Goal: Task Accomplishment & Management: Manage account settings

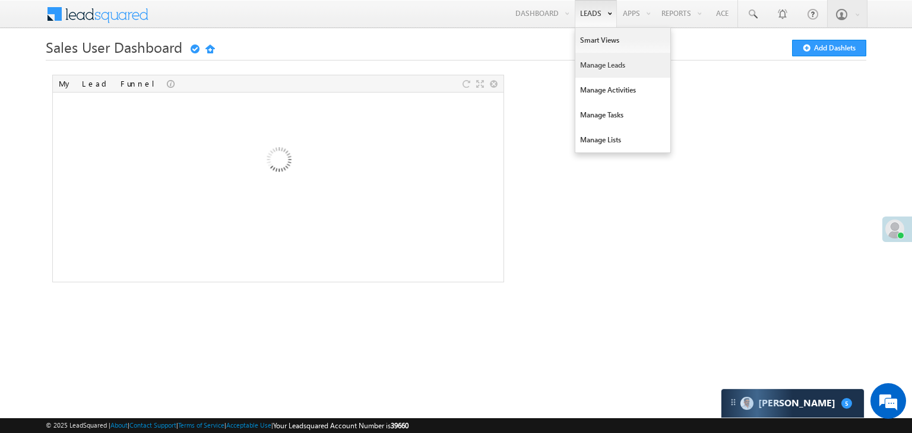
click at [595, 69] on link "Manage Leads" at bounding box center [622, 65] width 95 height 25
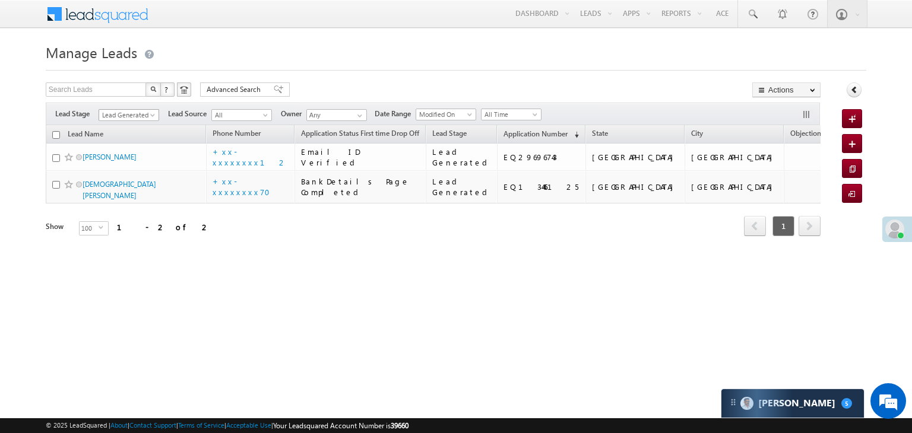
click at [156, 115] on span at bounding box center [153, 117] width 9 height 9
click at [137, 126] on link "All" at bounding box center [129, 128] width 60 height 11
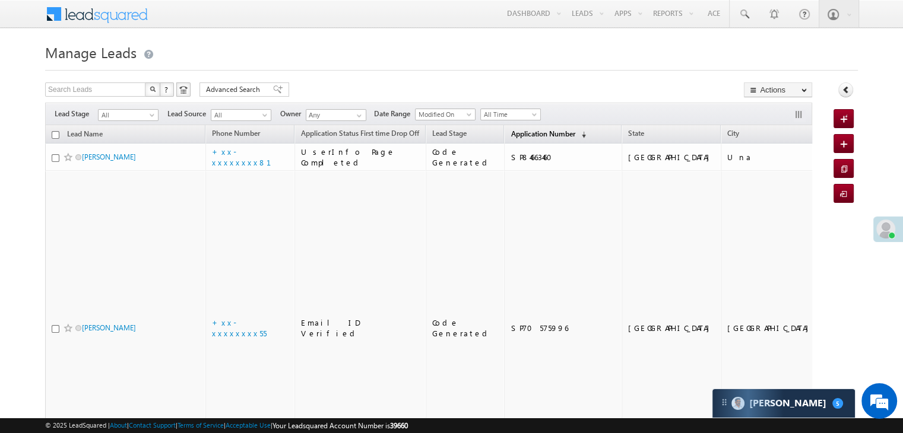
click at [519, 136] on span "Application Number" at bounding box center [542, 133] width 64 height 9
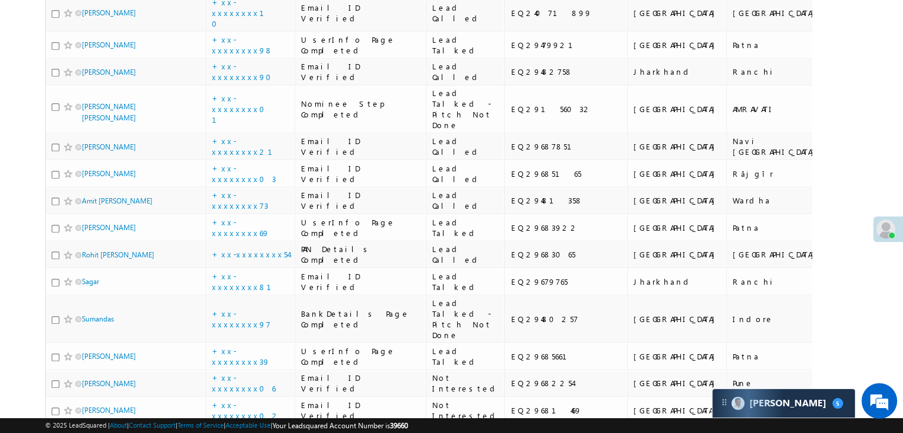
scroll to position [653, 0]
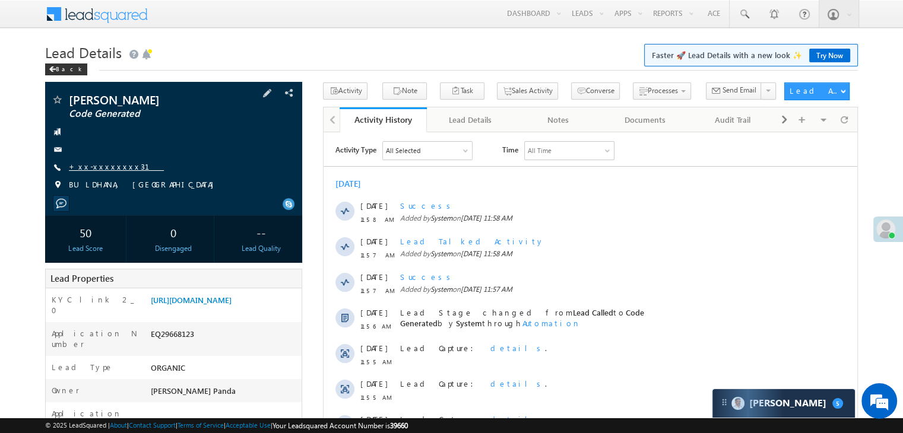
click at [96, 163] on link "+xx-xxxxxxxx31" at bounding box center [116, 166] width 95 height 10
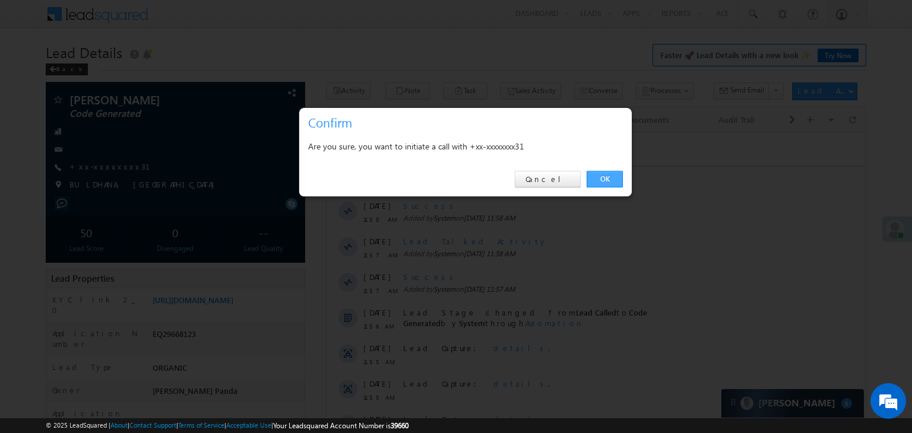
click at [606, 180] on link "OK" at bounding box center [604, 179] width 36 height 17
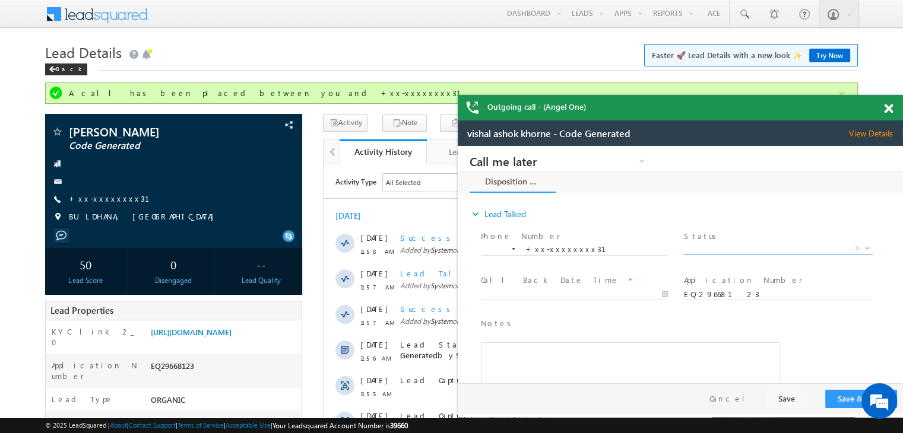
drag, startPoint x: 778, startPoint y: 246, endPoint x: 826, endPoint y: 245, distance: 48.1
click at [826, 245] on span "X" at bounding box center [777, 249] width 189 height 12
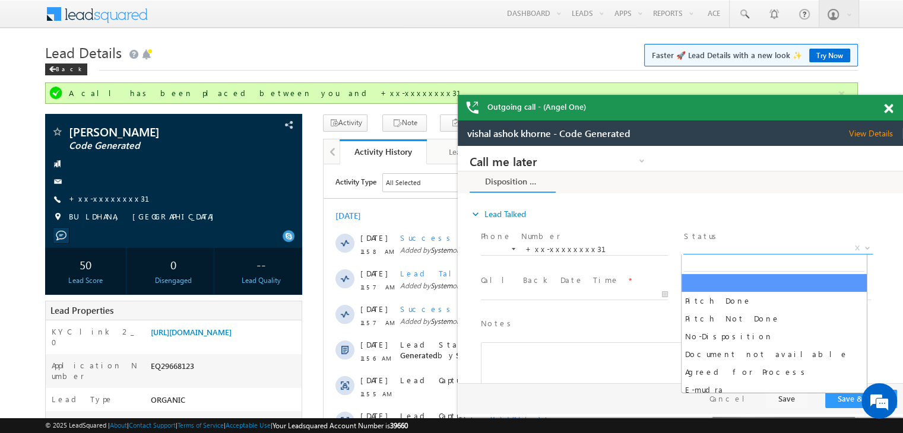
click at [760, 247] on span "X" at bounding box center [777, 249] width 189 height 12
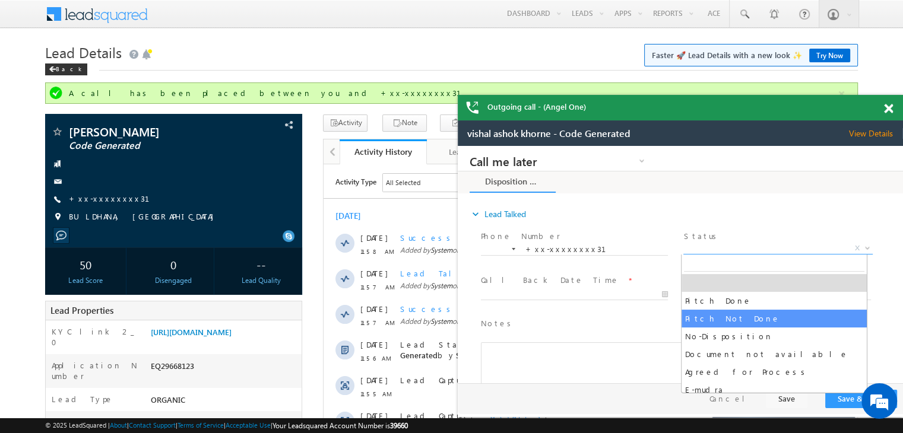
select select "Pitch Not Done"
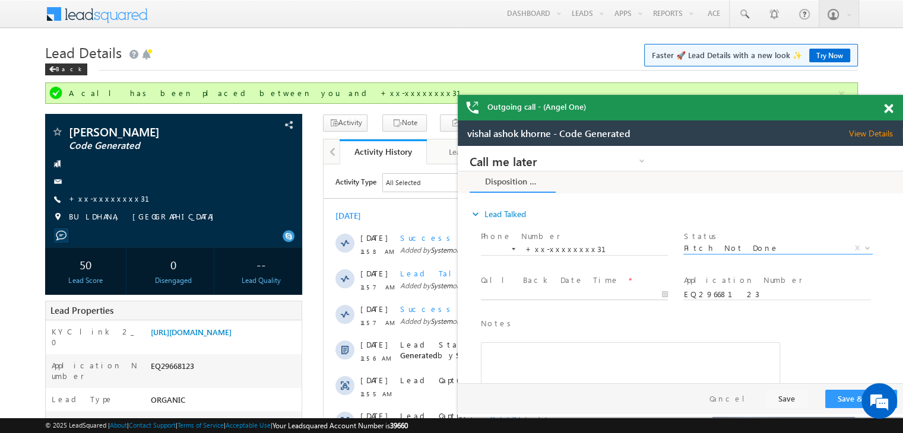
type input "09/28/25 1:05 PM"
click at [620, 297] on input "09/28/25 1:05 PM" at bounding box center [574, 295] width 187 height 12
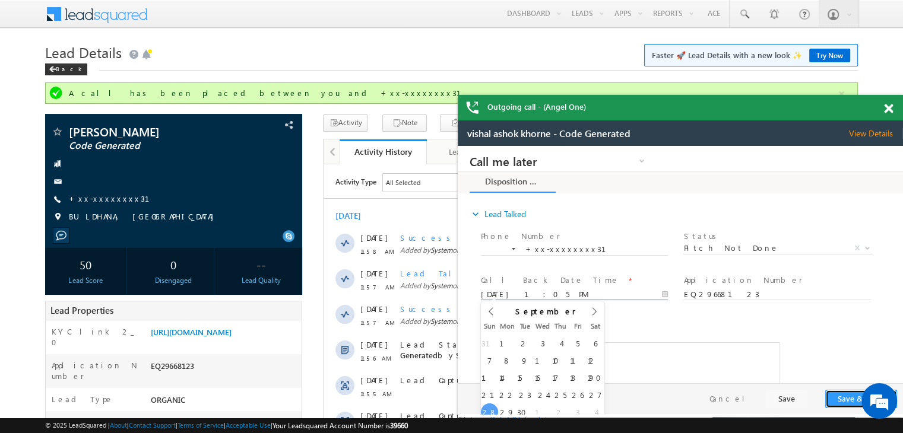
click at [838, 395] on button "Save & Close" at bounding box center [861, 399] width 72 height 18
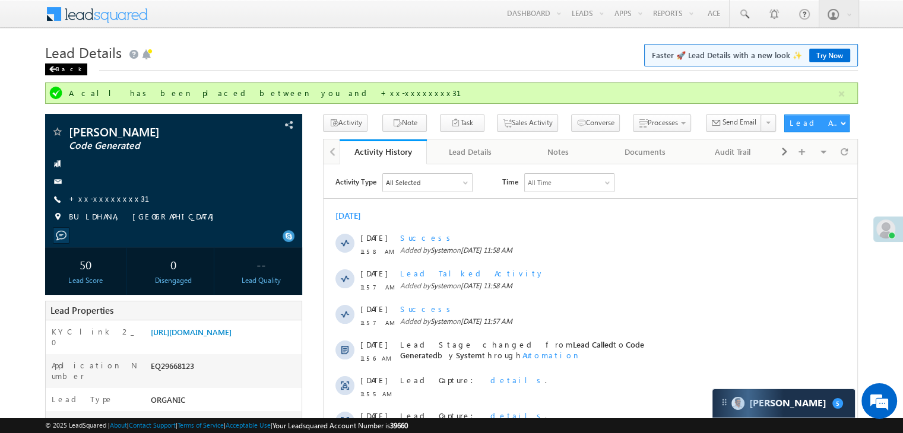
click at [58, 71] on div "Back" at bounding box center [66, 70] width 42 height 12
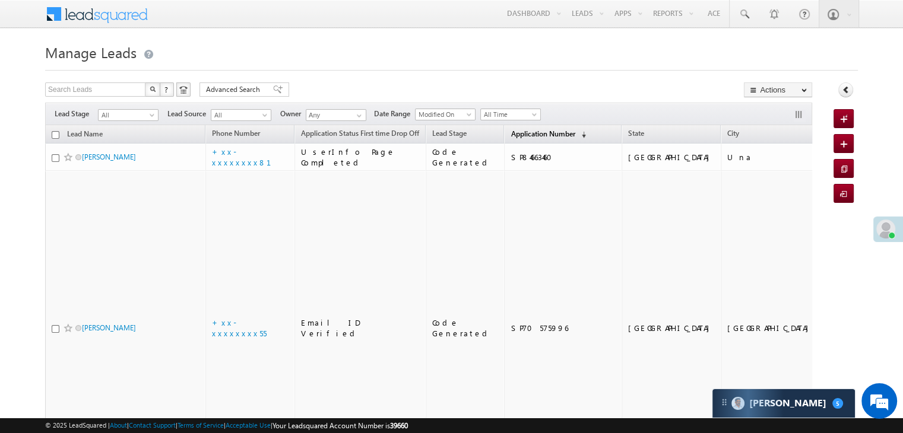
click at [525, 137] on span "Application Number" at bounding box center [542, 133] width 64 height 9
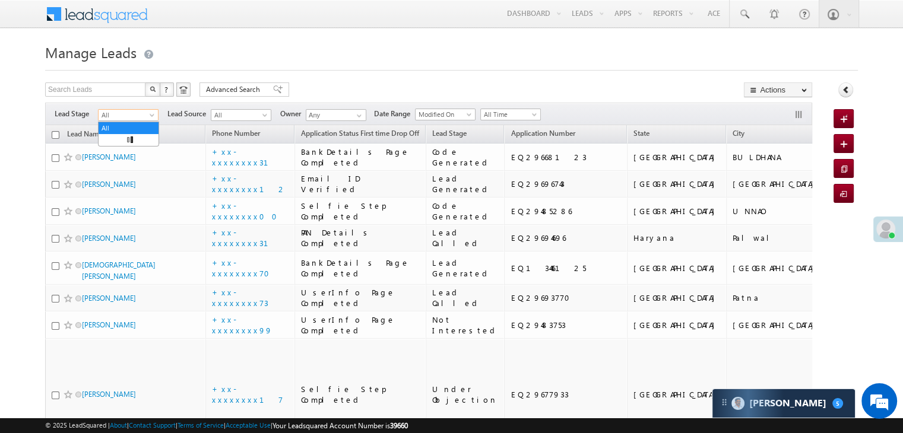
click at [152, 116] on span at bounding box center [152, 117] width 9 height 9
click at [132, 142] on link "Lead Generated" at bounding box center [129, 140] width 60 height 11
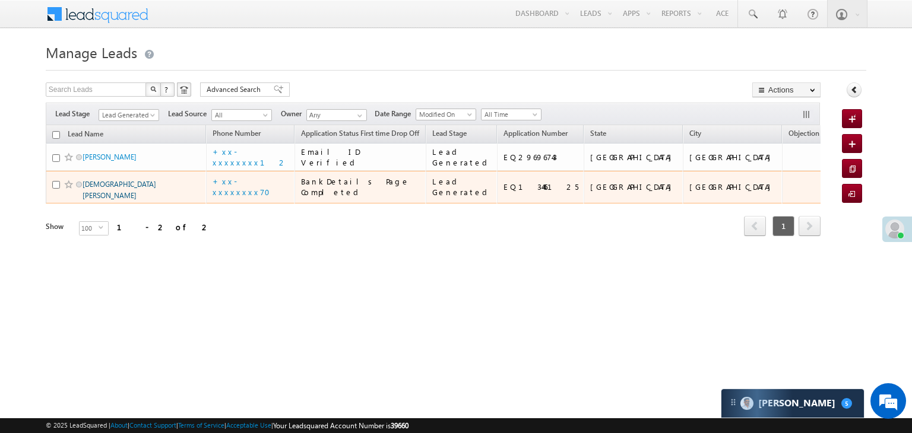
click at [97, 200] on link "Shivam mandal" at bounding box center [120, 190] width 74 height 20
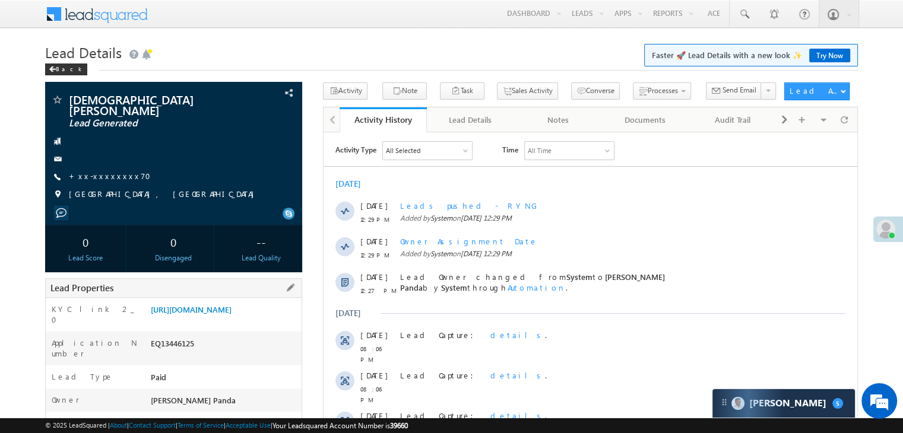
scroll to position [178, 0]
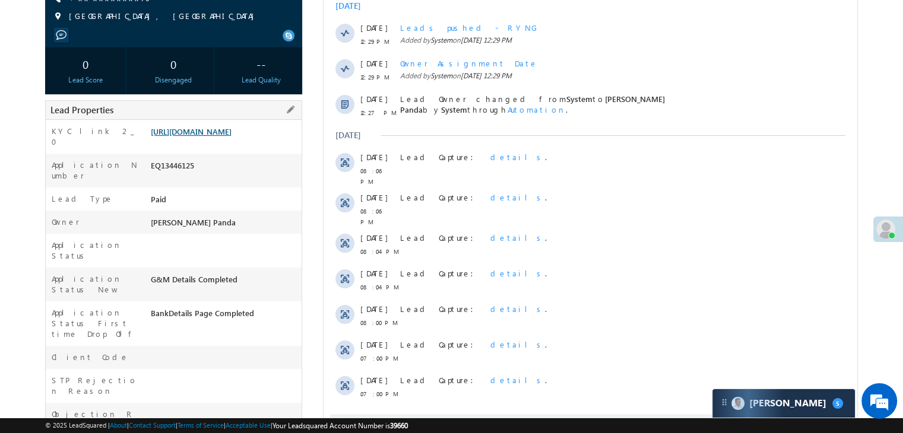
click at [231, 137] on link "[URL][DOMAIN_NAME]" at bounding box center [191, 131] width 81 height 10
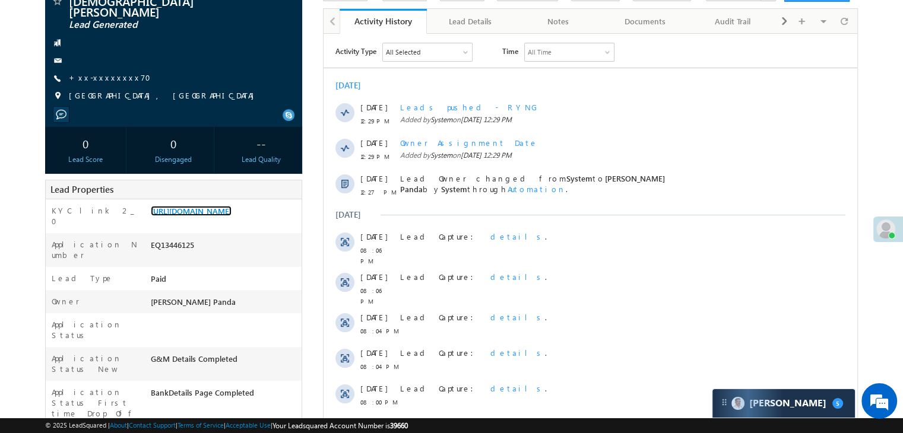
scroll to position [0, 0]
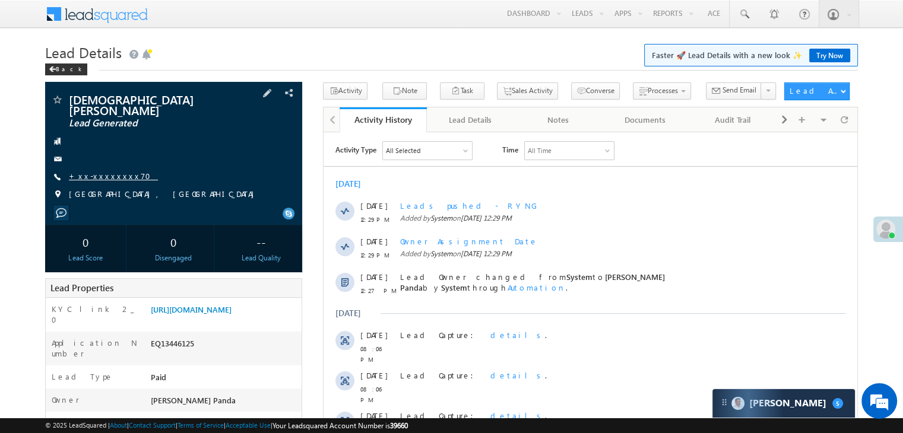
click at [101, 171] on link "+xx-xxxxxxxx70" at bounding box center [113, 176] width 89 height 10
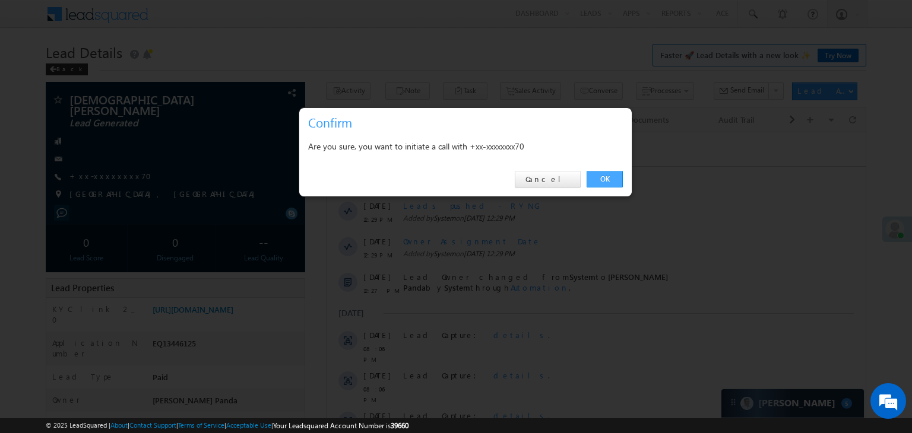
click at [603, 175] on link "OK" at bounding box center [604, 179] width 36 height 17
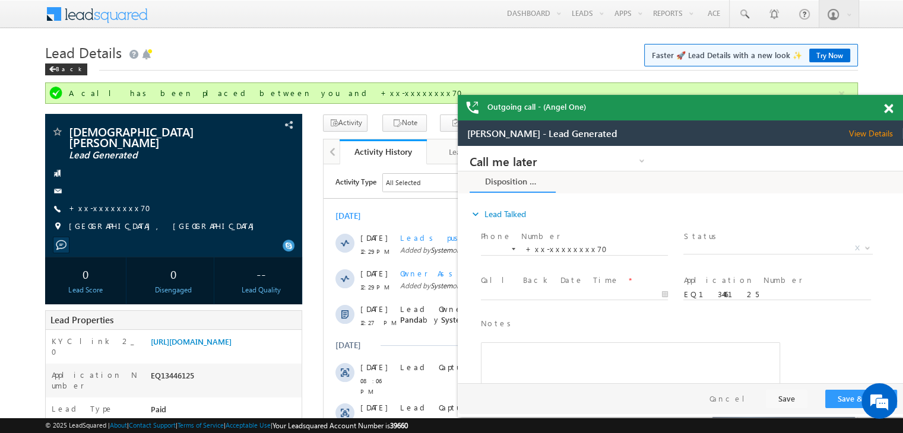
click at [887, 109] on span at bounding box center [888, 109] width 9 height 10
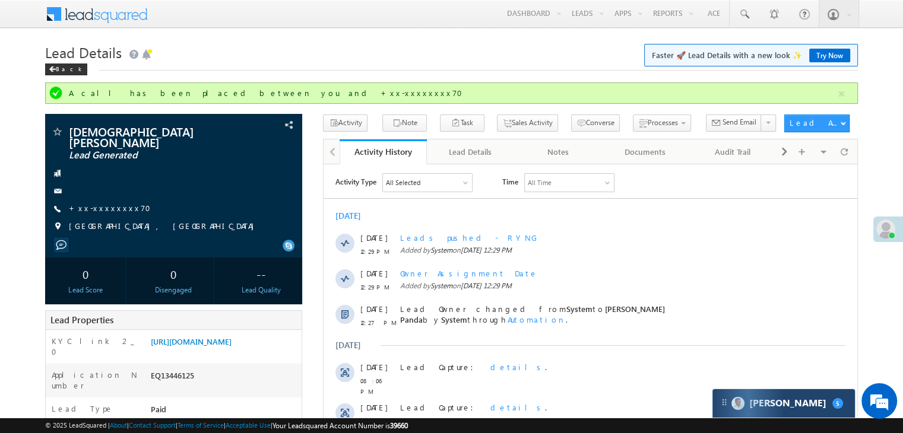
click at [791, 408] on div "[PERSON_NAME] 5" at bounding box center [783, 403] width 142 height 28
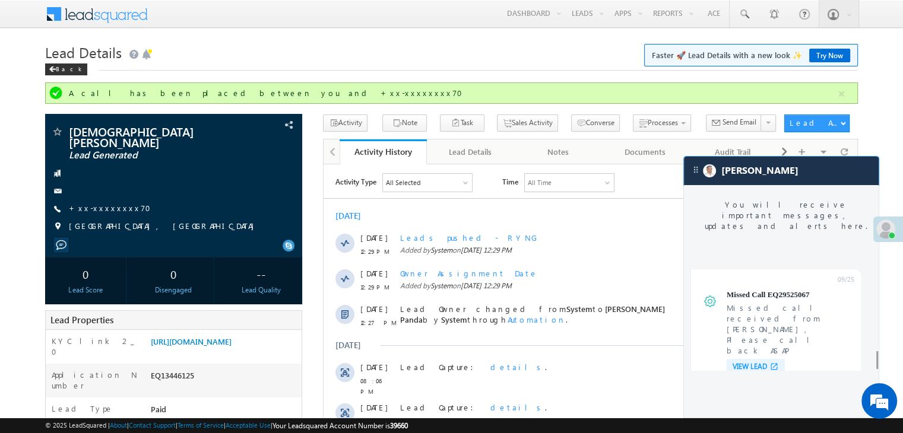
scroll to position [4712, 0]
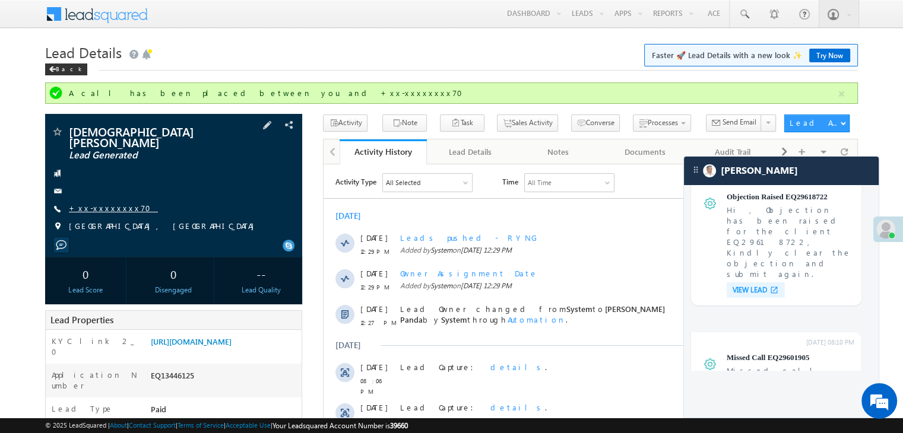
click at [109, 203] on link "+xx-xxxxxxxx70" at bounding box center [113, 208] width 89 height 10
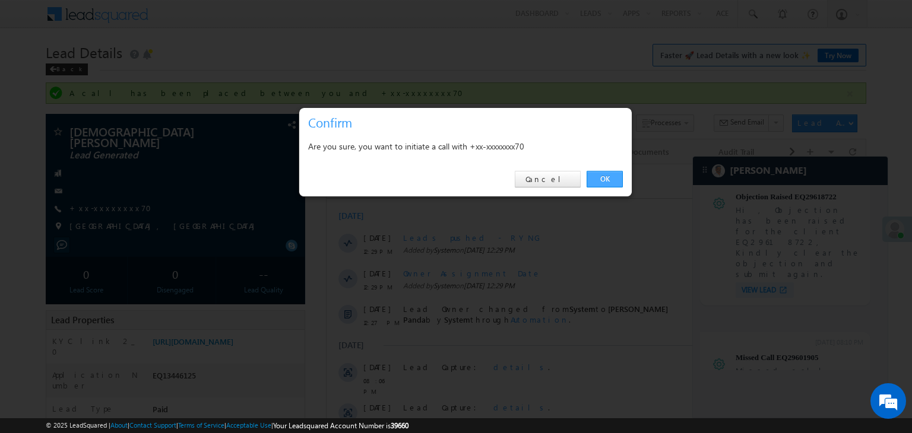
click at [604, 180] on link "OK" at bounding box center [604, 179] width 36 height 17
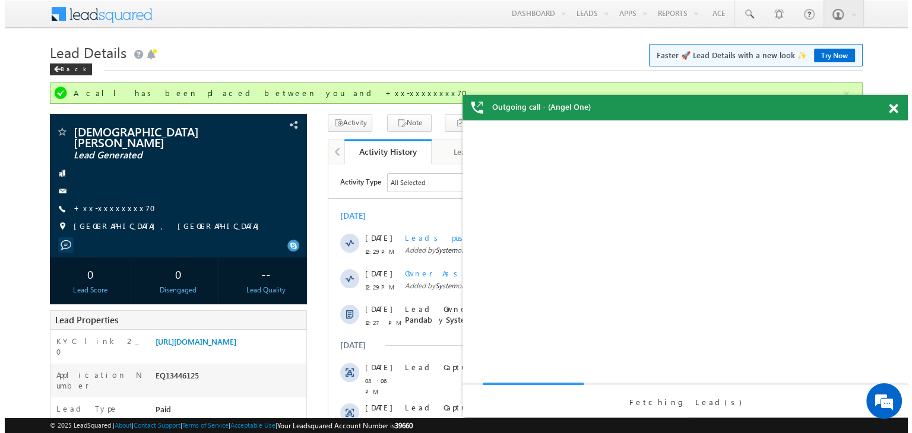
scroll to position [0, 0]
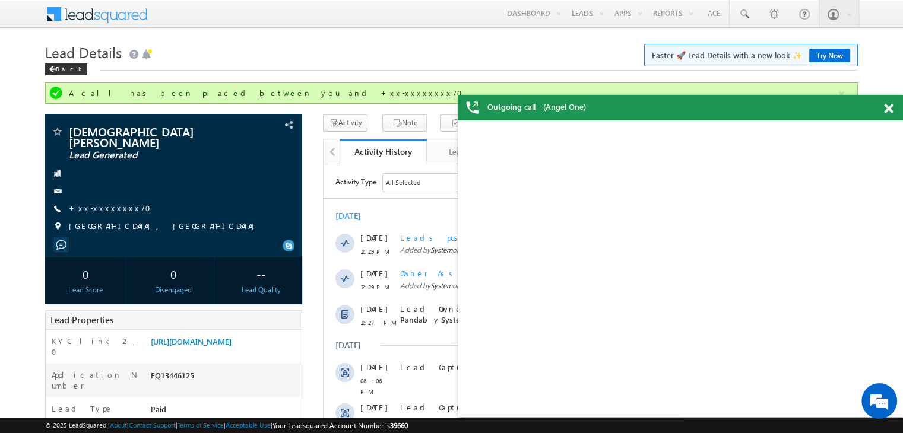
click at [884, 109] on span at bounding box center [888, 109] width 9 height 10
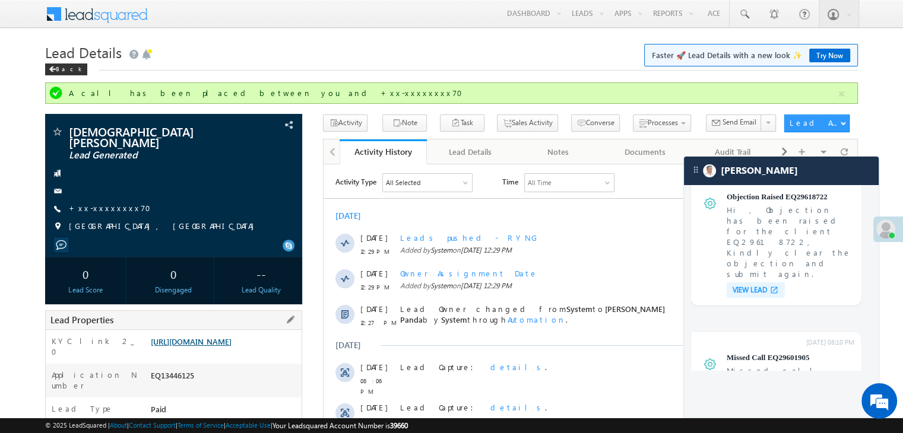
click at [218, 340] on link "[URL][DOMAIN_NAME]" at bounding box center [191, 342] width 81 height 10
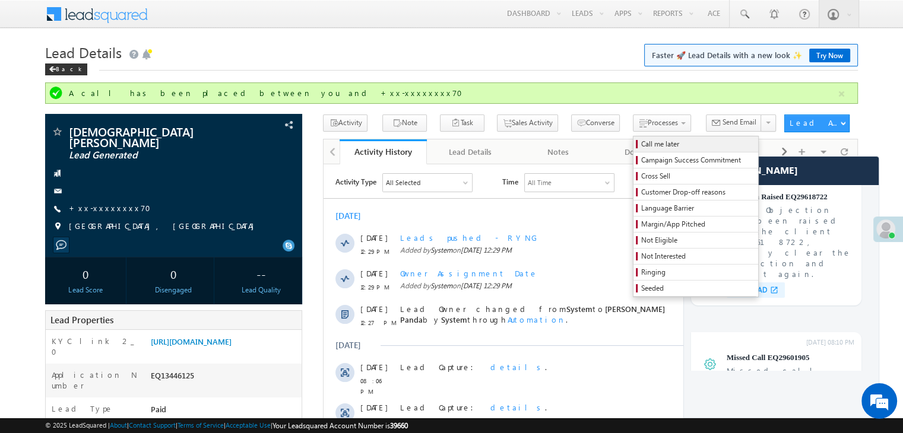
click at [643, 146] on span "Call me later" at bounding box center [697, 144] width 113 height 11
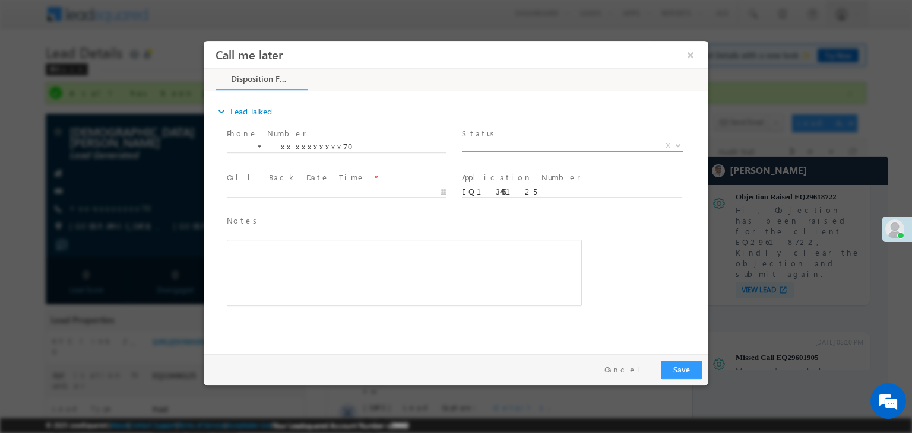
click at [643, 143] on span "X" at bounding box center [572, 146] width 221 height 12
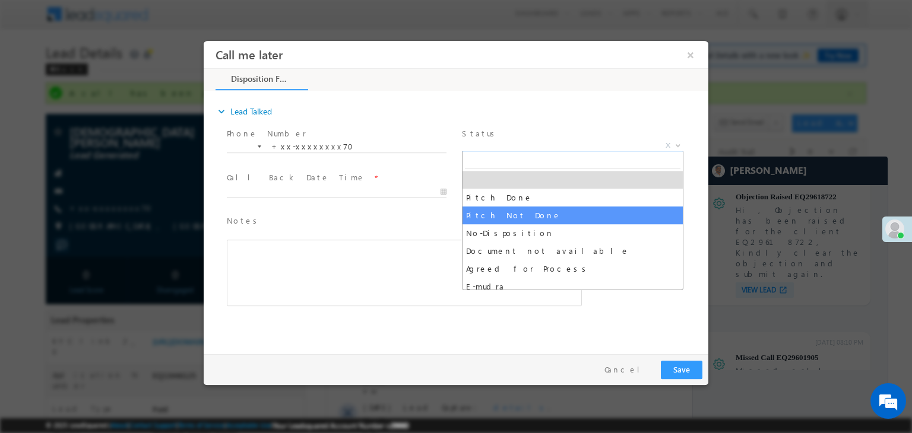
select select "Pitch Not Done"
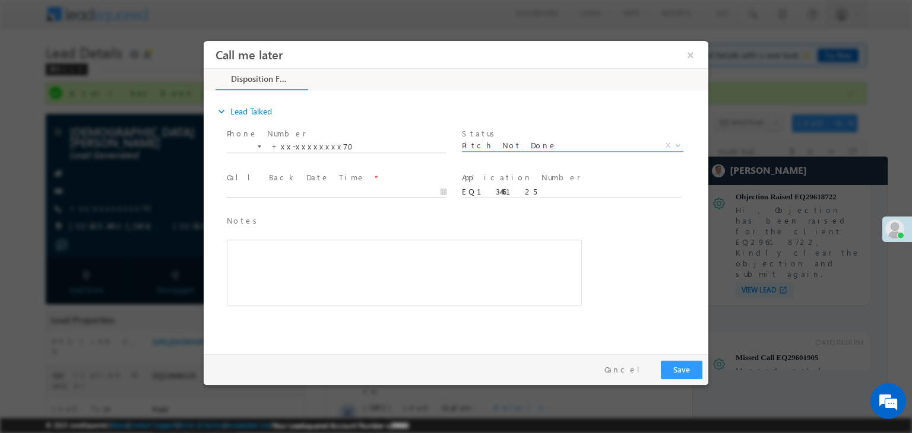
type input "09/28/25 1:09 PM"
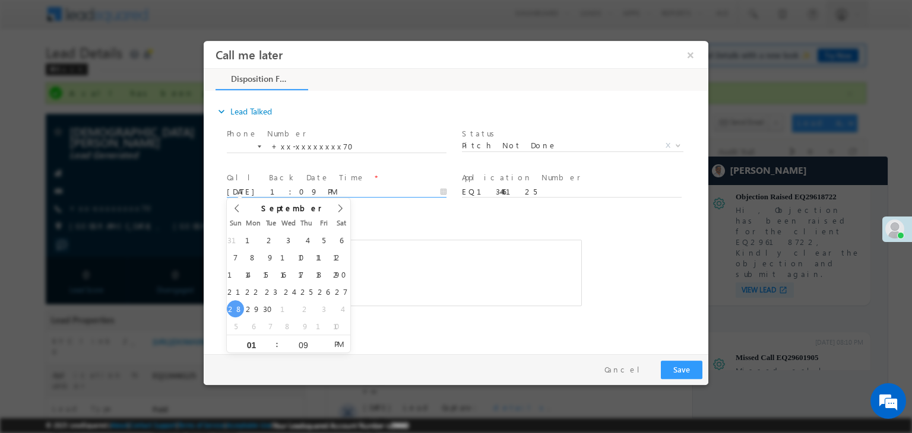
click at [410, 192] on input "09/28/25 1:09 PM" at bounding box center [337, 192] width 220 height 12
click at [675, 374] on button "Save" at bounding box center [682, 370] width 42 height 18
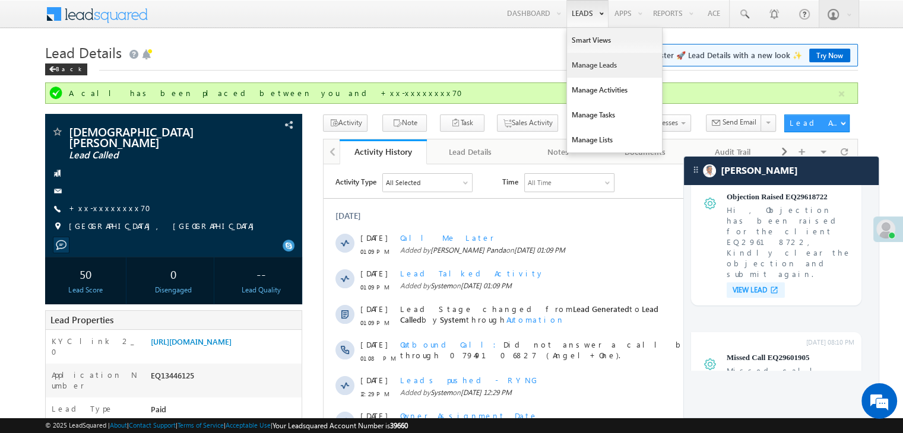
click at [584, 65] on link "Manage Leads" at bounding box center [614, 65] width 95 height 25
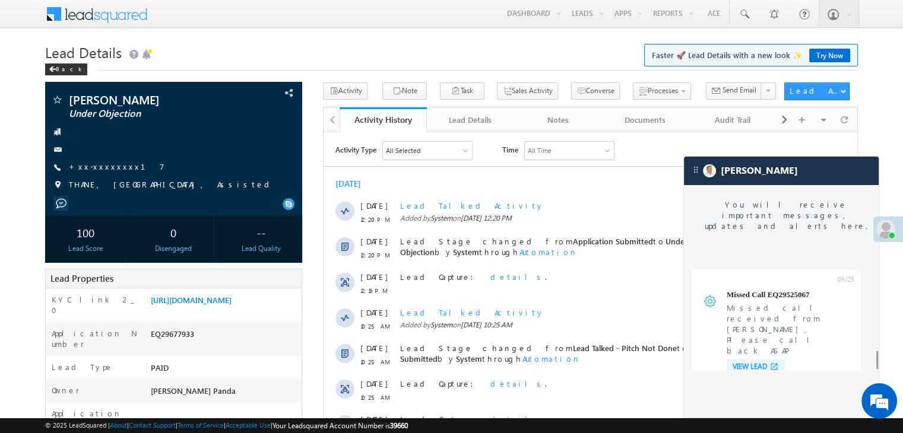
scroll to position [4657, 0]
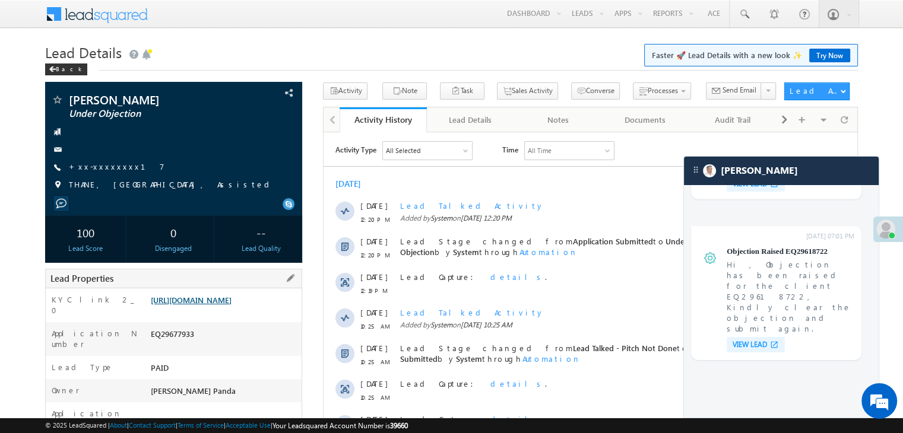
click at [220, 305] on link "[URL][DOMAIN_NAME]" at bounding box center [191, 300] width 81 height 10
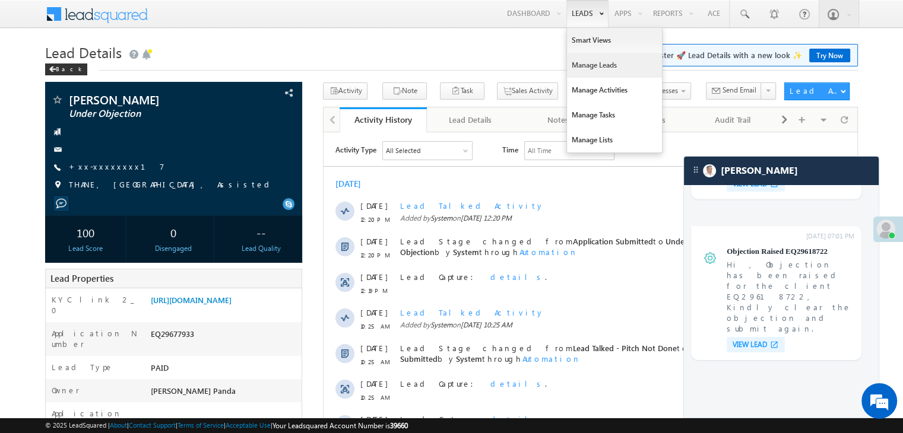
click at [575, 65] on link "Manage Leads" at bounding box center [614, 65] width 95 height 25
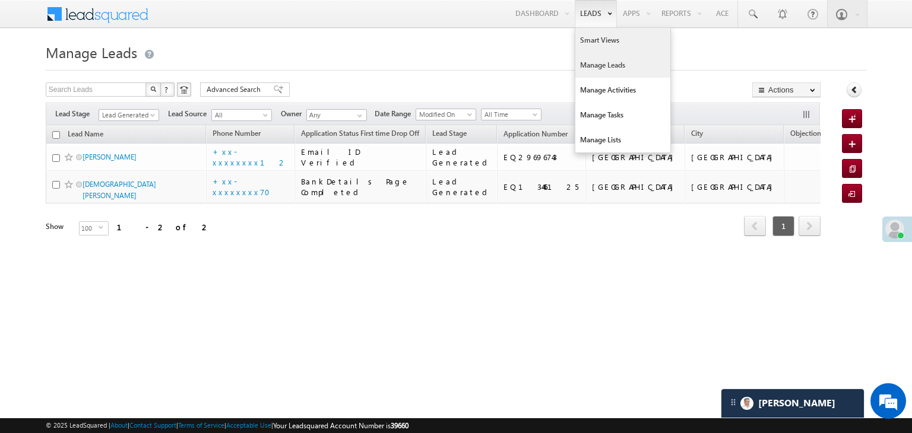
click at [588, 42] on link "Smart Views" at bounding box center [622, 40] width 95 height 25
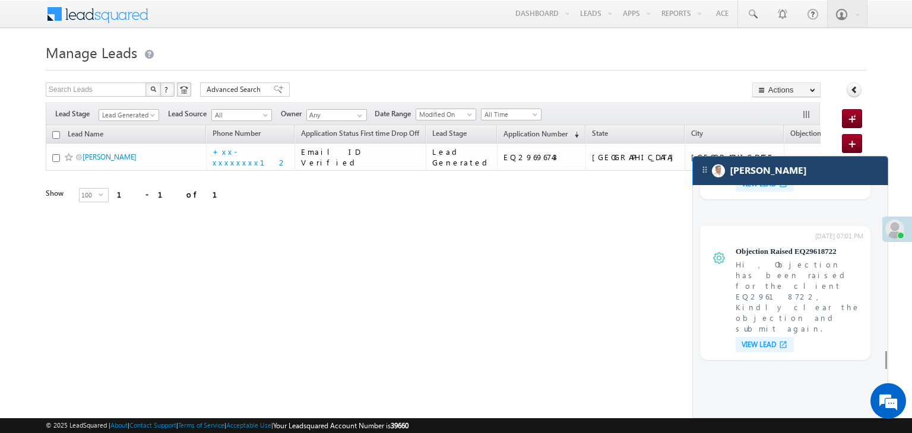
click at [794, 174] on div "[PERSON_NAME]" at bounding box center [790, 171] width 195 height 28
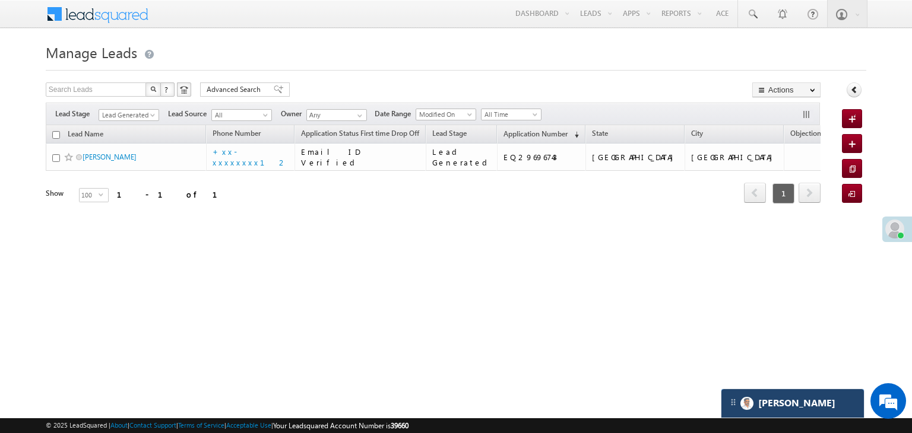
scroll to position [4713, 0]
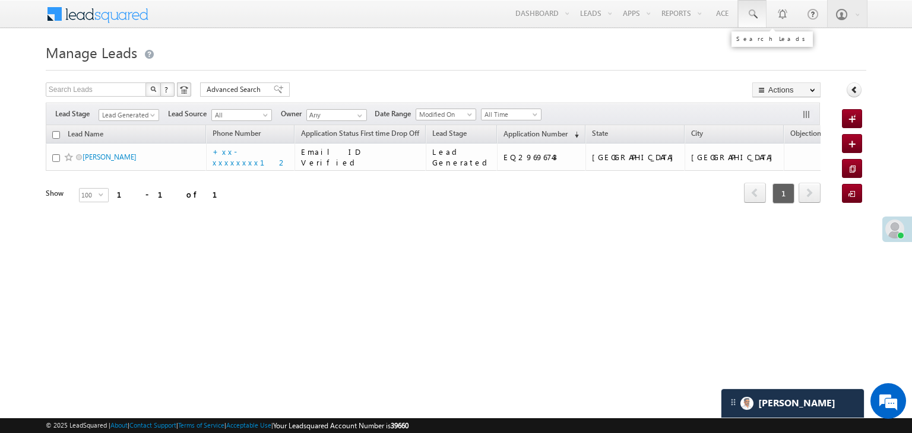
click at [752, 12] on span at bounding box center [752, 14] width 12 height 12
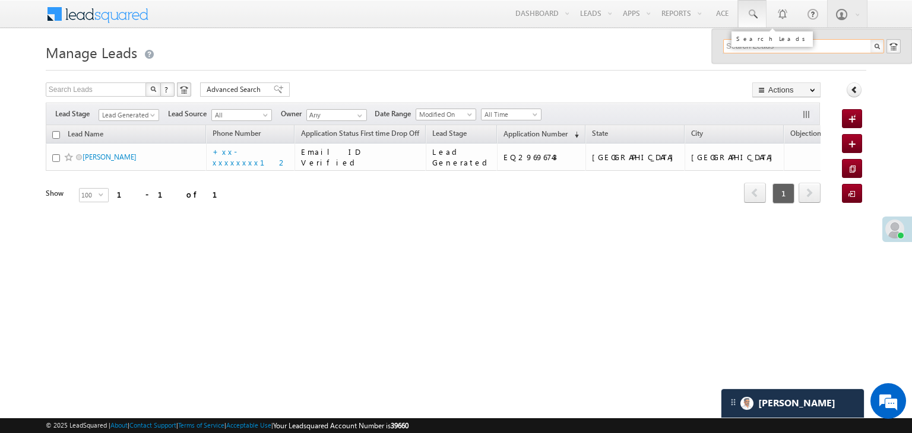
paste input "9805646278"
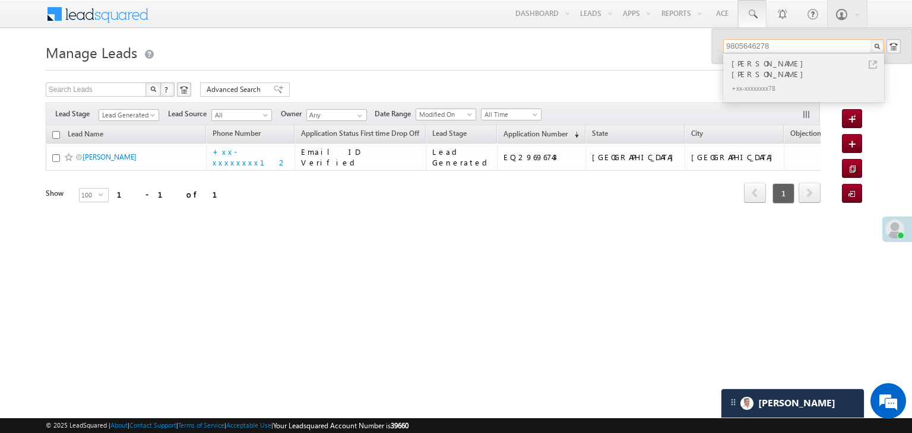
type input "9805646278"
click at [776, 66] on div "[PERSON_NAME] [PERSON_NAME]" at bounding box center [808, 69] width 159 height 24
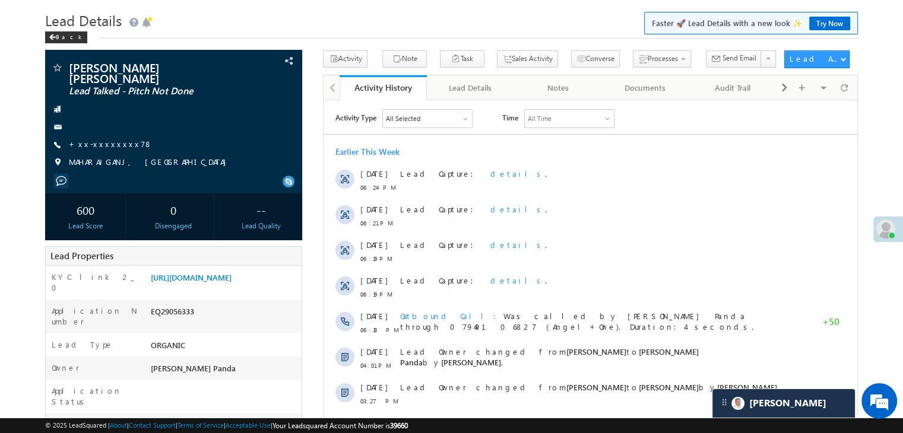
scroll to position [119, 0]
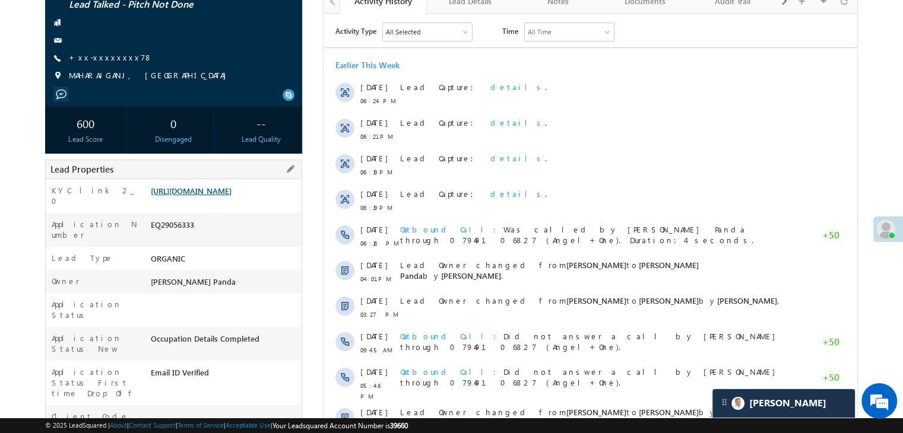
click at [217, 191] on link "[URL][DOMAIN_NAME]" at bounding box center [191, 191] width 81 height 10
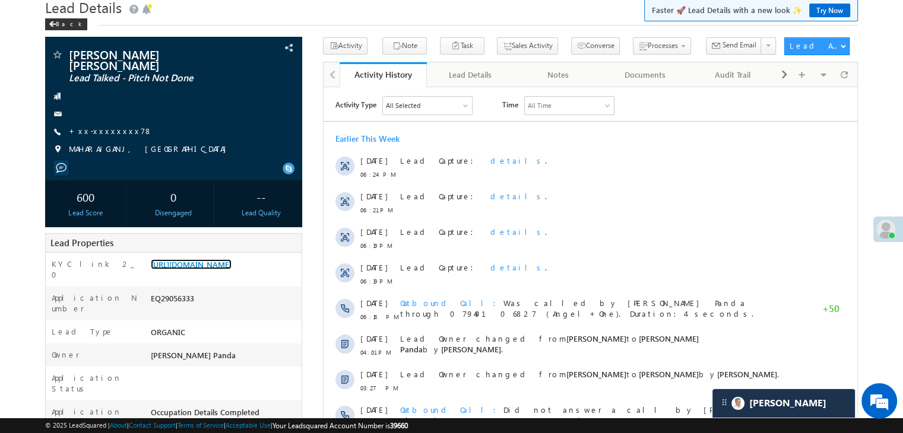
scroll to position [0, 0]
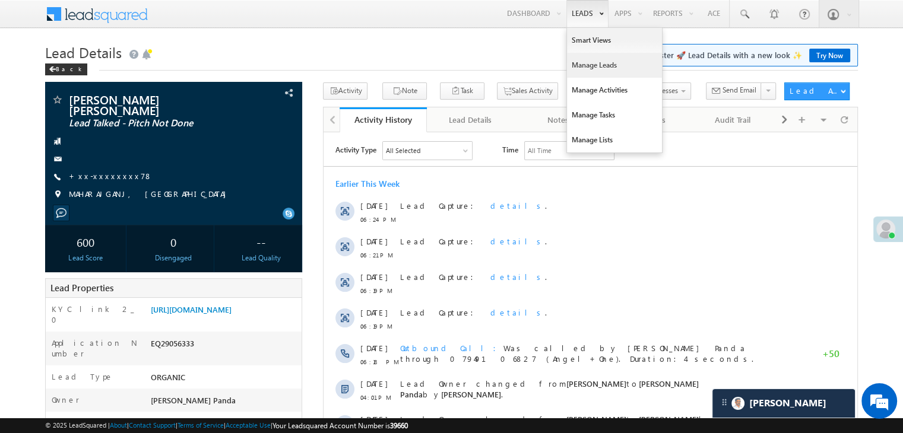
click at [582, 63] on link "Manage Leads" at bounding box center [614, 65] width 95 height 25
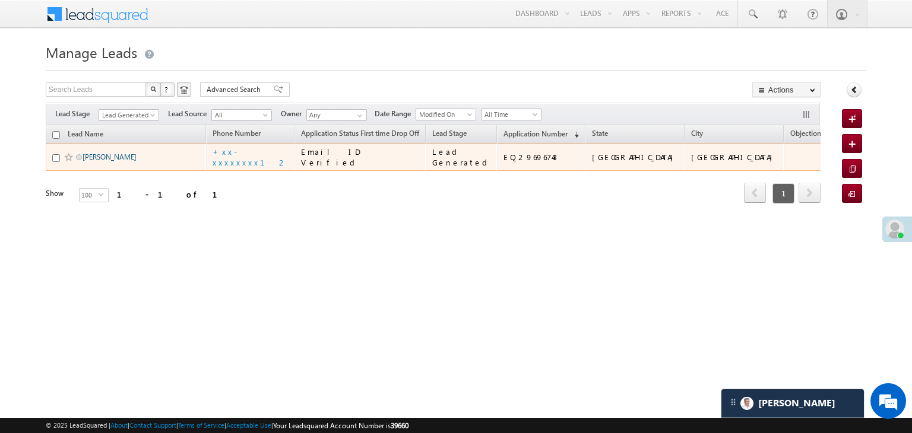
click at [112, 161] on link "Dav Rathour" at bounding box center [110, 157] width 54 height 9
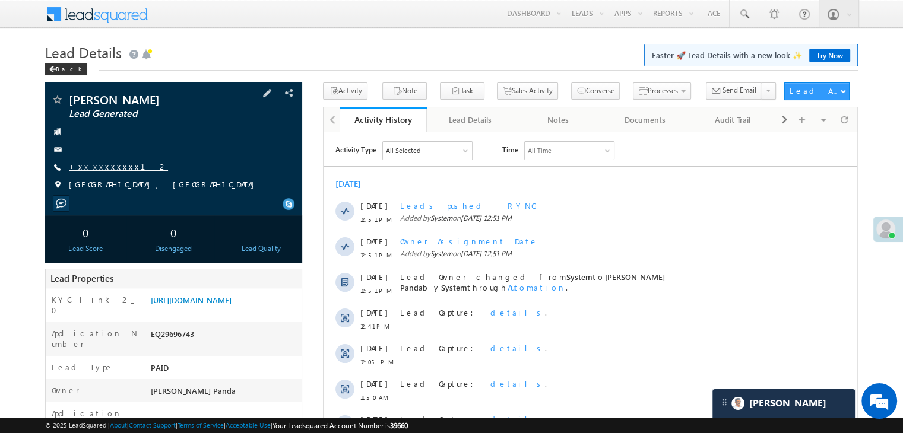
click at [100, 168] on link "+xx-xxxxxxxx12" at bounding box center [118, 166] width 99 height 10
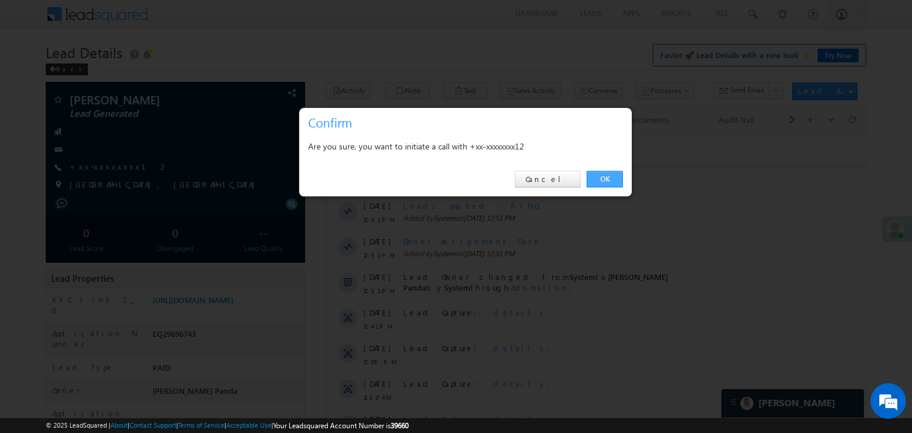
click at [608, 177] on link "OK" at bounding box center [604, 179] width 36 height 17
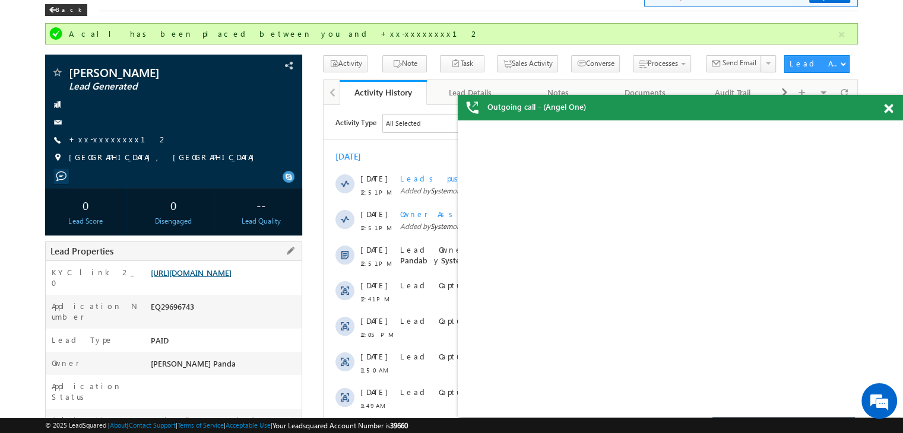
click at [230, 278] on link "https://angelbroking1-pk3em7sa.customui-test.leadsquared.com?leadId=76d77dae-e0…" at bounding box center [191, 273] width 81 height 10
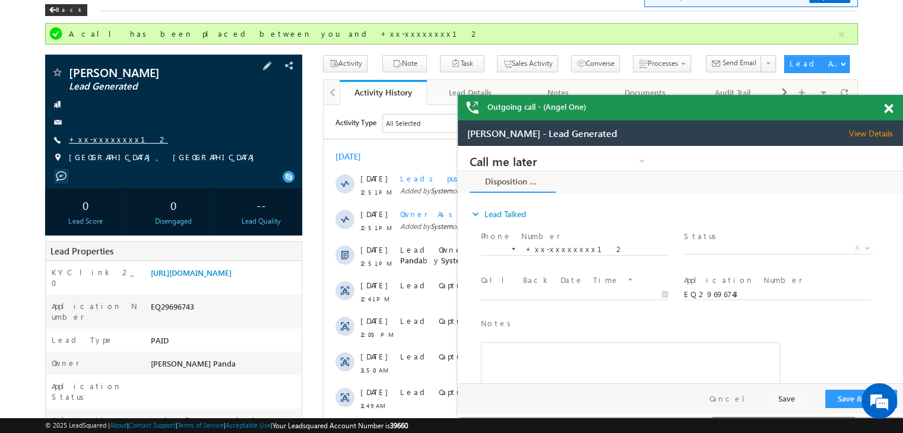
click at [100, 141] on link "+xx-xxxxxxxx12" at bounding box center [118, 139] width 99 height 10
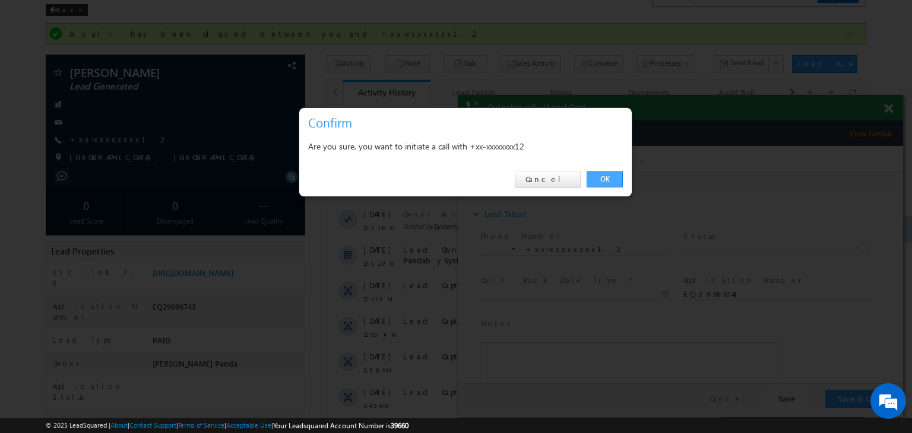
click at [603, 173] on link "OK" at bounding box center [604, 179] width 36 height 17
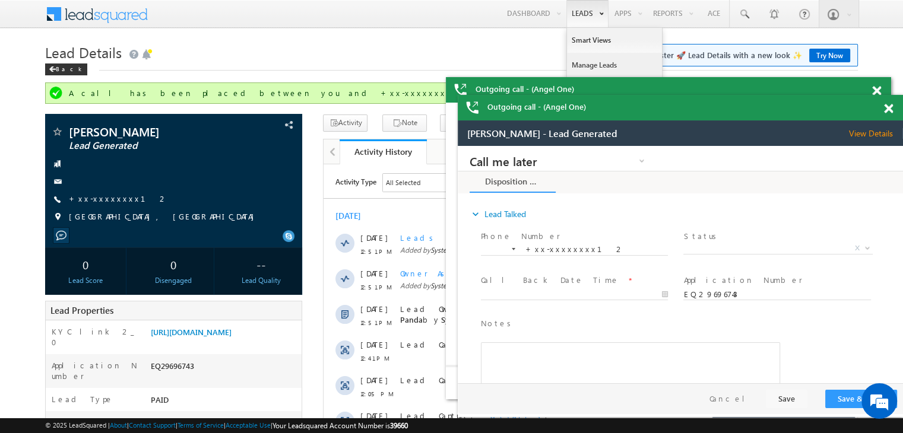
click at [583, 67] on link "Manage Leads" at bounding box center [614, 65] width 95 height 25
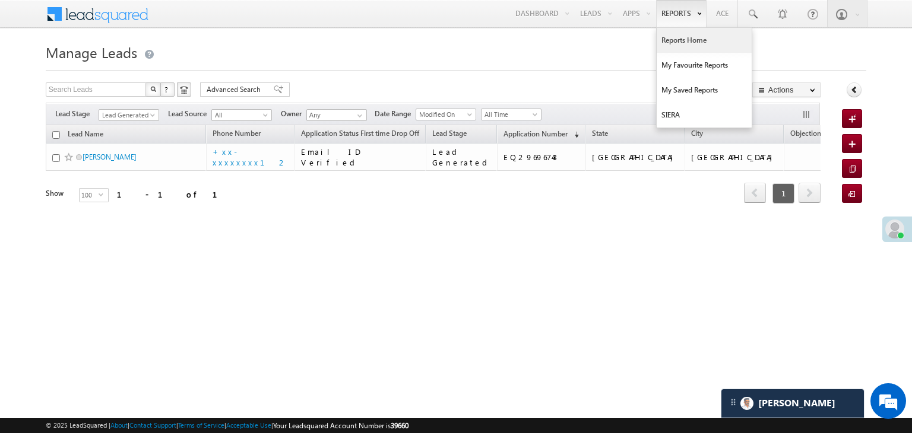
click at [685, 35] on link "Reports Home" at bounding box center [703, 40] width 95 height 25
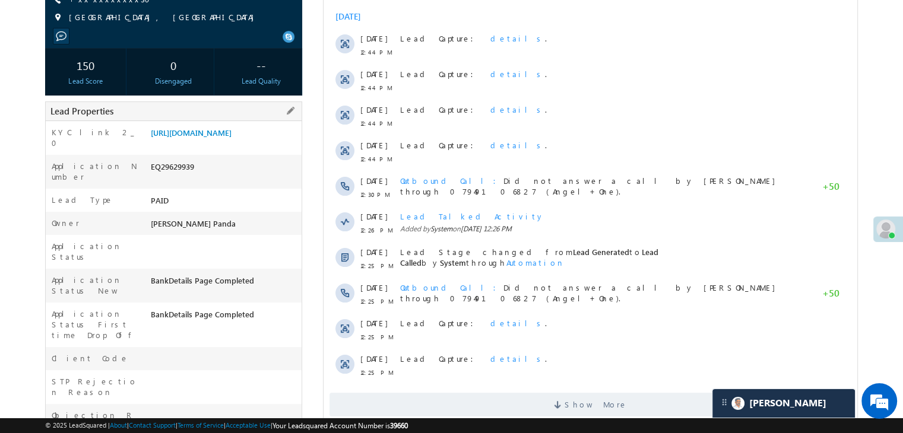
scroll to position [178, 0]
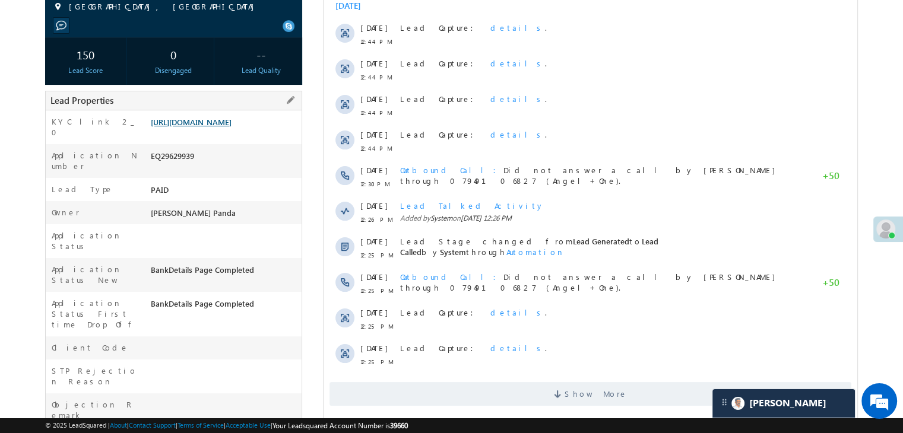
click at [231, 127] on link "https://angelbroking1-pk3em7sa.customui-test.leadsquared.com?leadId=9b37f7ca-2b…" at bounding box center [191, 122] width 81 height 10
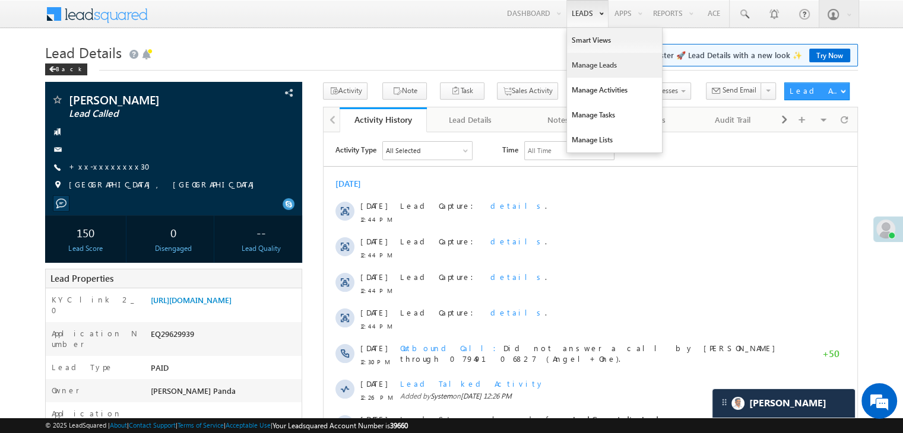
scroll to position [0, 0]
click at [579, 66] on link "Manage Leads" at bounding box center [614, 65] width 95 height 25
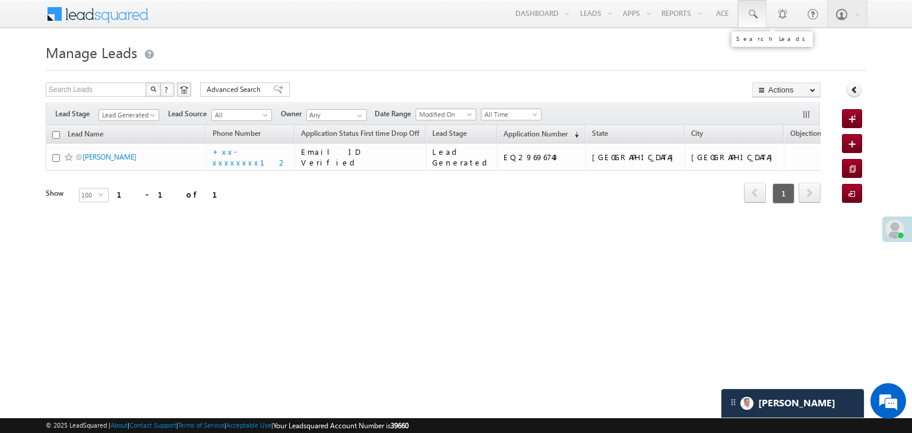
click at [753, 14] on span at bounding box center [752, 14] width 12 height 12
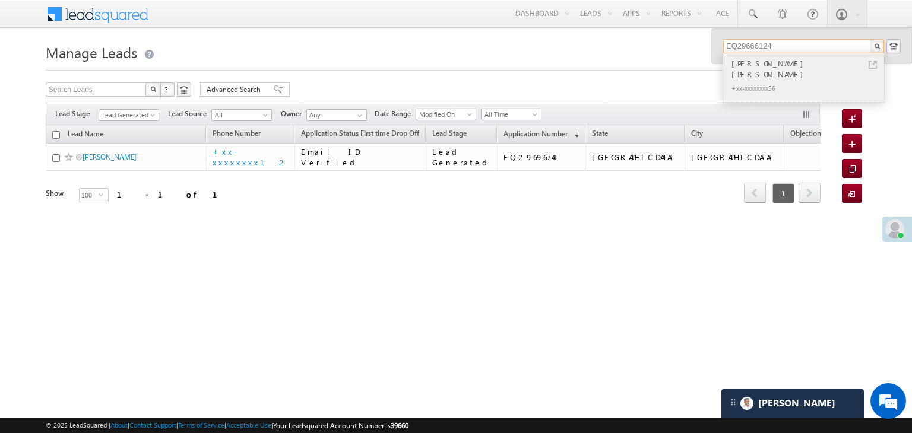
type input "EQ29666124"
click at [767, 59] on div "Umesh Kumar Kushwaha" at bounding box center [808, 69] width 159 height 24
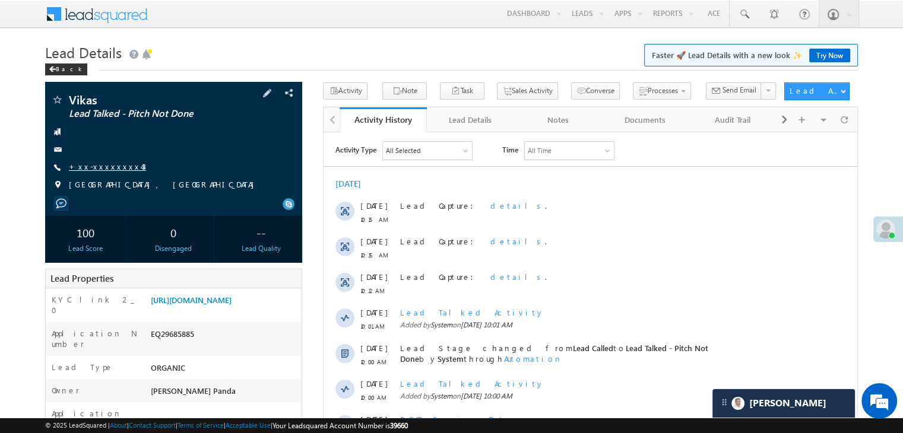
click at [99, 166] on link "+xx-xxxxxxxx43" at bounding box center [107, 166] width 77 height 10
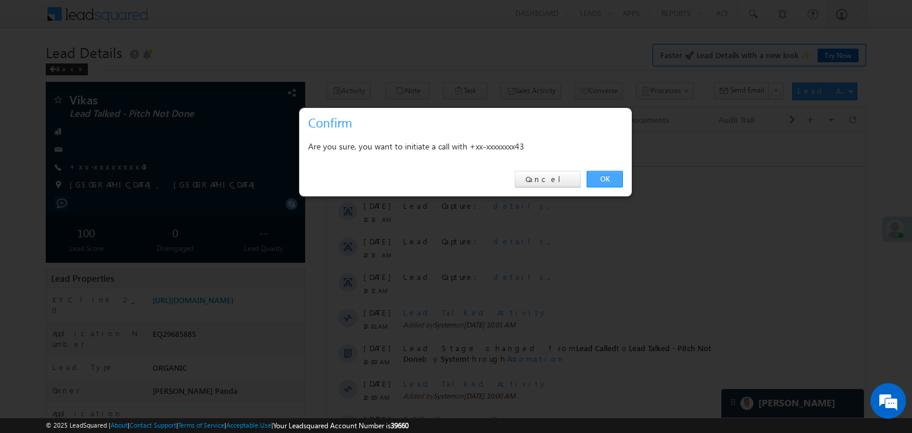
click at [603, 175] on link "OK" at bounding box center [604, 179] width 36 height 17
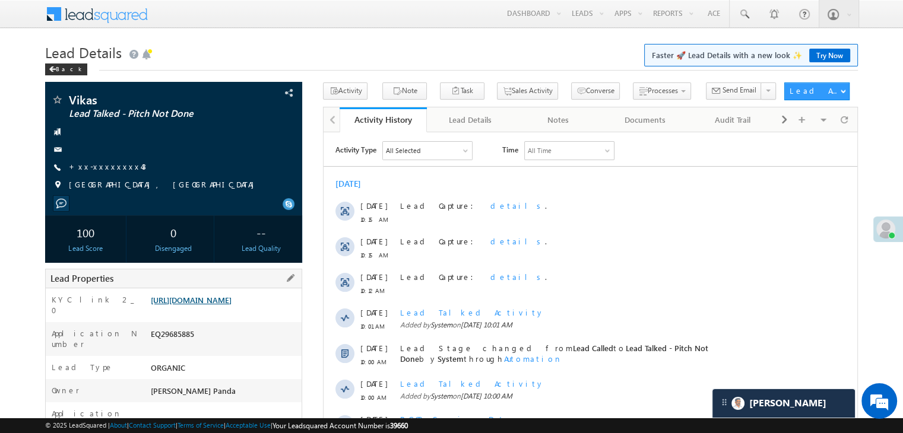
click at [210, 305] on link "https://angelbroking1-pk3em7sa.customui-test.leadsquared.com?leadId=210bbbd2-2c…" at bounding box center [191, 300] width 81 height 10
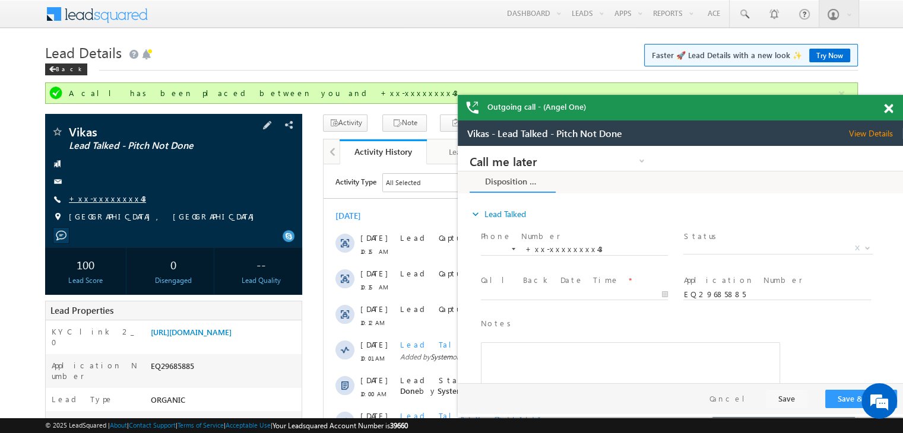
click at [102, 203] on link "+xx-xxxxxxxx43" at bounding box center [107, 198] width 77 height 10
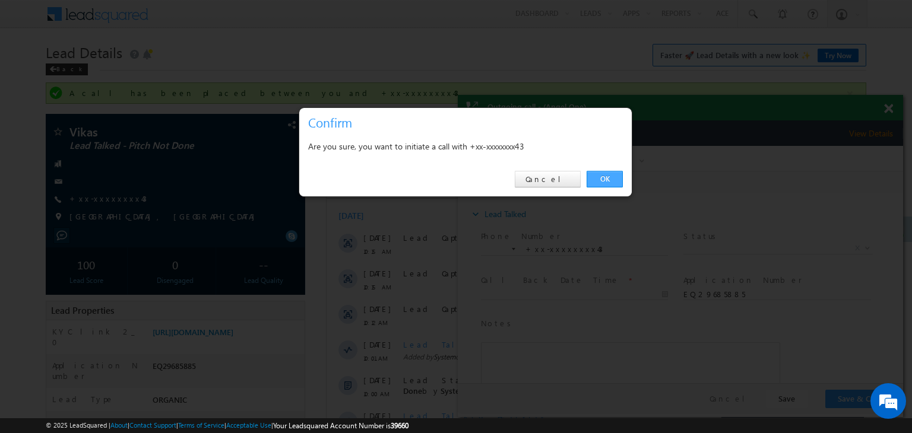
click at [601, 179] on link "OK" at bounding box center [604, 179] width 36 height 17
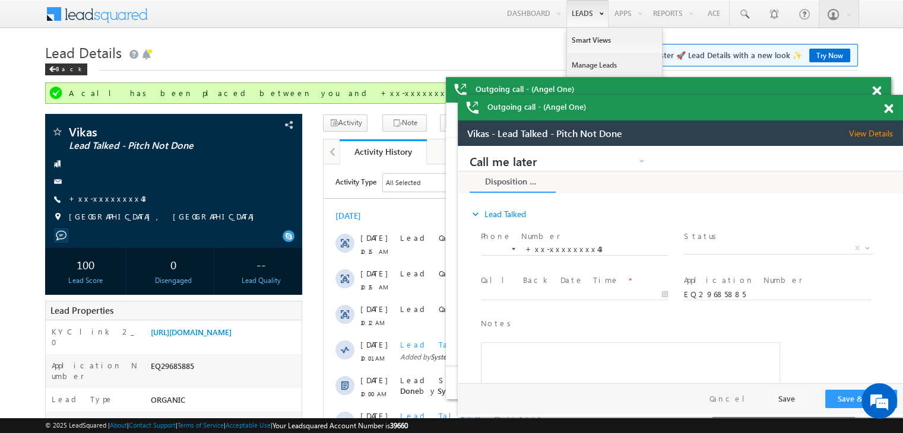
click at [579, 65] on link "Manage Leads" at bounding box center [614, 65] width 95 height 25
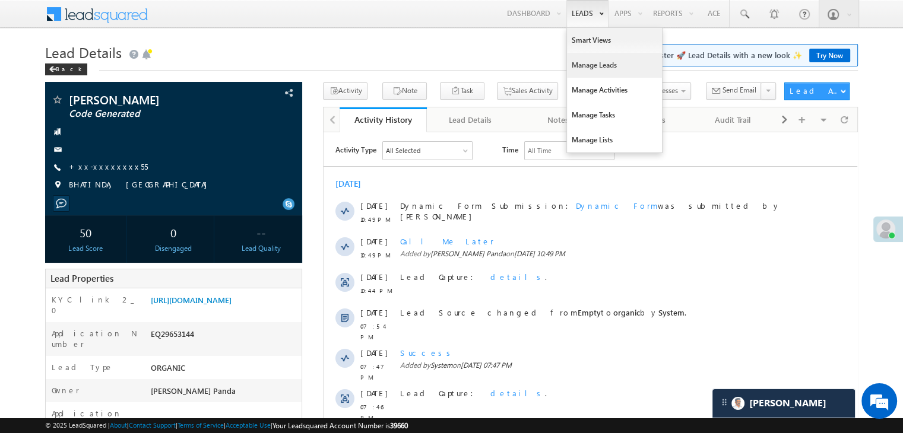
click at [586, 63] on link "Manage Leads" at bounding box center [614, 65] width 95 height 25
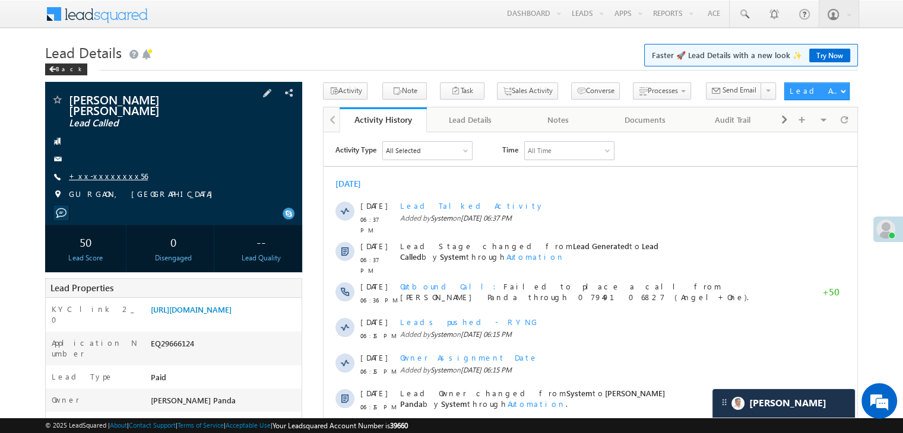
click at [106, 171] on link "+xx-xxxxxxxx56" at bounding box center [108, 176] width 79 height 10
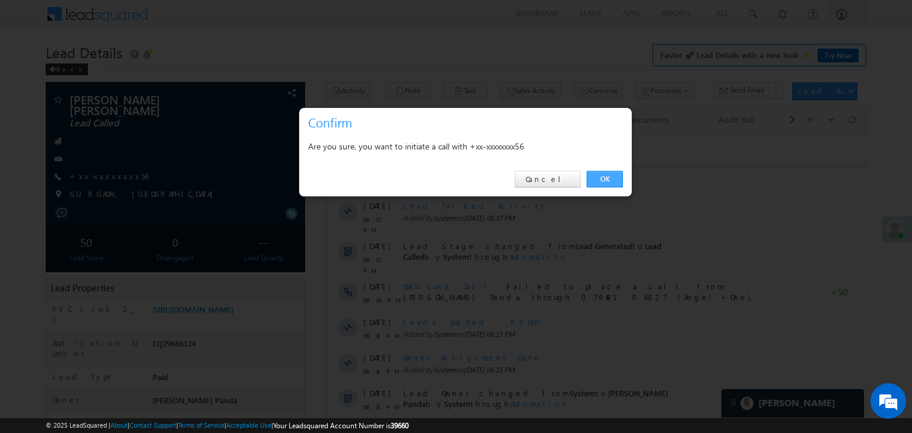
click at [602, 179] on link "OK" at bounding box center [604, 179] width 36 height 17
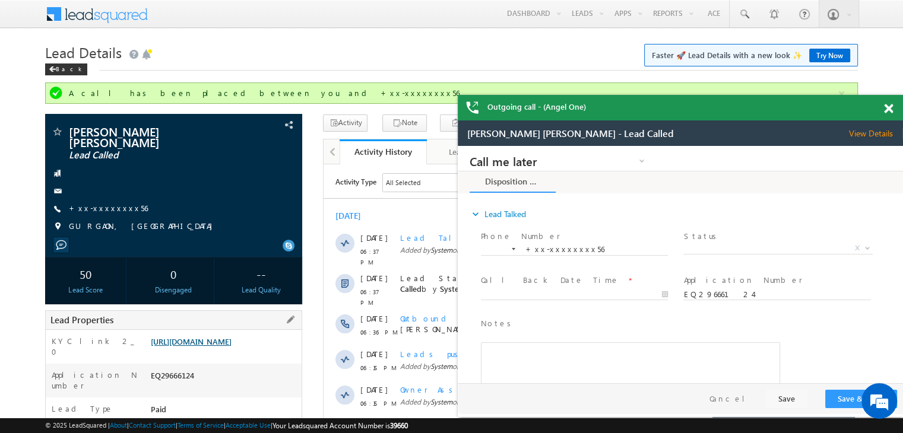
click at [221, 347] on link "https://angelbroking1-pk3em7sa.customui-test.leadsquared.com?leadId=029f330d-dc…" at bounding box center [191, 342] width 81 height 10
click at [105, 203] on link "+xx-xxxxxxxx56" at bounding box center [108, 208] width 79 height 10
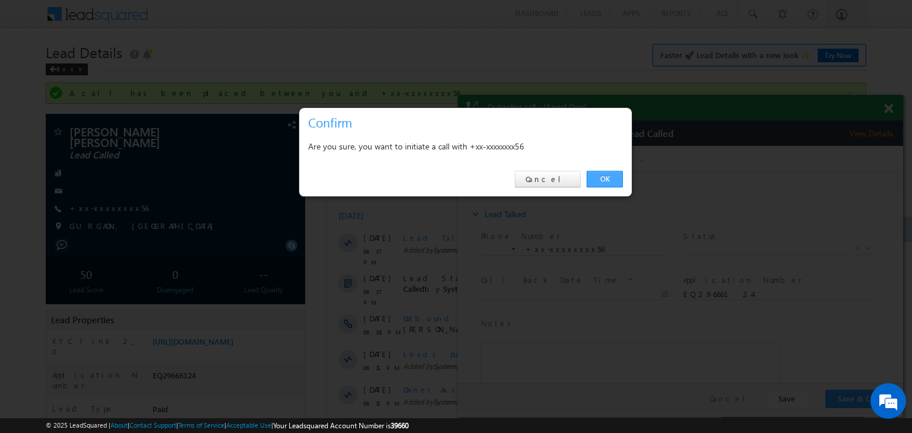
click at [602, 180] on link "OK" at bounding box center [604, 179] width 36 height 17
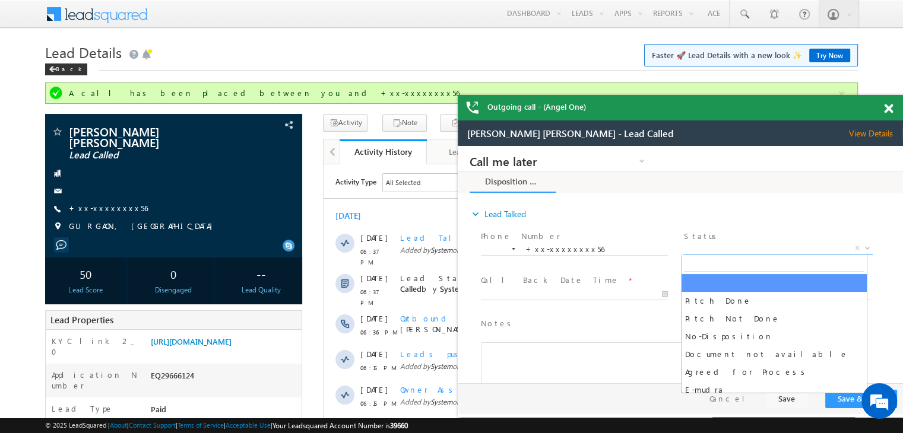
click at [763, 252] on span "X" at bounding box center [777, 249] width 189 height 12
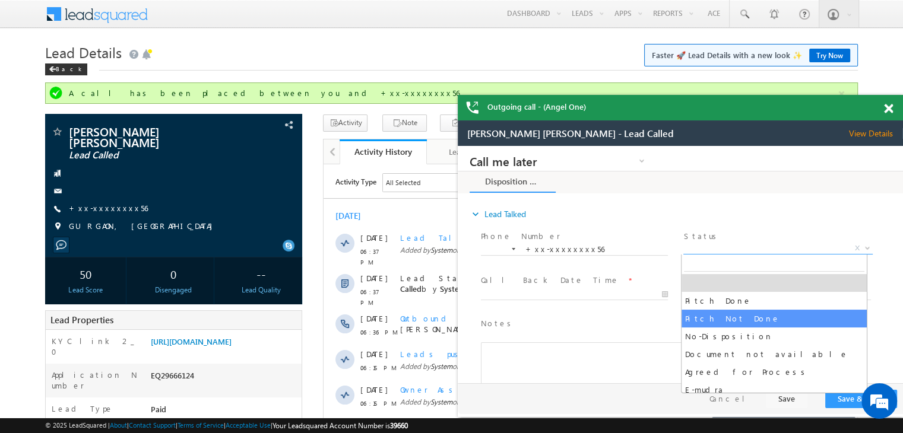
select select "Pitch Not Done"
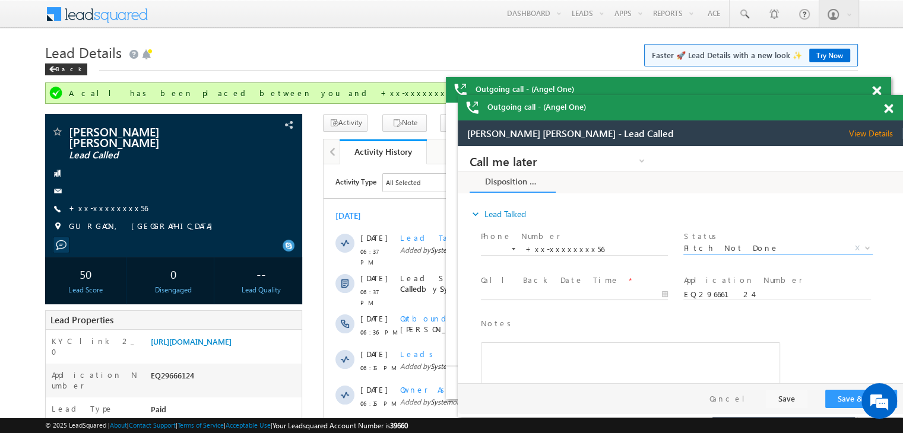
type input "09/28/25 1:20 PM"
click at [633, 295] on input "09/28/25 1:20 PM" at bounding box center [574, 295] width 187 height 12
click at [843, 400] on button "Save & Close" at bounding box center [861, 399] width 72 height 18
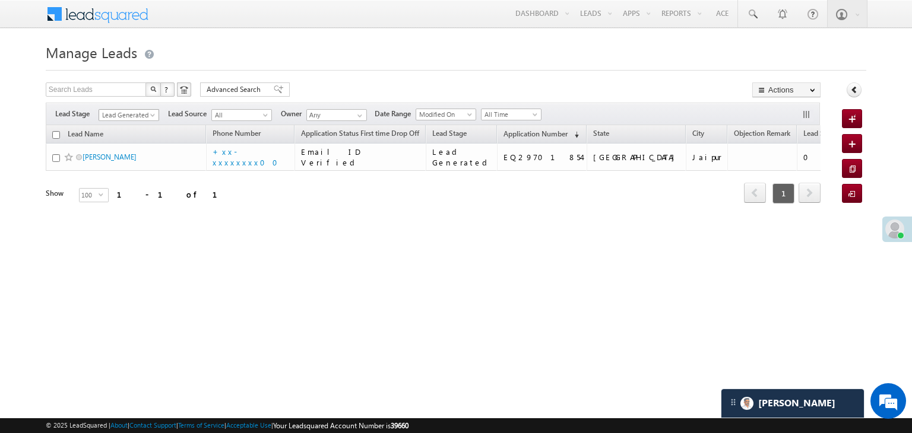
click at [152, 113] on span at bounding box center [153, 117] width 9 height 9
click at [129, 125] on link "All" at bounding box center [129, 128] width 60 height 11
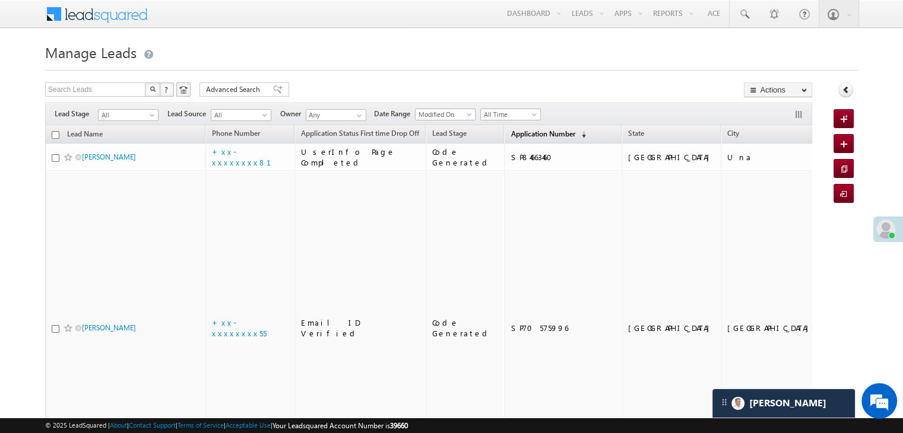
click at [510, 132] on span "Application Number" at bounding box center [542, 133] width 64 height 9
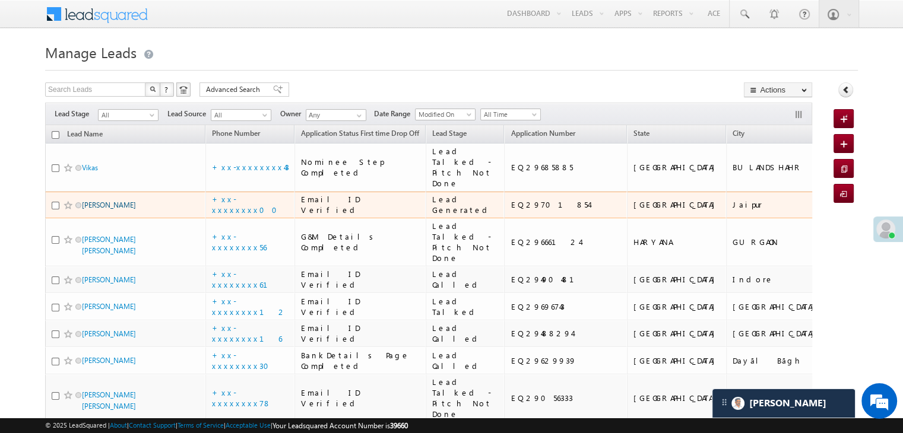
click at [109, 210] on link "[PERSON_NAME]" at bounding box center [109, 205] width 54 height 9
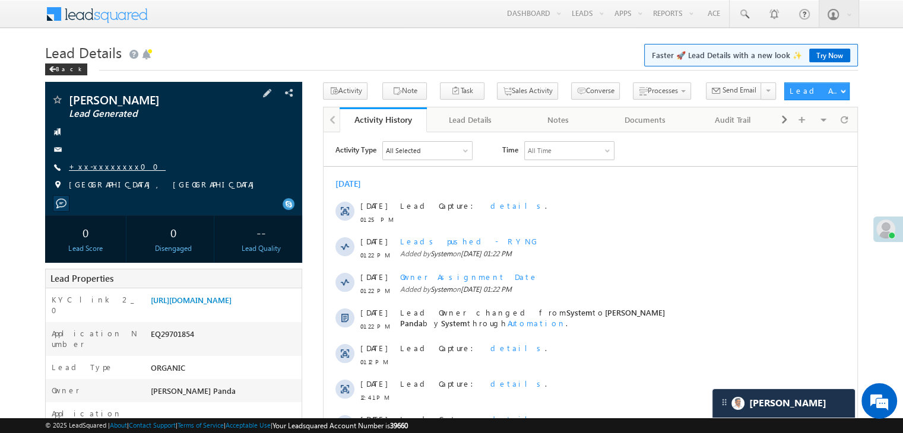
click at [107, 165] on link "+xx-xxxxxxxx00" at bounding box center [117, 166] width 97 height 10
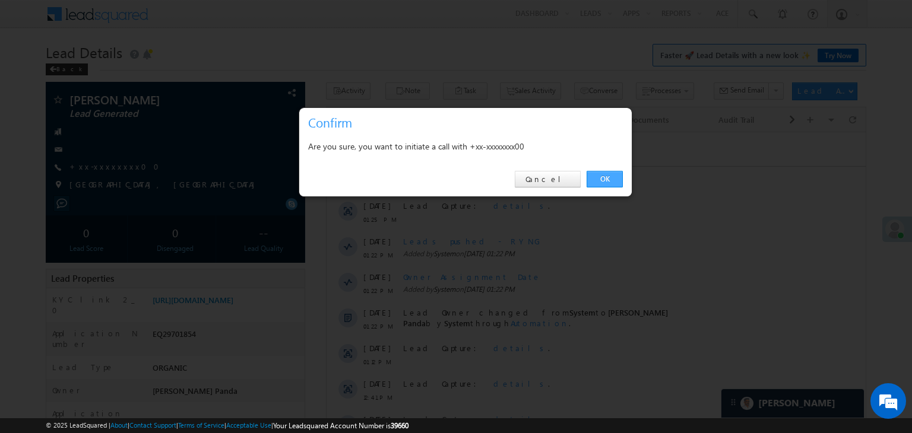
click at [607, 178] on link "OK" at bounding box center [604, 179] width 36 height 17
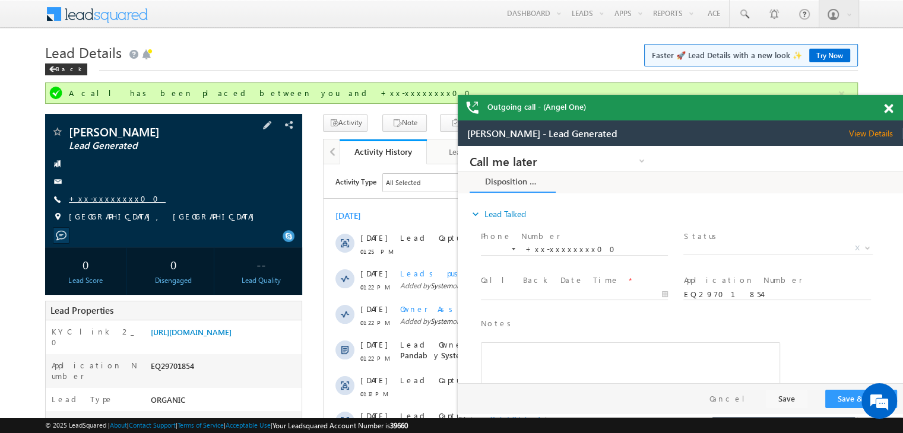
click at [103, 202] on link "+xx-xxxxxxxx00" at bounding box center [117, 198] width 97 height 10
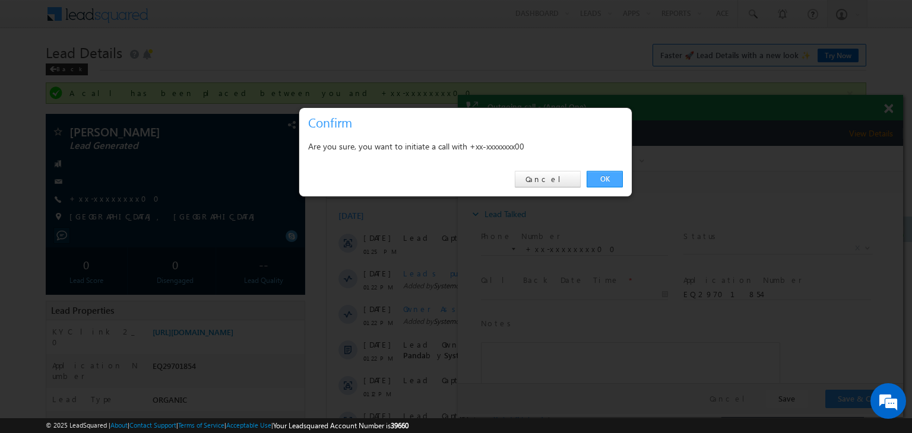
drag, startPoint x: 142, startPoint y: 33, endPoint x: 603, endPoint y: 179, distance: 483.4
click at [603, 179] on link "OK" at bounding box center [604, 179] width 36 height 17
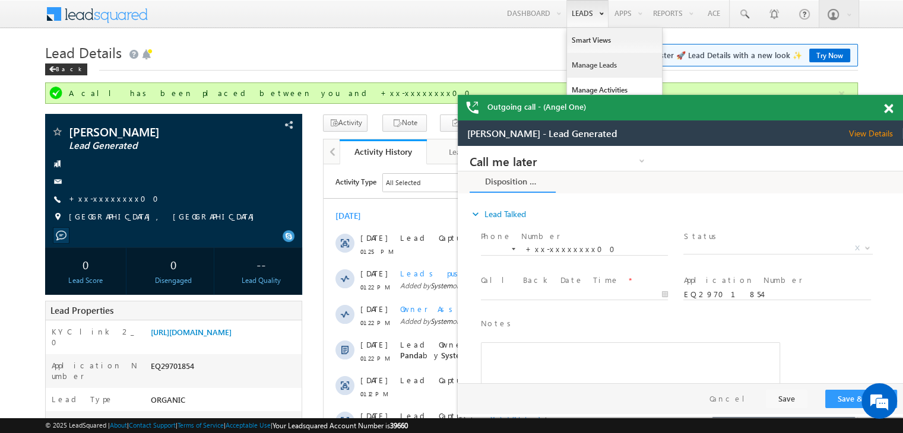
click at [579, 62] on link "Manage Leads" at bounding box center [614, 65] width 95 height 25
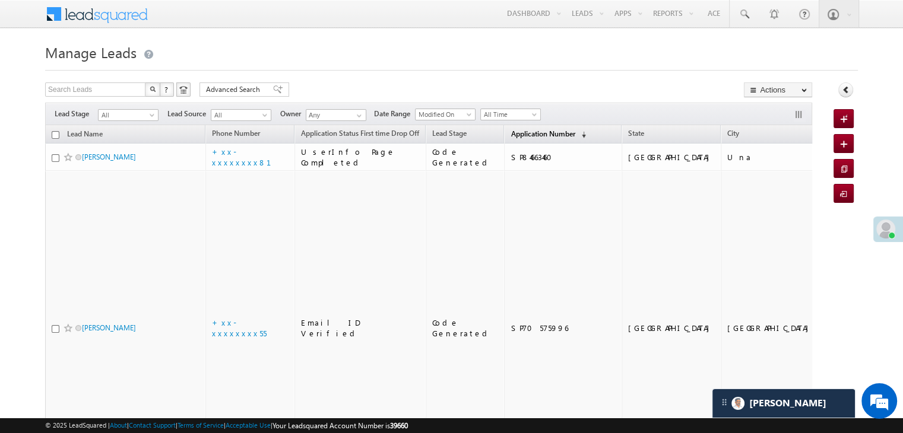
click at [515, 131] on span "Application Number" at bounding box center [542, 133] width 64 height 9
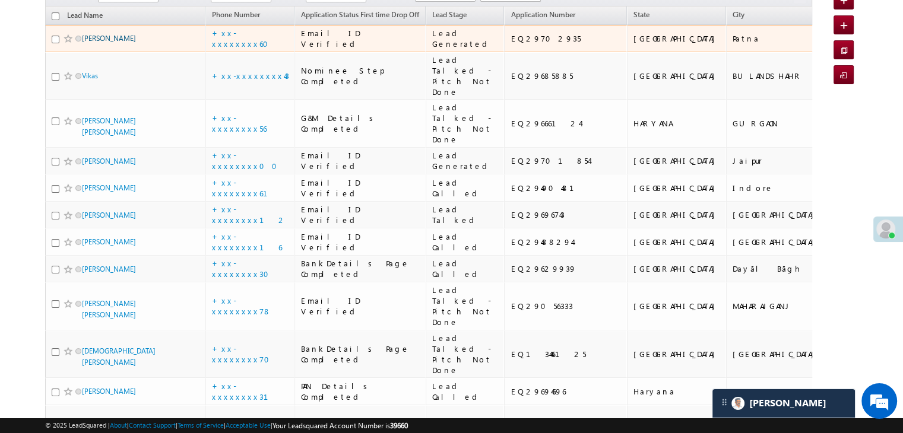
click at [97, 43] on link "[PERSON_NAME]" at bounding box center [109, 38] width 54 height 9
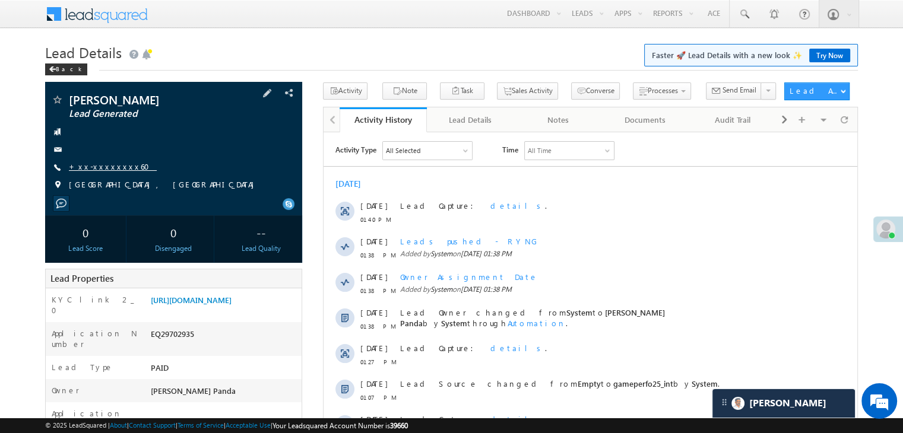
click at [93, 170] on link "+xx-xxxxxxxx60" at bounding box center [113, 166] width 88 height 10
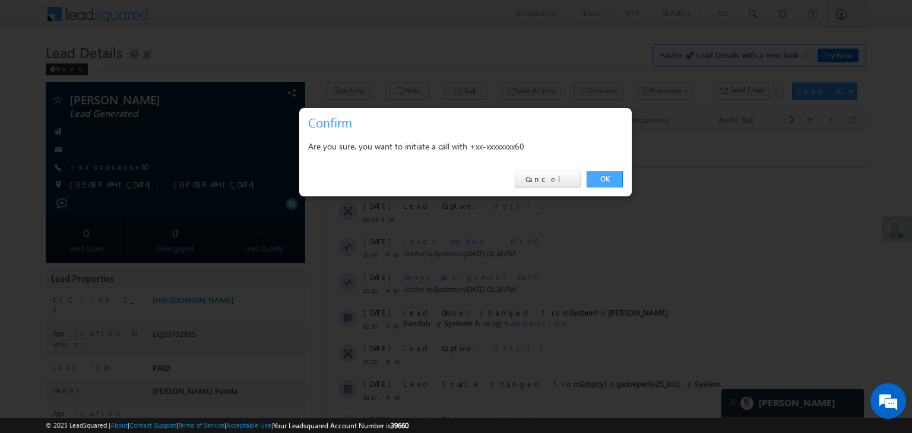
drag, startPoint x: 603, startPoint y: 182, endPoint x: 280, endPoint y: 50, distance: 348.7
click at [603, 182] on link "OK" at bounding box center [604, 179] width 36 height 17
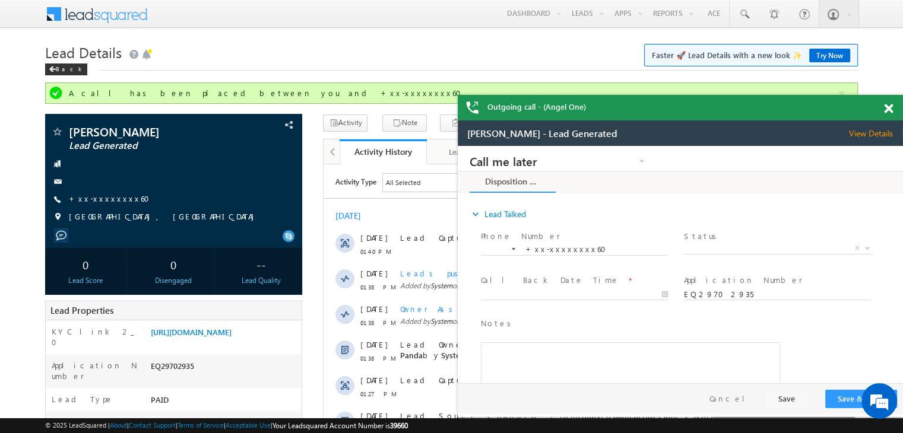
click at [888, 110] on span at bounding box center [888, 109] width 9 height 10
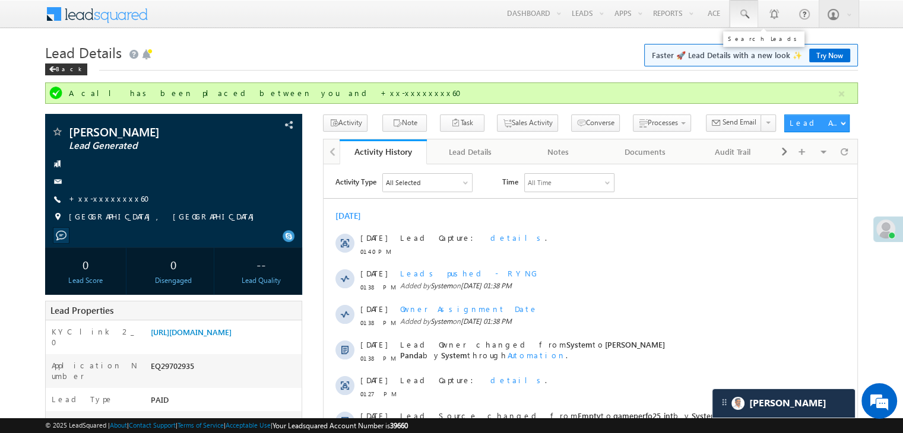
click at [745, 14] on span at bounding box center [744, 14] width 12 height 12
paste input "7488436221"
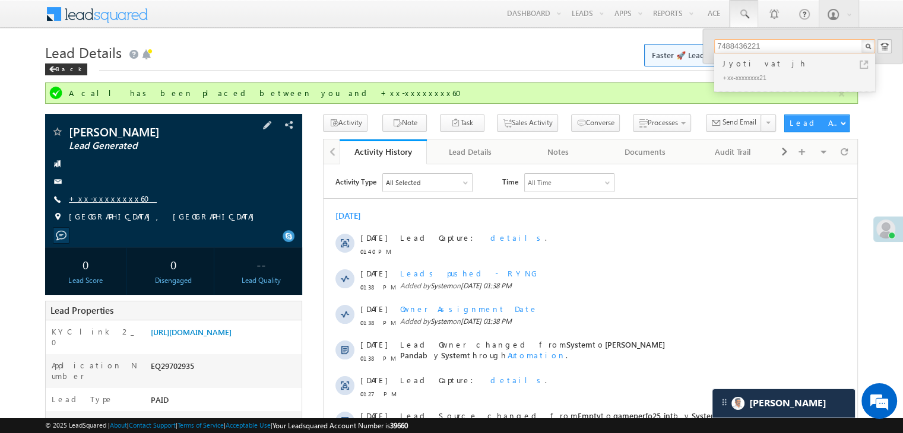
type input "7488436221"
click at [115, 197] on link "+xx-xxxxxxxx60" at bounding box center [113, 198] width 88 height 10
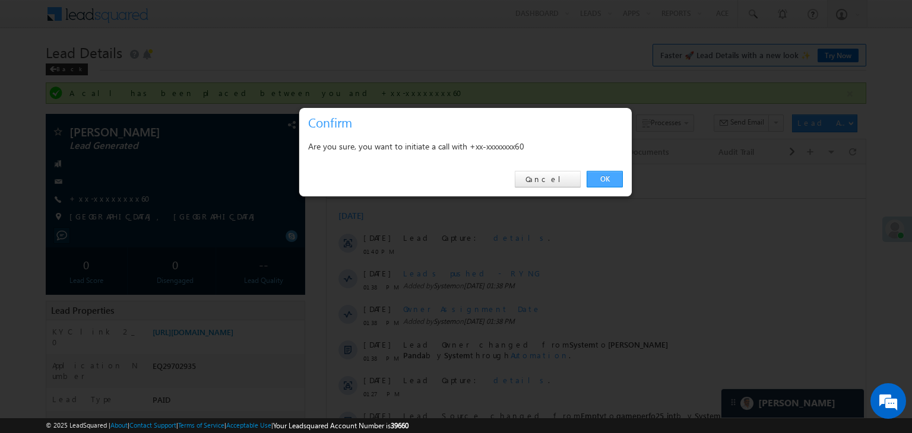
drag, startPoint x: 607, startPoint y: 178, endPoint x: 288, endPoint y: 8, distance: 361.4
click at [607, 178] on link "OK" at bounding box center [604, 179] width 36 height 17
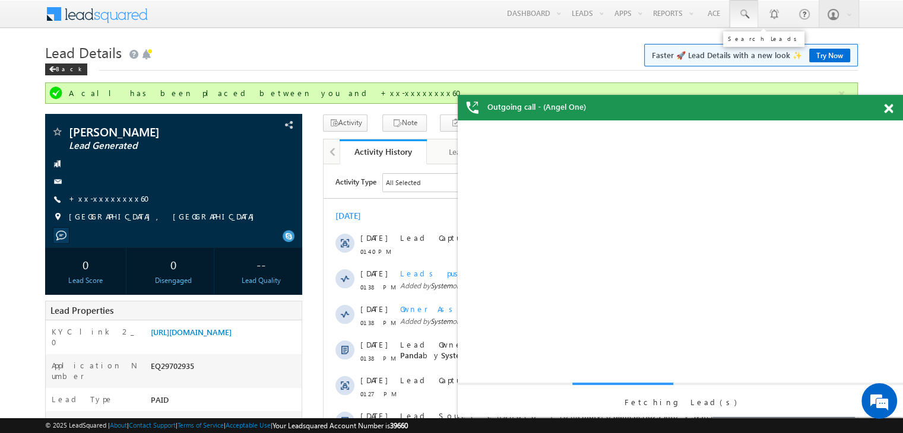
click at [744, 16] on span at bounding box center [744, 14] width 12 height 12
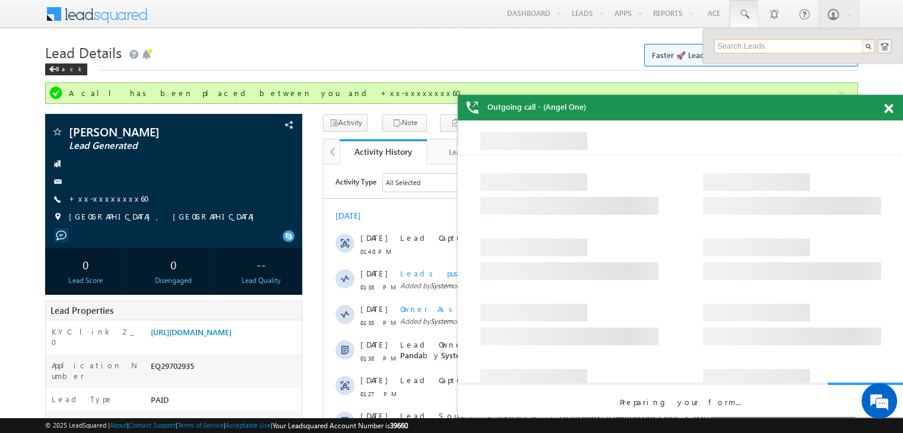
paste input "7488436221"
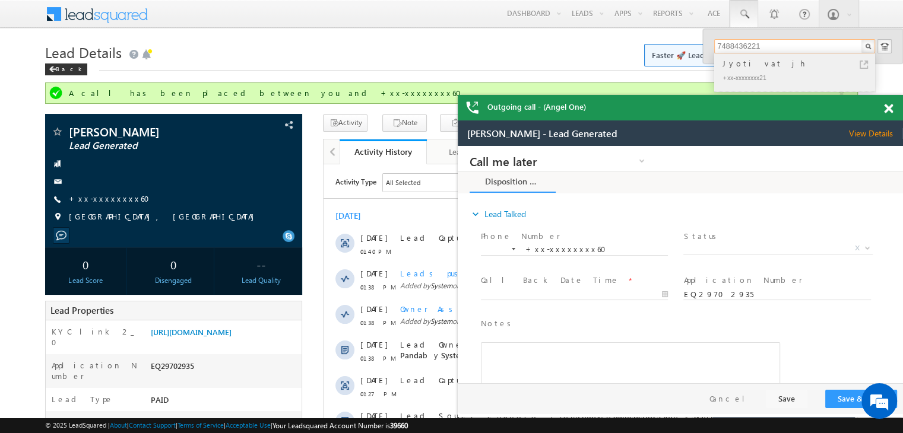
type input "7488436221"
click at [745, 61] on div "Jyoti vat jh" at bounding box center [799, 63] width 159 height 13
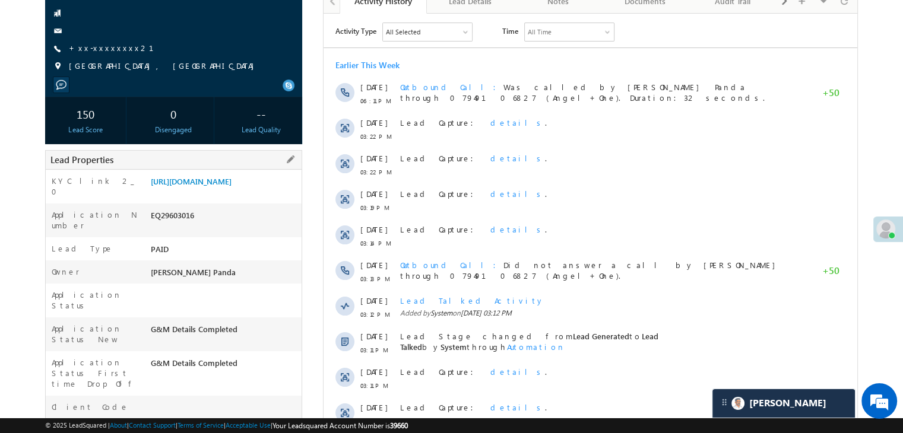
click at [176, 226] on div "EQ29603016" at bounding box center [225, 218] width 154 height 17
copy div "EQ29603016"
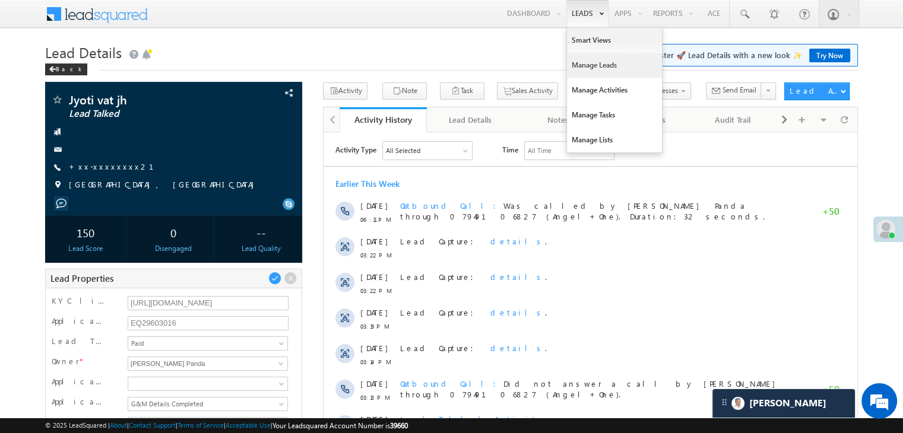
click at [582, 64] on link "Manage Leads" at bounding box center [614, 65] width 95 height 25
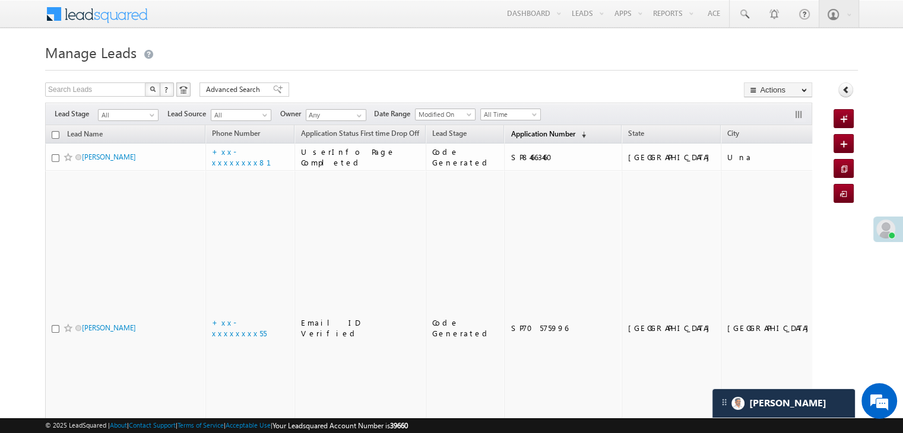
click at [510, 133] on span "Application Number" at bounding box center [542, 133] width 64 height 9
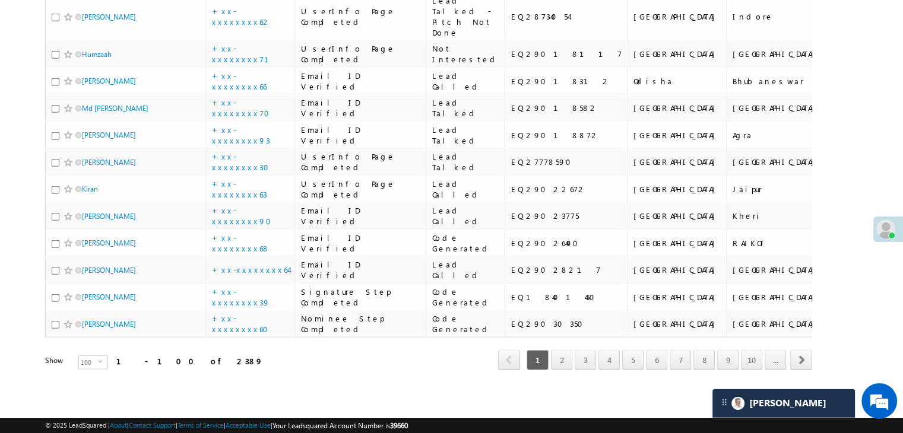
scroll to position [3383, 0]
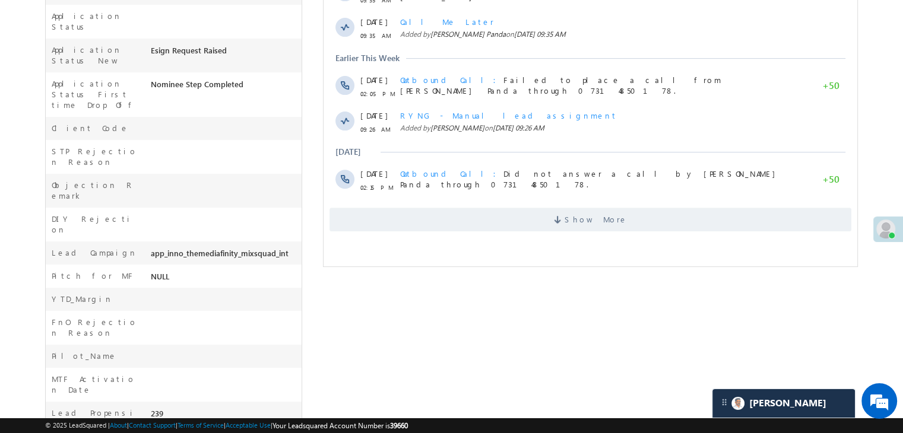
scroll to position [415, 0]
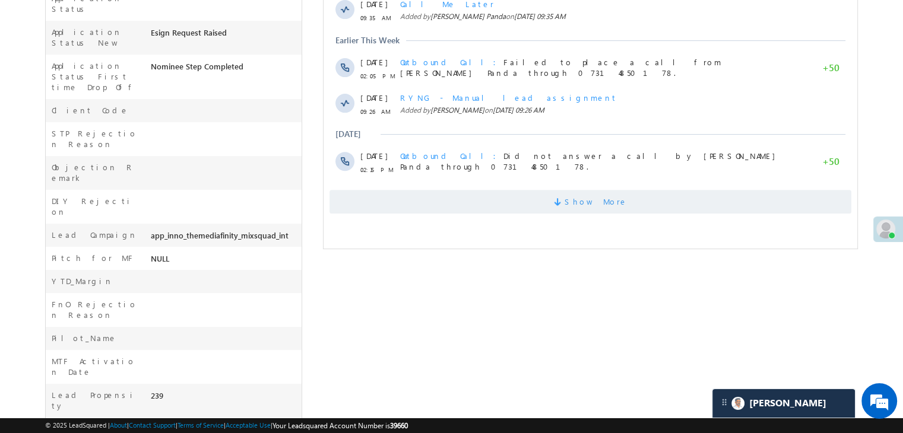
click at [591, 206] on span "Show More" at bounding box center [595, 202] width 63 height 24
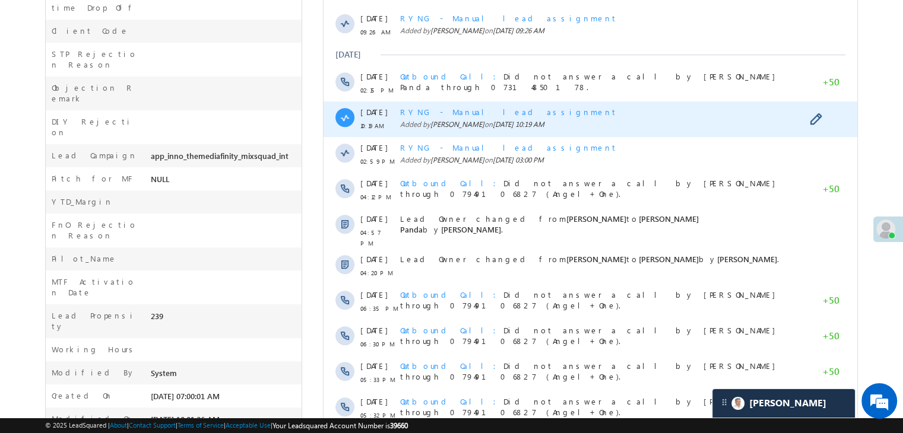
scroll to position [601, 0]
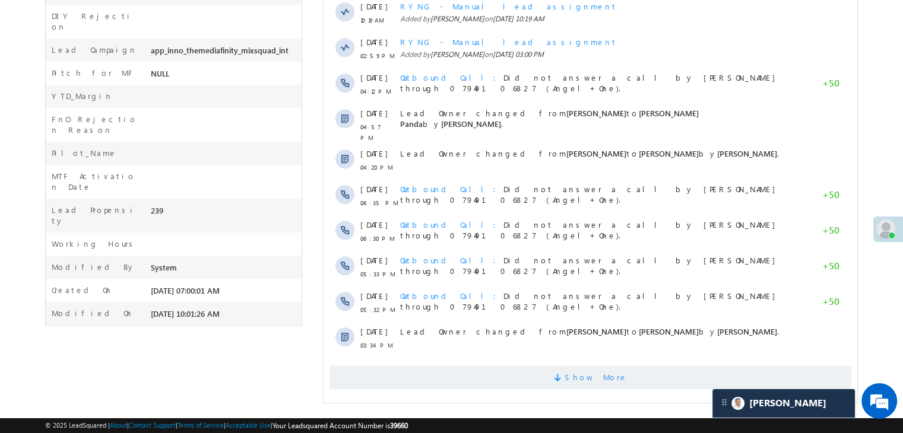
click at [587, 377] on span "Show More" at bounding box center [595, 378] width 63 height 24
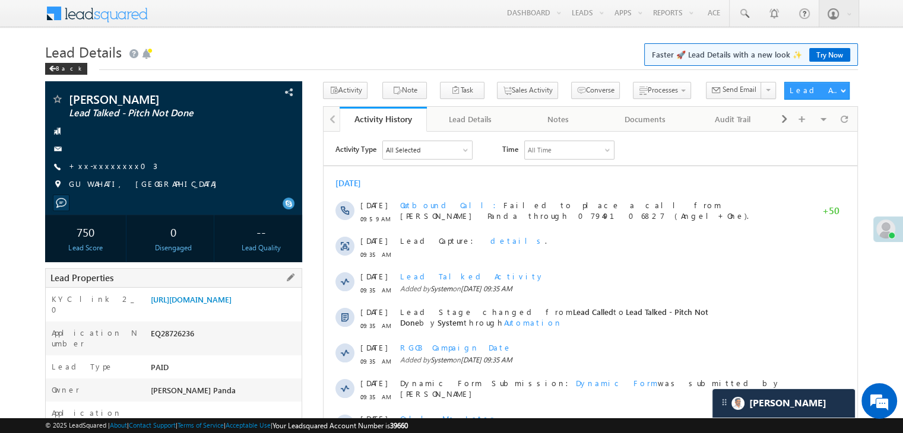
scroll to position [0, 0]
click at [57, 71] on div "Back" at bounding box center [66, 70] width 42 height 12
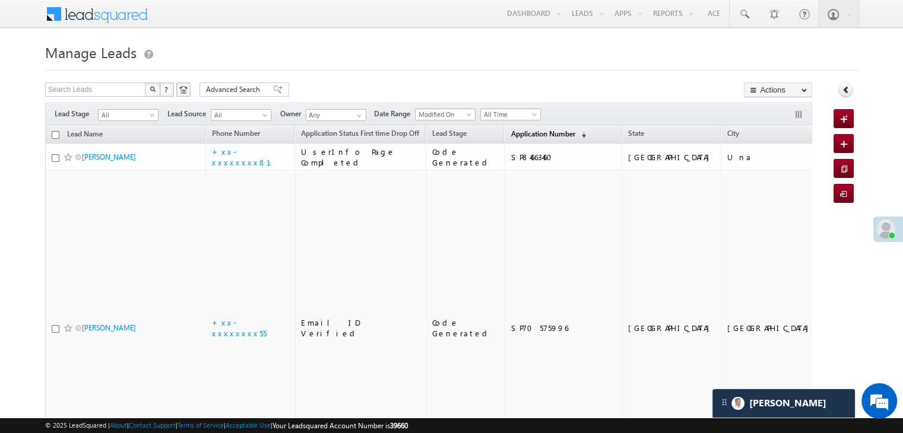
click at [531, 132] on span "Application Number" at bounding box center [542, 133] width 64 height 9
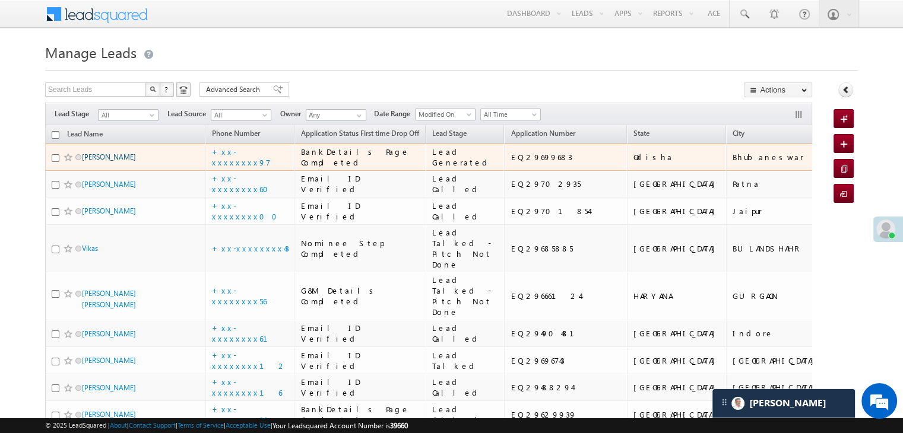
click at [95, 161] on link "[PERSON_NAME]" at bounding box center [109, 157] width 54 height 9
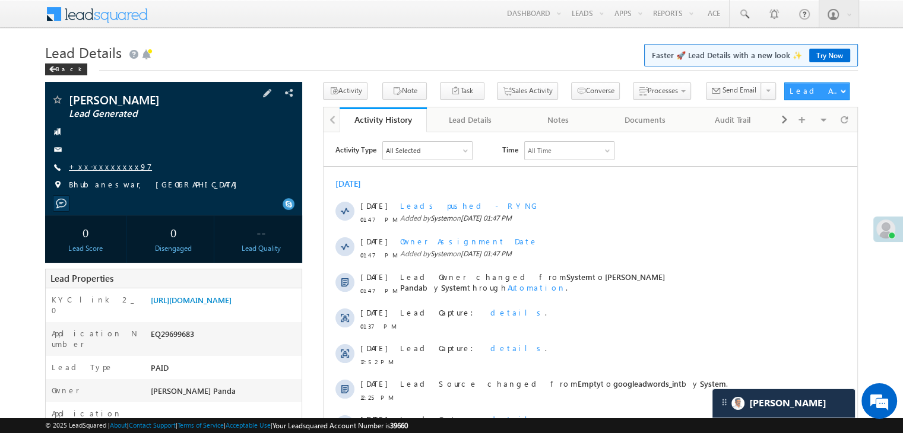
click at [106, 169] on link "+xx-xxxxxxxx97" at bounding box center [110, 166] width 83 height 10
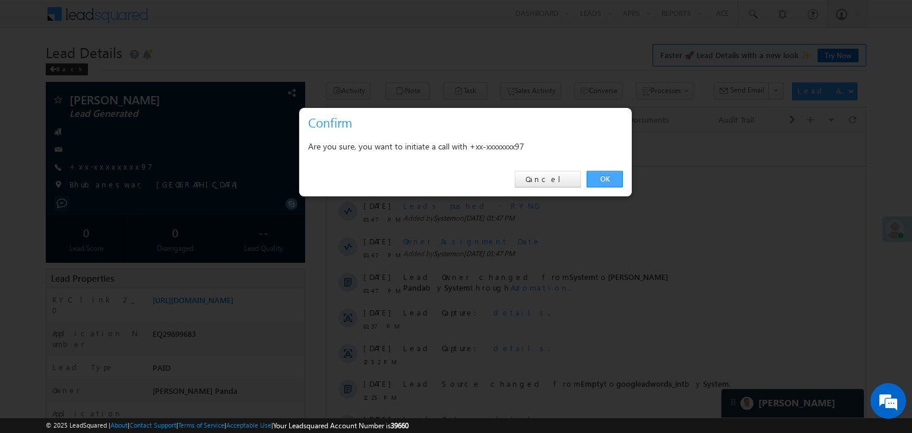
click at [603, 179] on link "OK" at bounding box center [604, 179] width 36 height 17
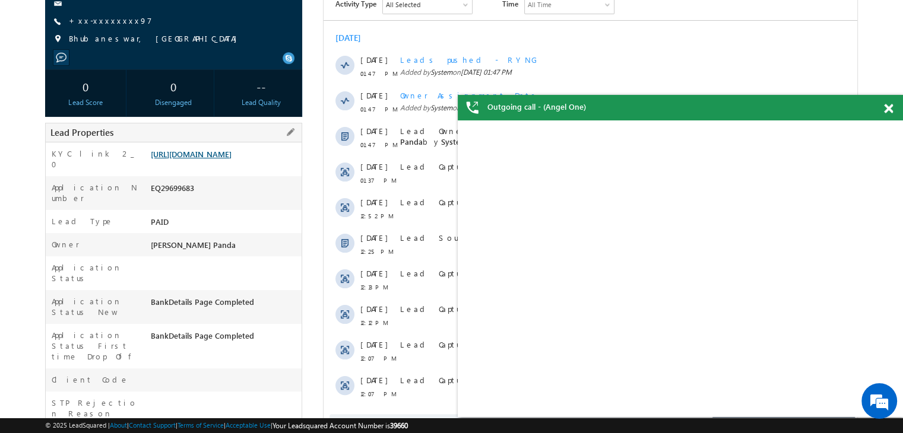
click at [231, 159] on link "[URL][DOMAIN_NAME]" at bounding box center [191, 154] width 81 height 10
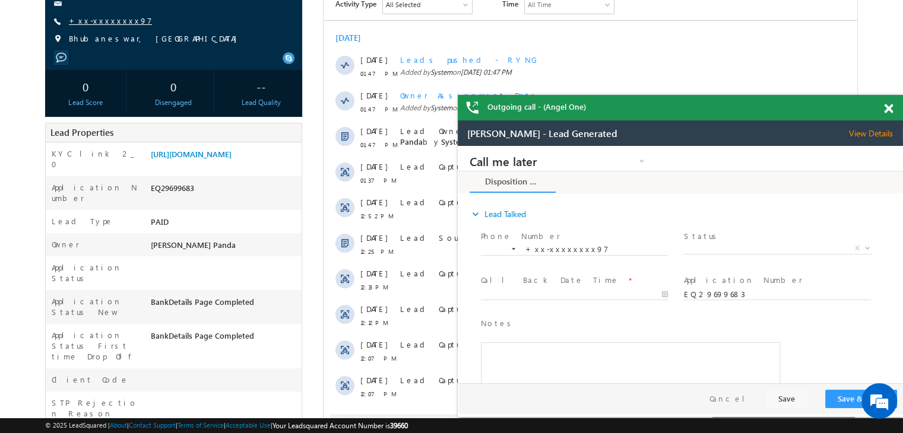
click at [104, 21] on link "+xx-xxxxxxxx97" at bounding box center [110, 20] width 83 height 10
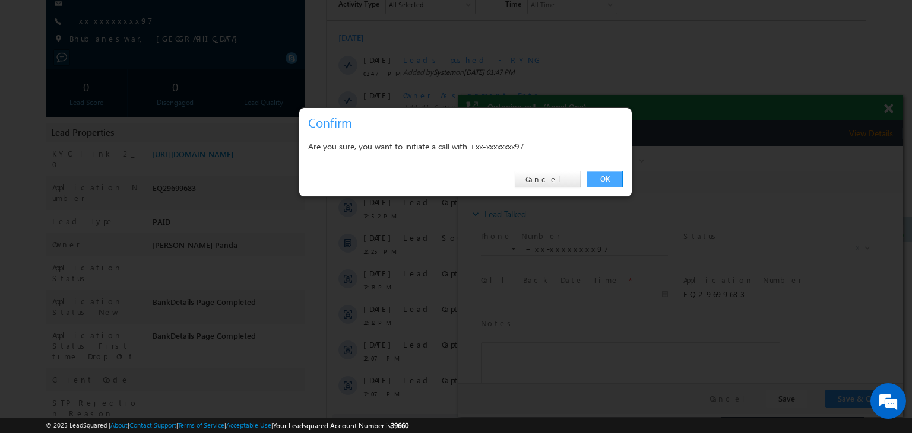
click at [602, 176] on link "OK" at bounding box center [604, 179] width 36 height 17
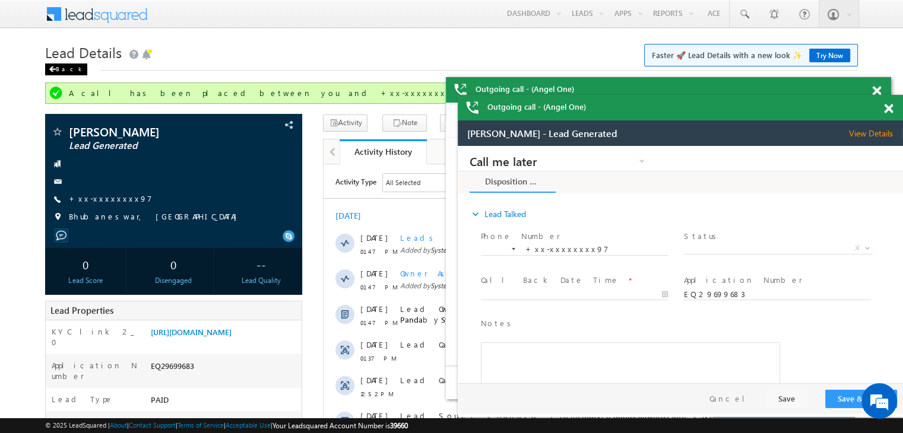
click at [59, 71] on div "Back" at bounding box center [66, 70] width 42 height 12
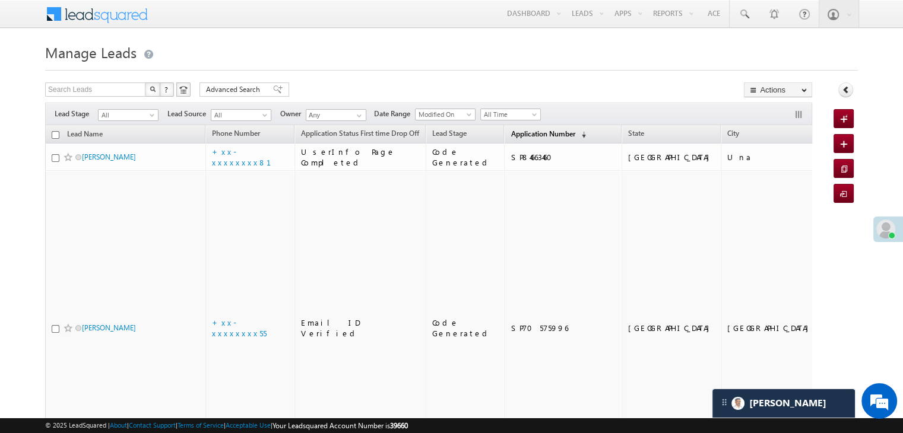
click at [505, 138] on link "Application Number (sorted descending)" at bounding box center [548, 134] width 87 height 15
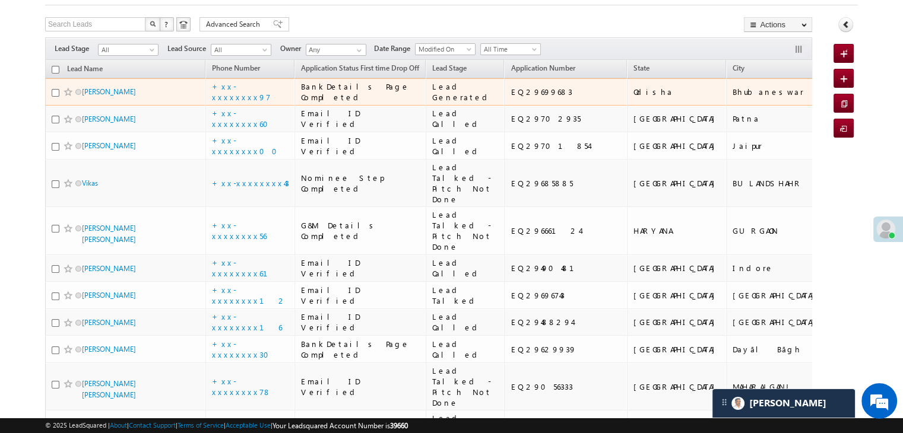
scroll to position [297, 0]
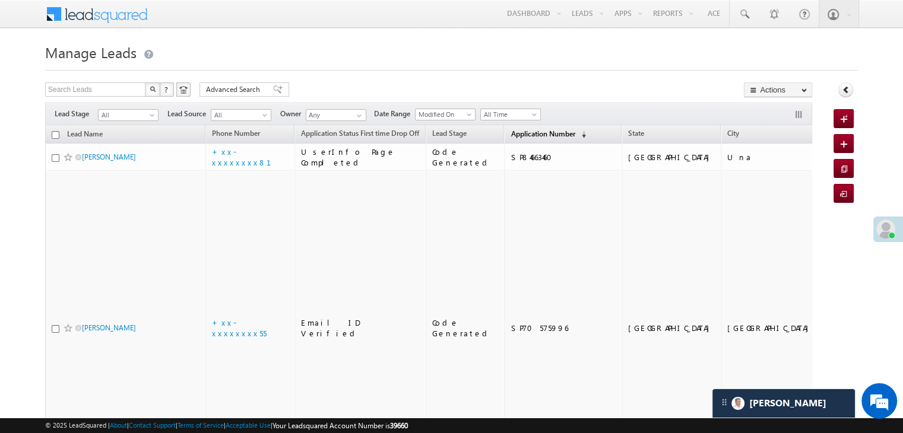
click at [527, 136] on span "Application Number" at bounding box center [542, 133] width 64 height 9
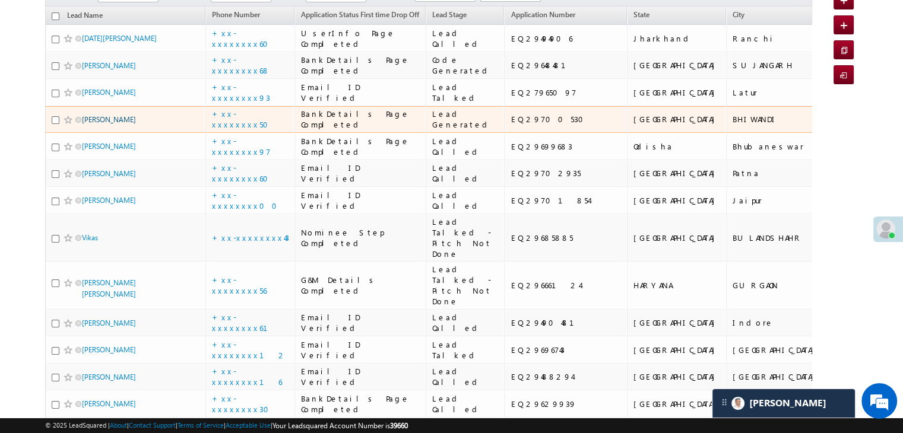
click at [116, 124] on link "Saroj buchun sharma" at bounding box center [109, 119] width 54 height 9
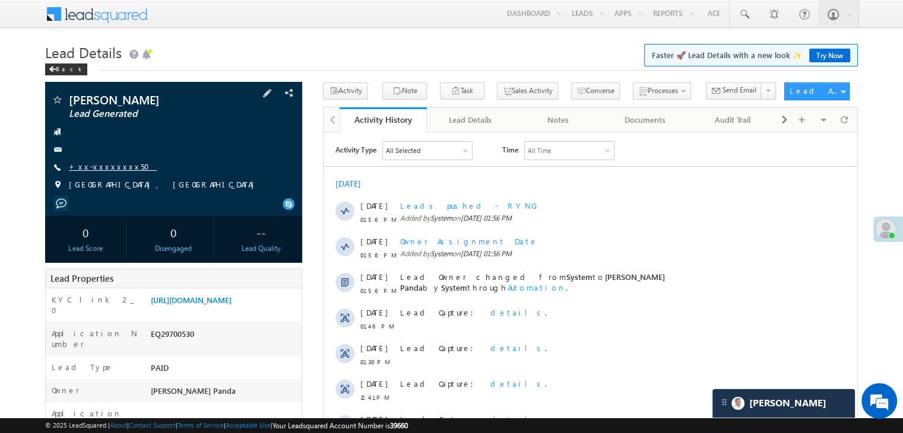
click at [88, 164] on link "+xx-xxxxxxxx50" at bounding box center [113, 166] width 88 height 10
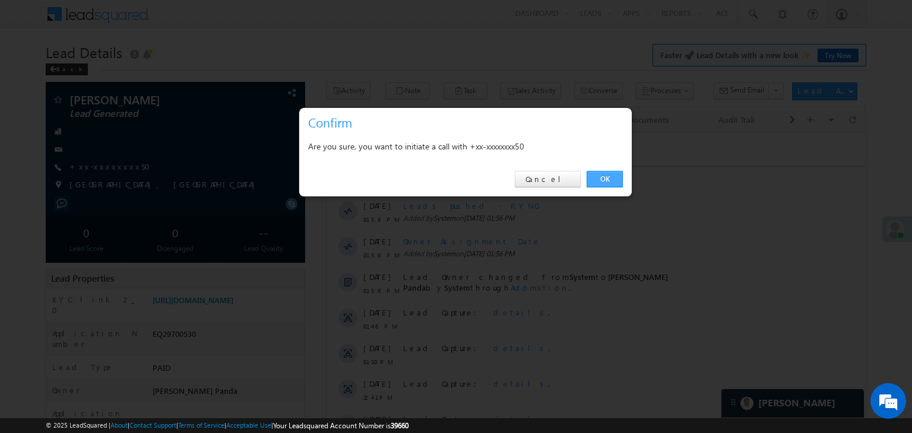
click at [603, 178] on link "OK" at bounding box center [604, 179] width 36 height 17
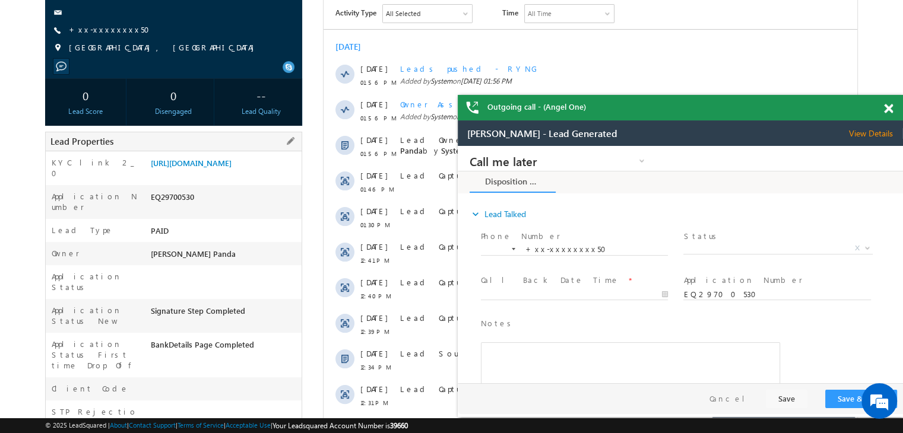
scroll to position [178, 0]
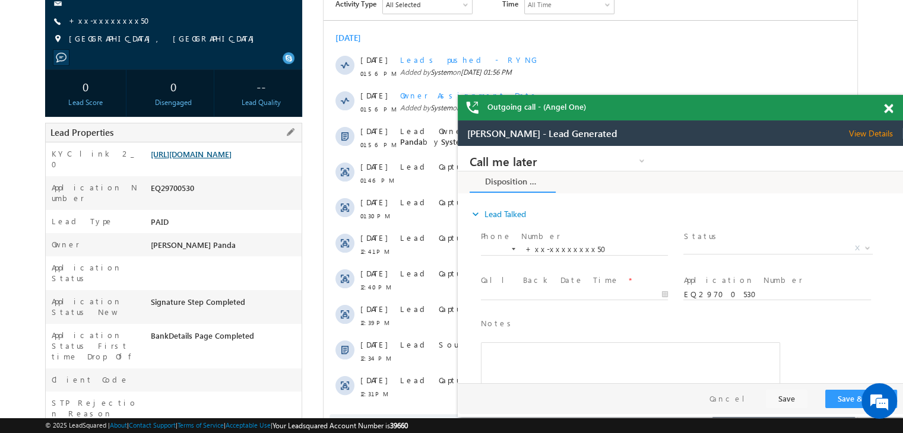
click at [231, 156] on link "https://angelbroking1-pk3em7sa.customui-test.leadsquared.com?leadId=7876465b-82…" at bounding box center [191, 154] width 81 height 10
click at [92, 25] on link "+xx-xxxxxxxx50" at bounding box center [113, 20] width 88 height 10
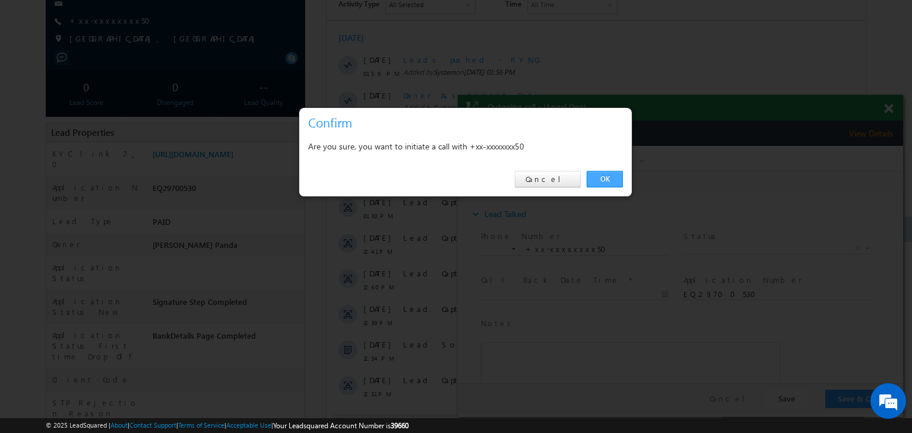
click at [610, 181] on link "OK" at bounding box center [604, 179] width 36 height 17
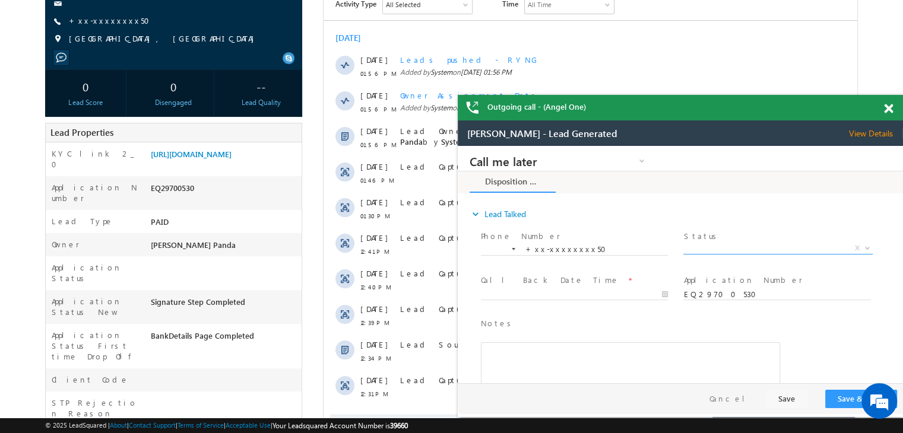
click at [737, 248] on span "X" at bounding box center [777, 249] width 189 height 12
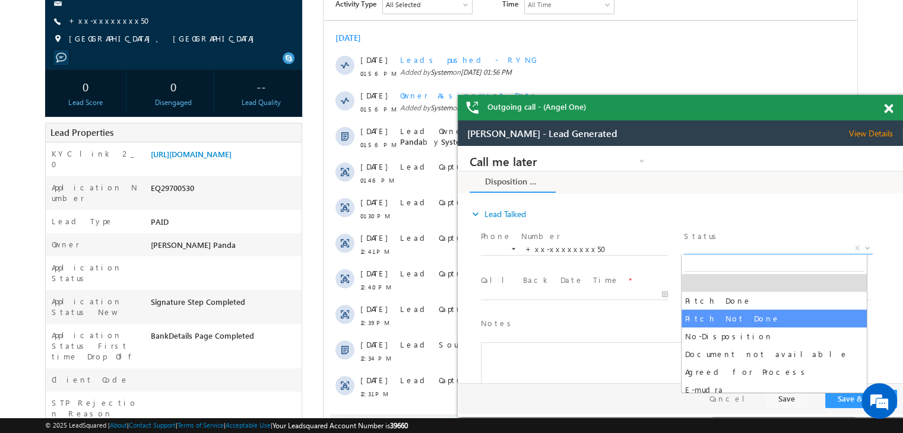
select select "Pitch Not Done"
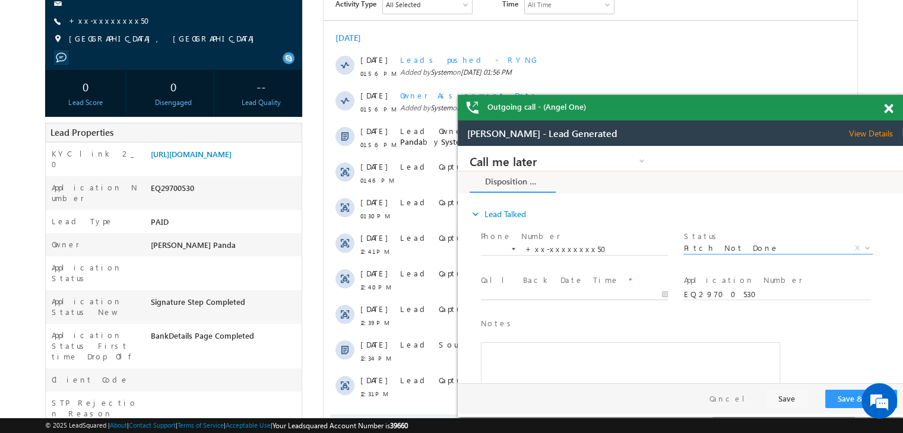
type input "09/28/25 2:14 PM"
click at [614, 294] on input "09/28/25 2:14 PM" at bounding box center [574, 295] width 187 height 12
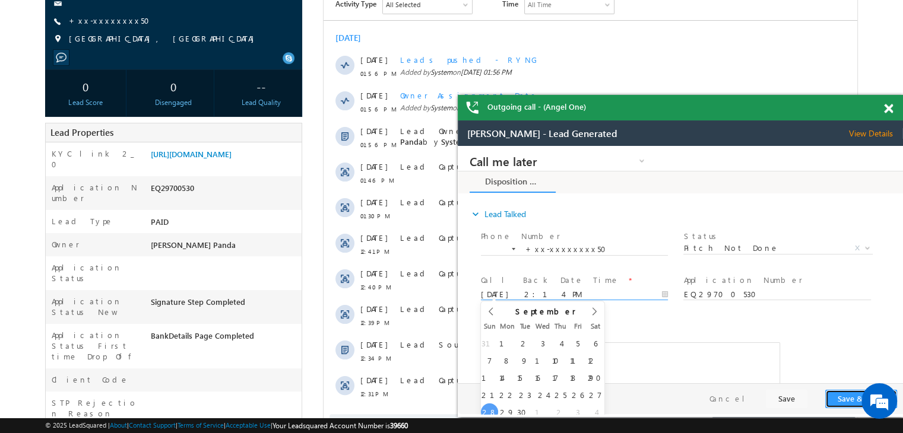
click at [840, 400] on button "Save & Close" at bounding box center [861, 399] width 72 height 18
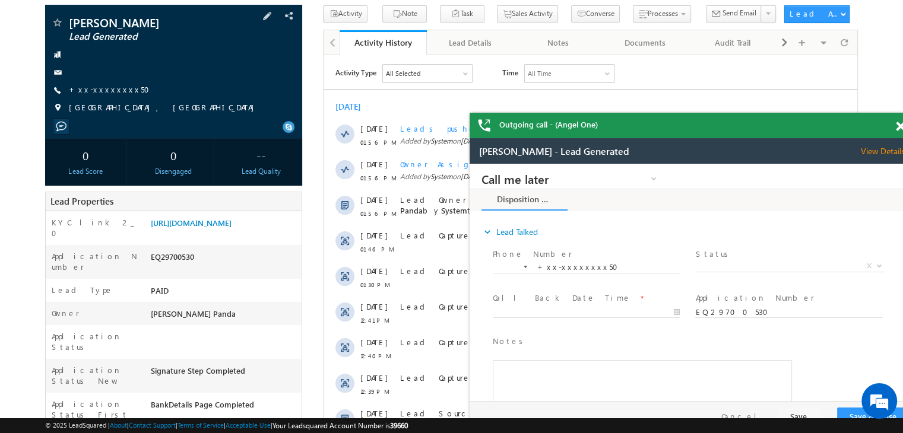
scroll to position [59, 0]
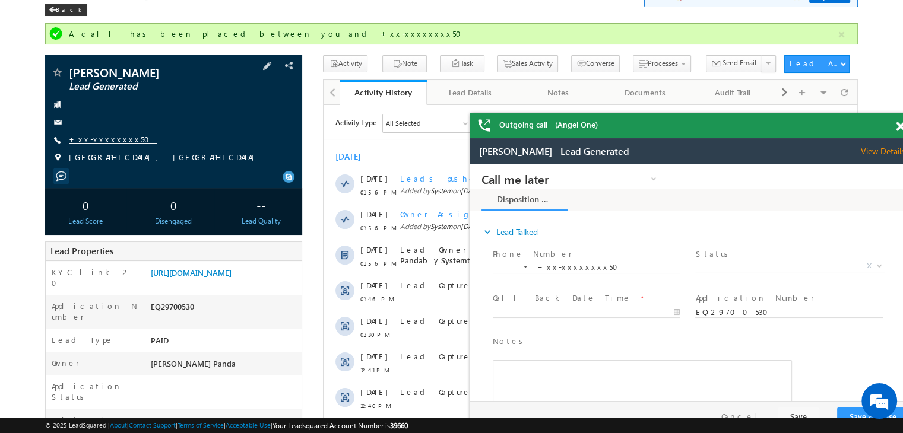
click at [97, 142] on link "+xx-xxxxxxxx50" at bounding box center [113, 139] width 88 height 10
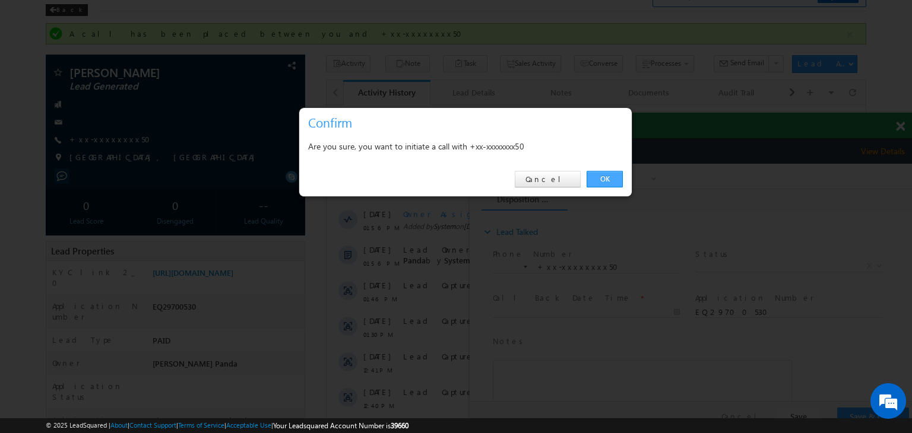
click at [602, 180] on link "OK" at bounding box center [604, 179] width 36 height 17
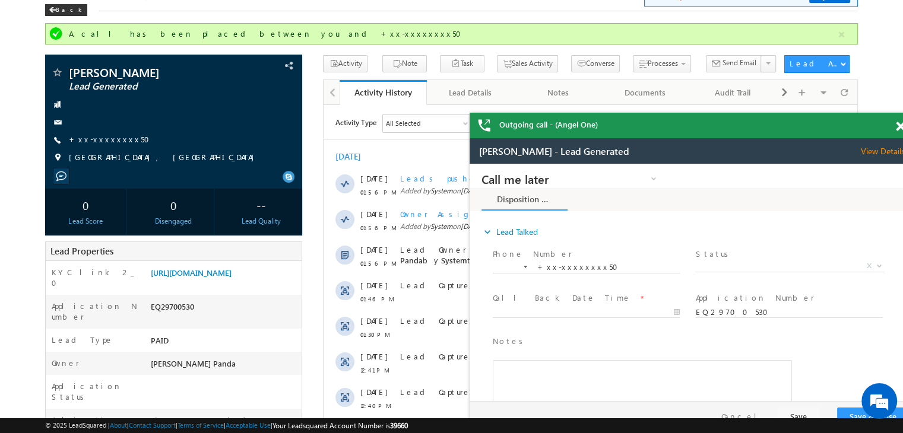
click at [772, 271] on span "Pitch Done Pitch Not Done No-Disposition Document not available Agreed for Proc…" at bounding box center [794, 268] width 198 height 14
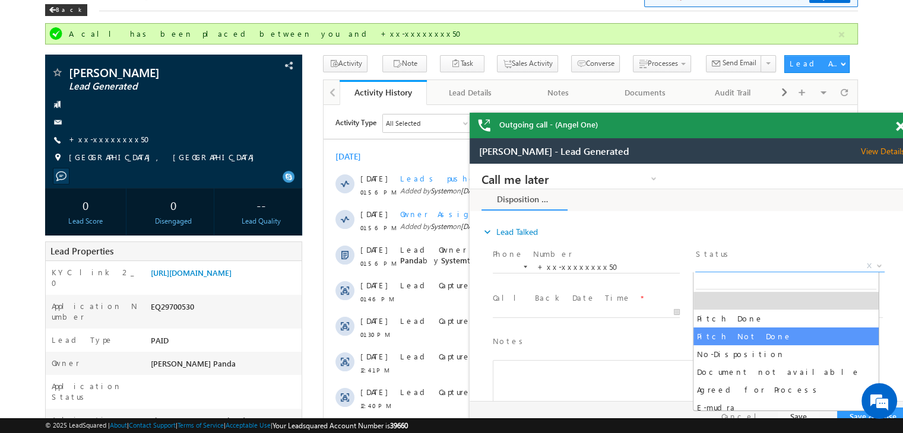
select select "Pitch Not Done"
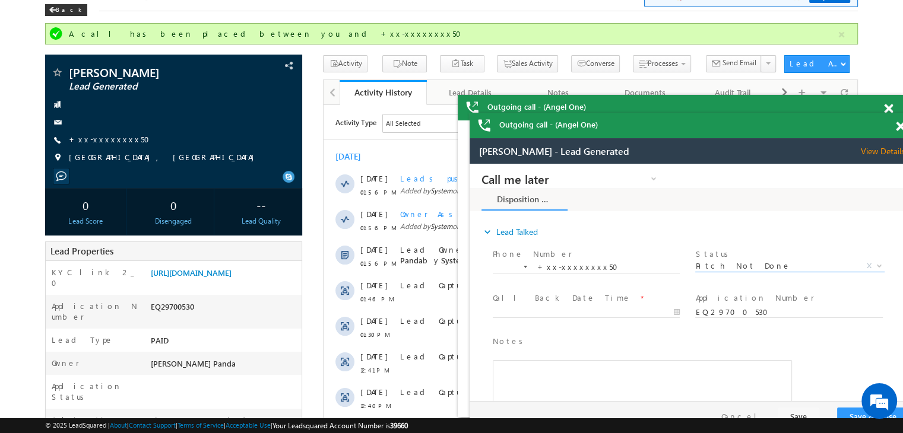
click at [627, 302] on span "Call Back Date Time *" at bounding box center [587, 298] width 188 height 13
click at [627, 314] on input "text" at bounding box center [586, 313] width 187 height 12
type input "09/28/25 2:15 PM"
click at [849, 410] on button "Save & Close" at bounding box center [873, 417] width 72 height 18
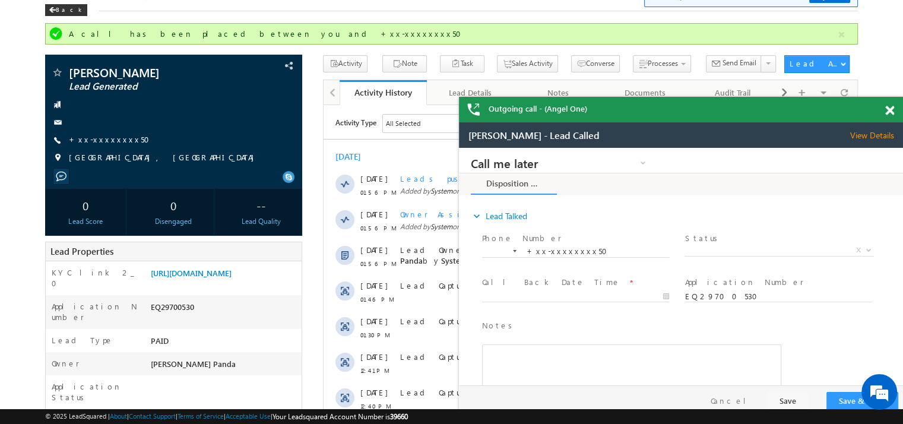
click at [890, 108] on body "Outgoing call - (Angel One) Menu Madhumita Panda Madhu mita. Panda @ange lbrok …" at bounding box center [451, 423] width 903 height 965
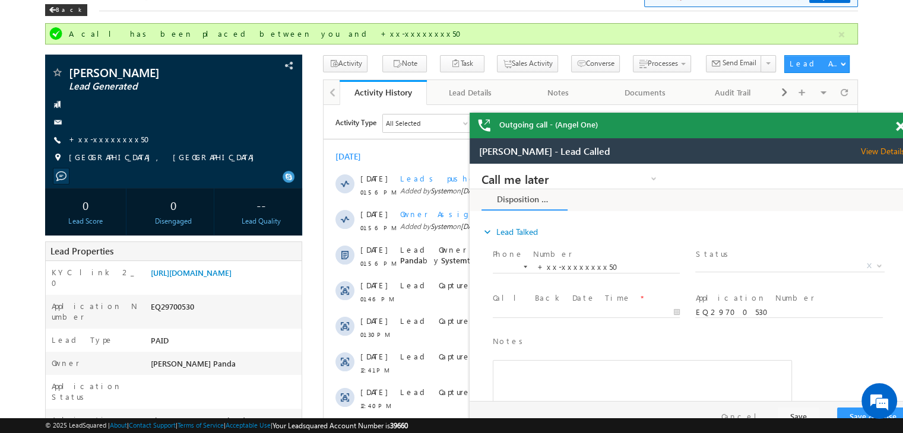
click at [897, 126] on span at bounding box center [900, 127] width 9 height 10
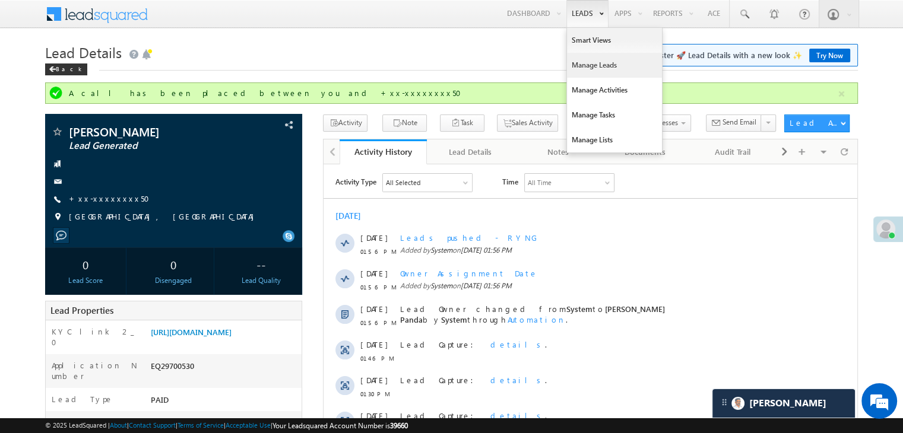
click at [580, 68] on link "Manage Leads" at bounding box center [614, 65] width 95 height 25
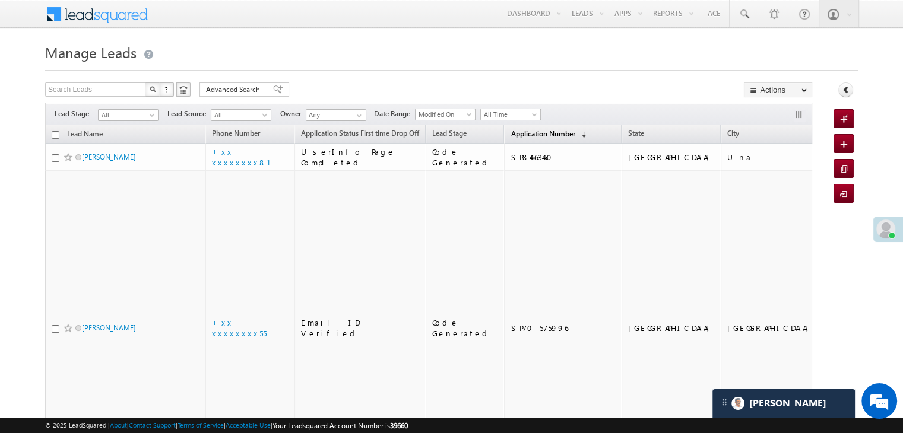
click at [517, 137] on span "Application Number" at bounding box center [542, 133] width 64 height 9
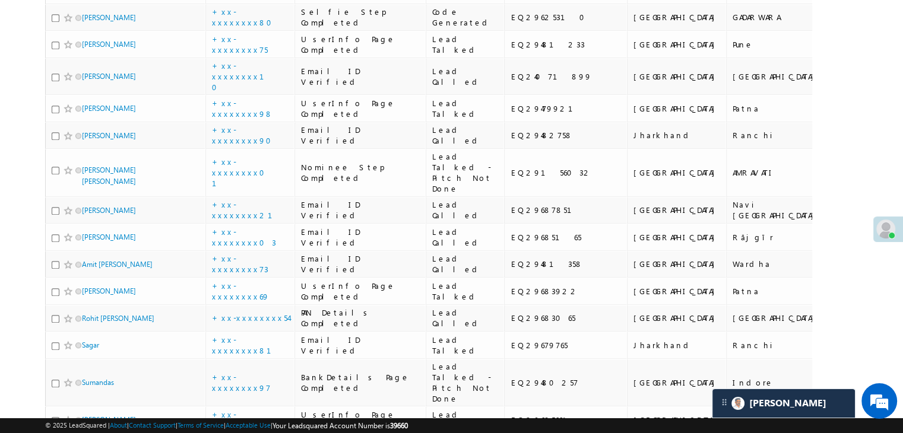
scroll to position [1187, 0]
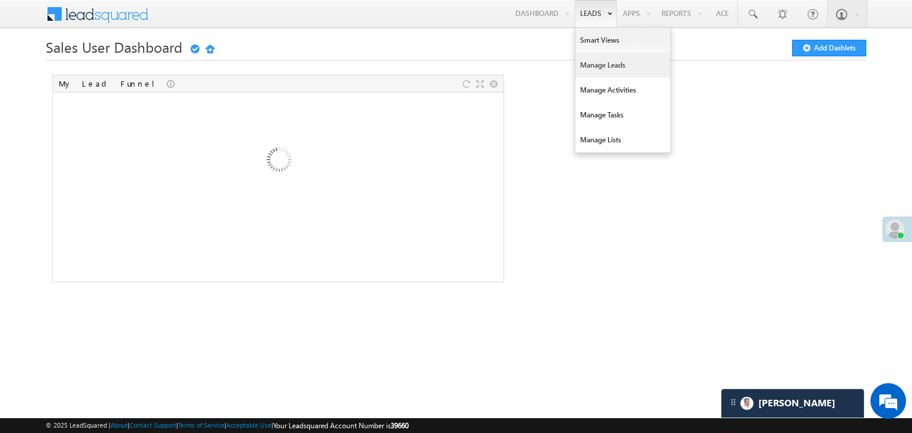
click at [600, 62] on link "Manage Leads" at bounding box center [622, 65] width 95 height 25
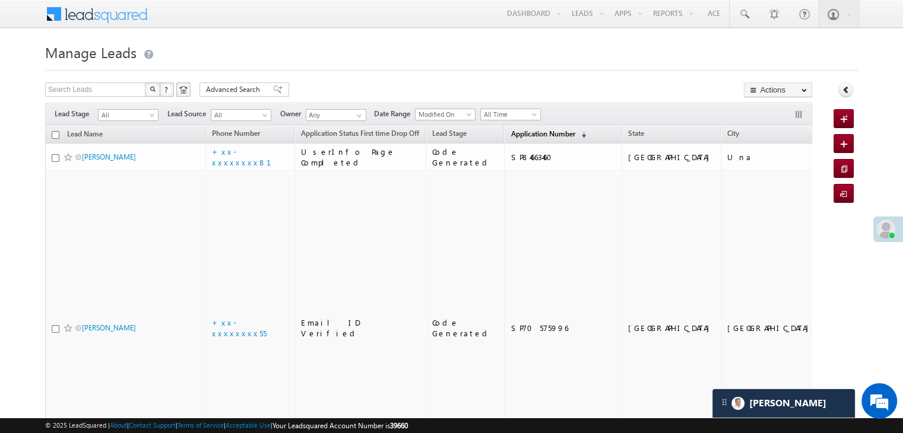
click at [510, 132] on span "Application Number" at bounding box center [542, 133] width 64 height 9
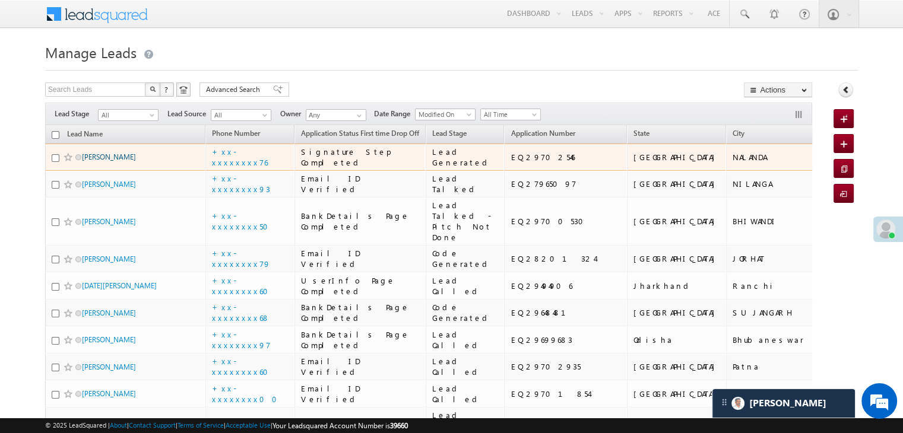
click at [94, 161] on link "Aditya Raj" at bounding box center [109, 157] width 54 height 9
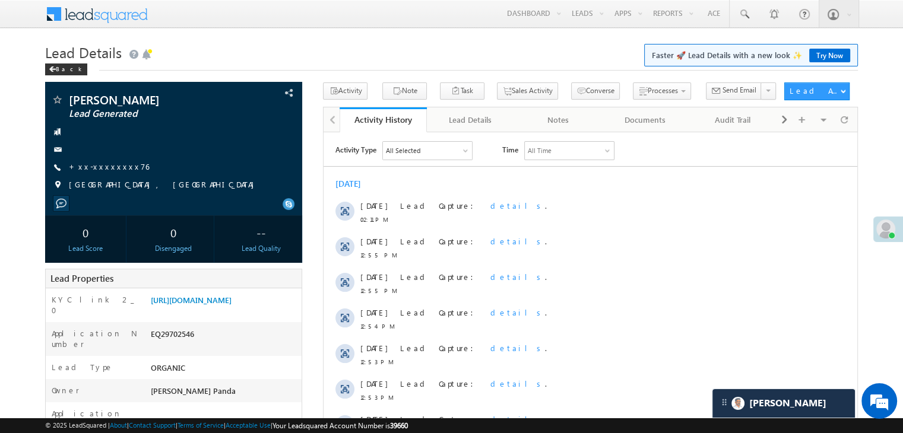
click at [97, 164] on link "+xx-xxxxxxxx76" at bounding box center [109, 166] width 80 height 10
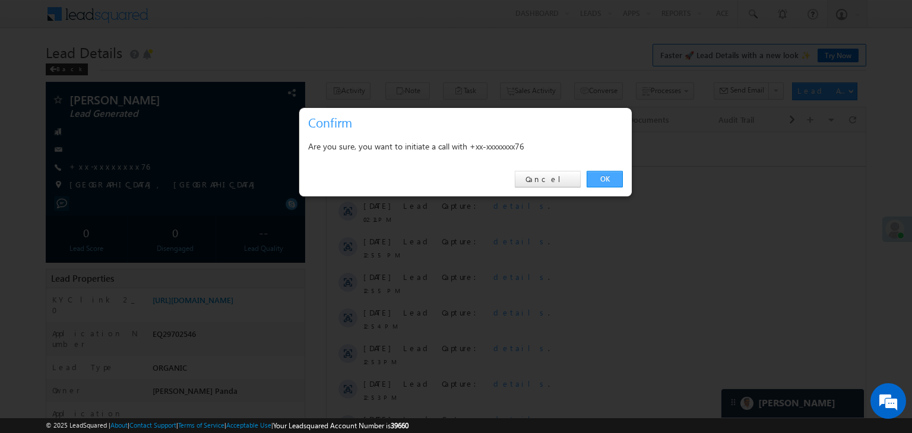
click at [608, 180] on link "OK" at bounding box center [604, 179] width 36 height 17
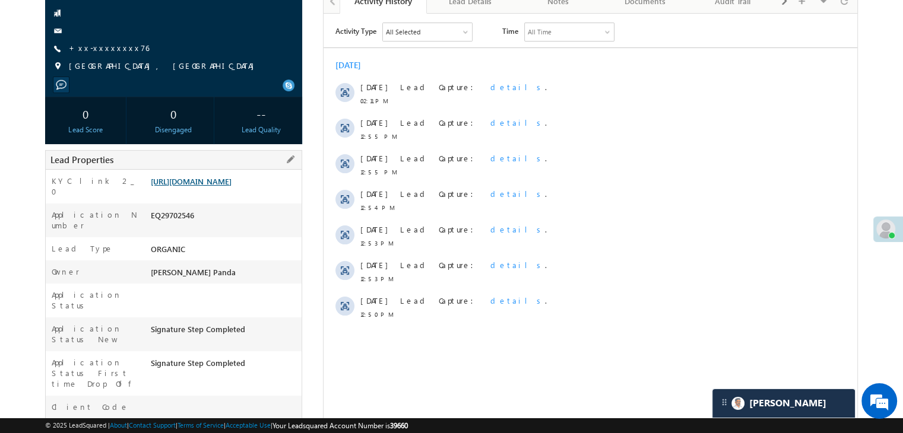
scroll to position [150, 0]
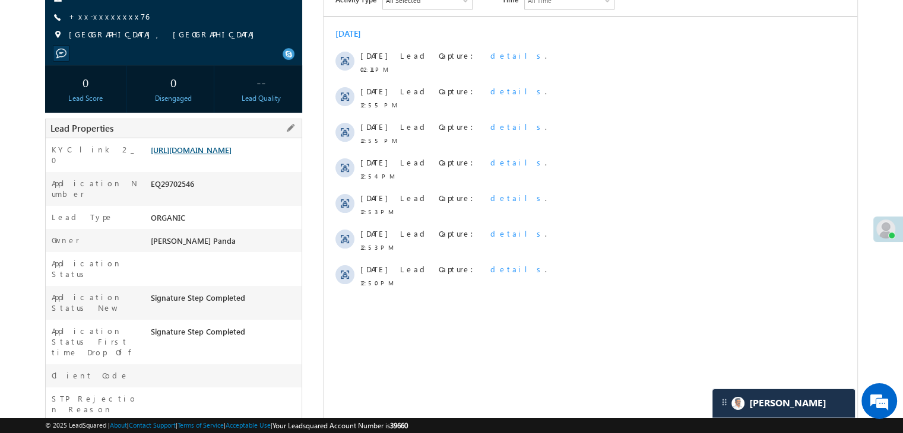
click at [218, 155] on link "https://angelbroking1-pk3em7sa.customui-test.leadsquared.com?leadId=47b5eb4a-f6…" at bounding box center [191, 150] width 81 height 10
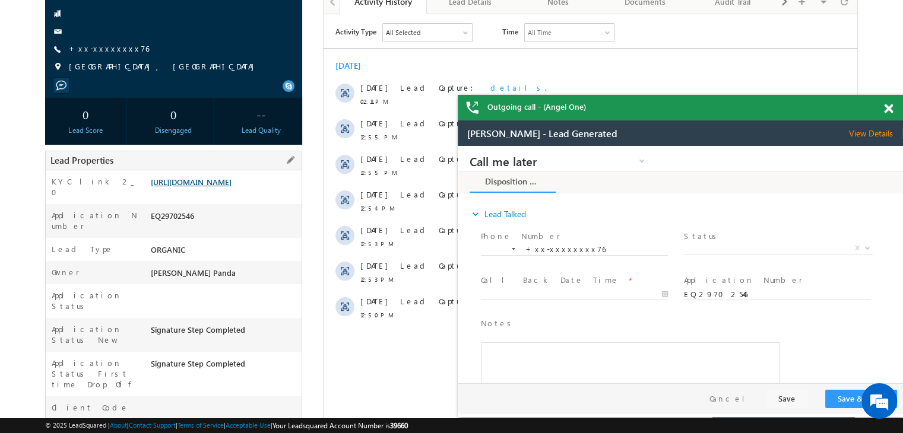
scroll to position [0, 0]
click at [765, 246] on span "X" at bounding box center [777, 249] width 189 height 12
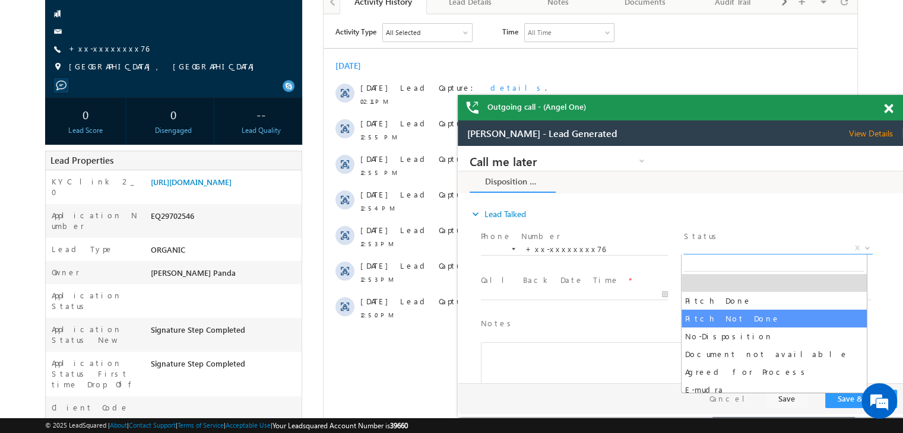
select select "Pitch Not Done"
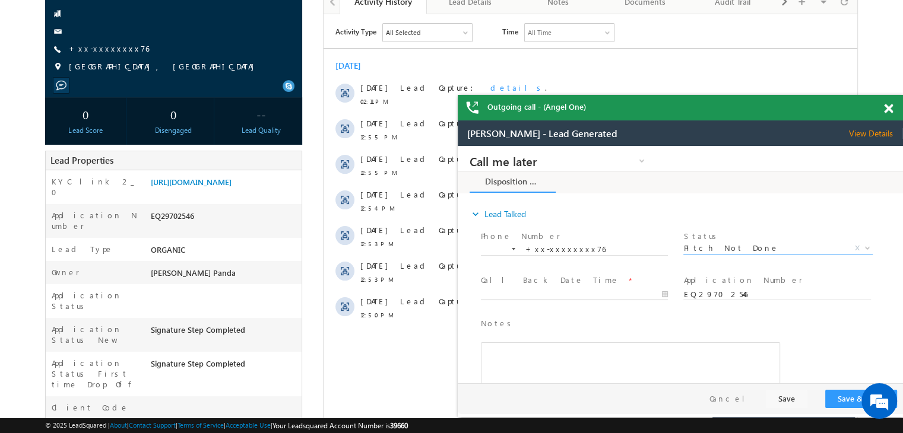
type input "09/28/25 2:21 PM"
click at [620, 294] on input "09/28/25 2:21 PM" at bounding box center [574, 295] width 187 height 12
click at [840, 402] on button "Save & Close" at bounding box center [861, 399] width 72 height 18
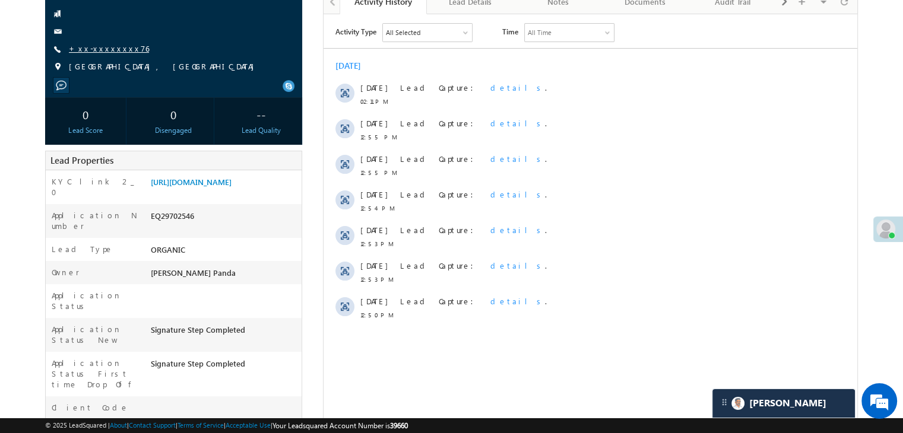
click at [87, 52] on link "+xx-xxxxxxxx76" at bounding box center [109, 48] width 80 height 10
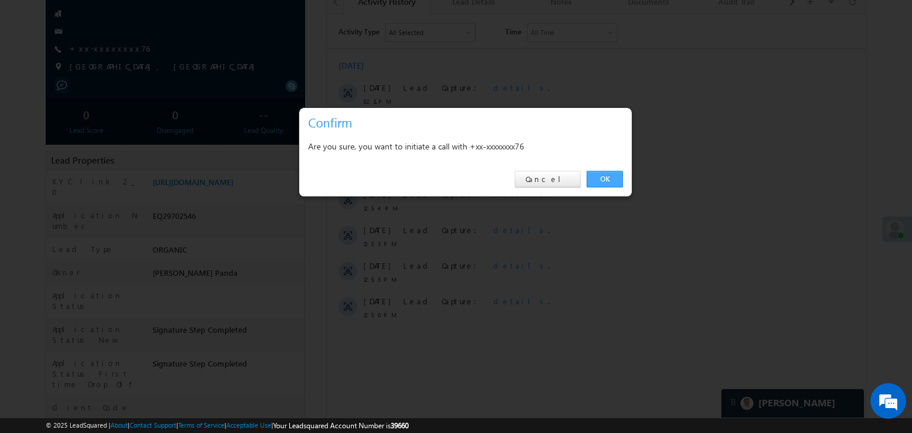
click at [608, 182] on link "OK" at bounding box center [604, 179] width 36 height 17
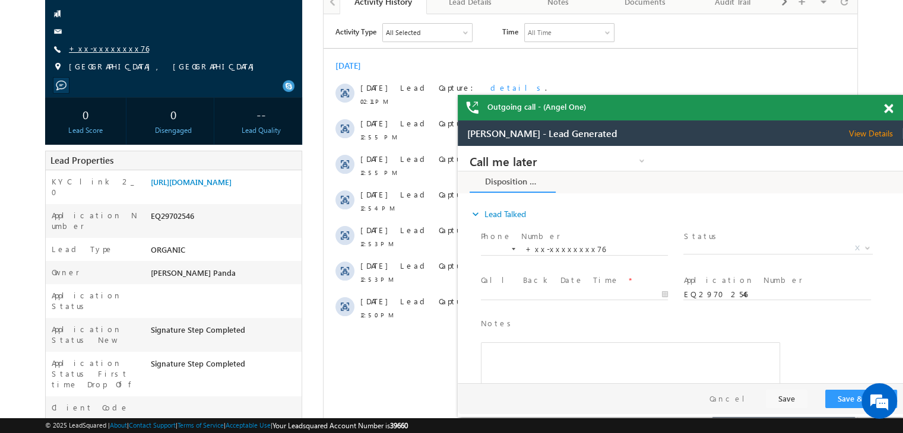
click at [101, 50] on link "+xx-xxxxxxxx76" at bounding box center [109, 48] width 80 height 10
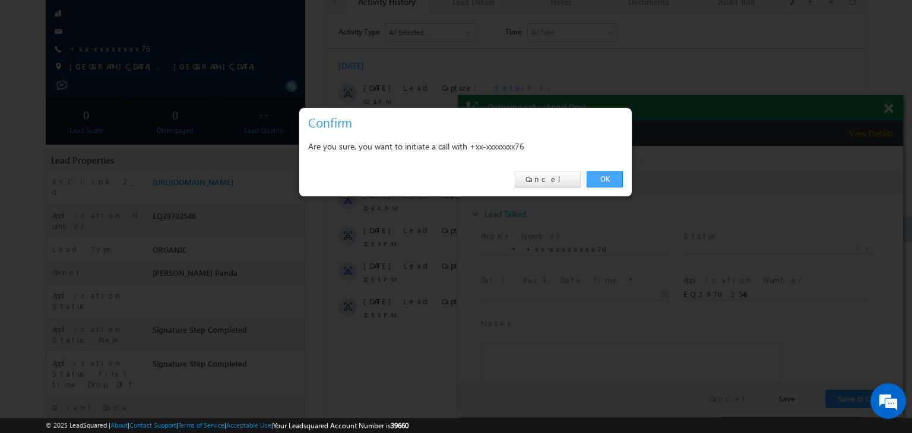
click at [603, 181] on link "OK" at bounding box center [604, 179] width 36 height 17
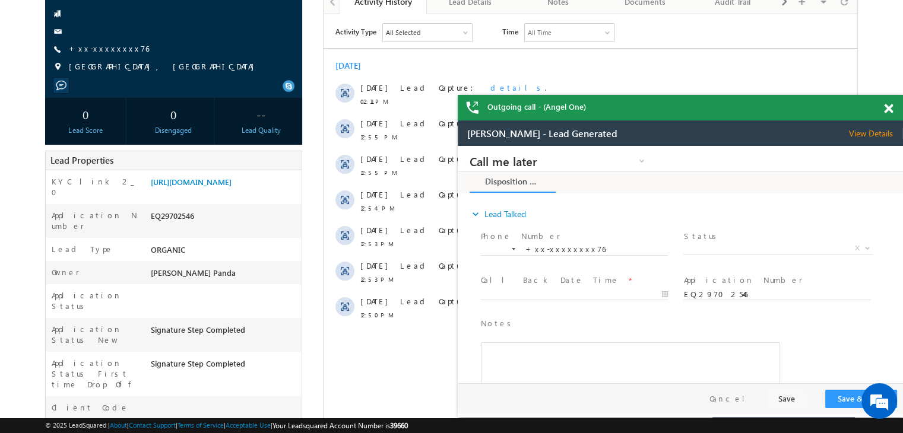
click at [887, 111] on span at bounding box center [888, 109] width 9 height 10
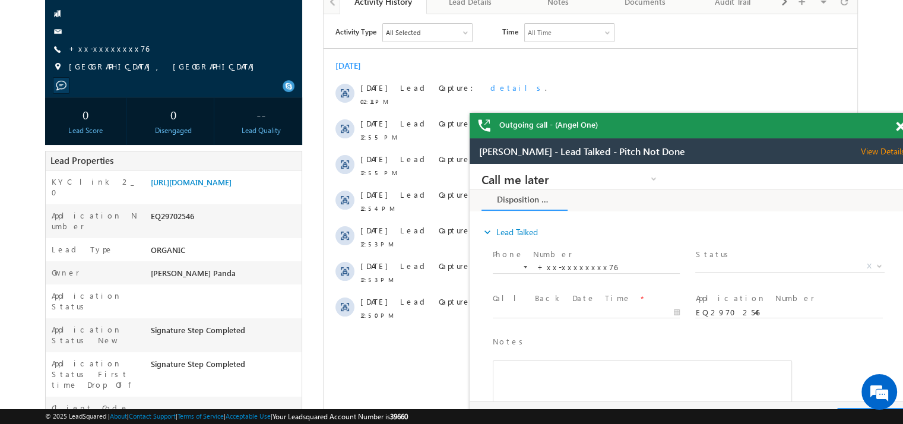
click at [896, 128] on span at bounding box center [900, 127] width 9 height 10
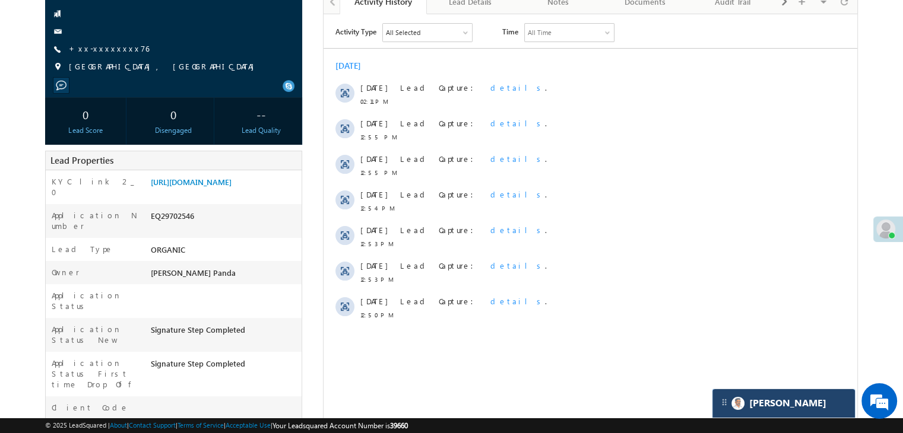
click at [781, 402] on div "[PERSON_NAME]" at bounding box center [783, 403] width 142 height 28
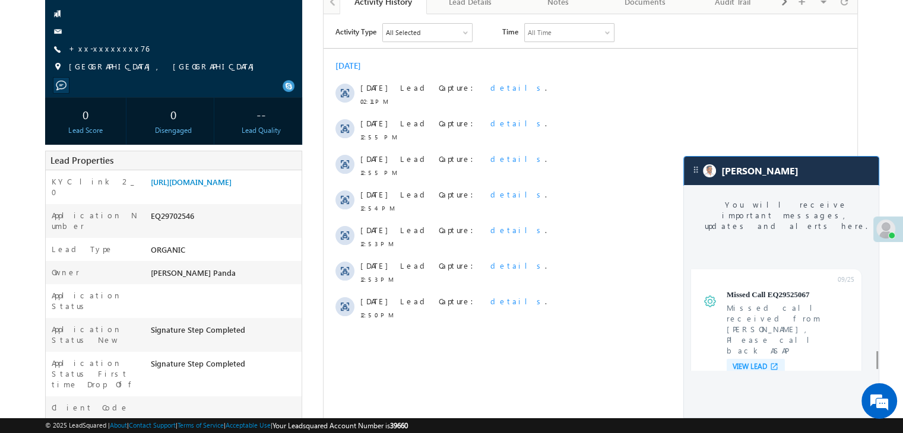
scroll to position [4657, 0]
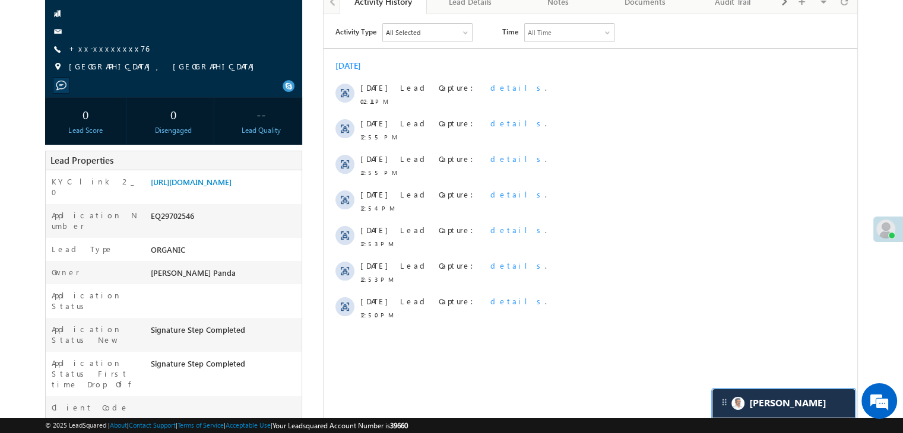
scroll to position [4713, 0]
click at [93, 46] on link "+xx-xxxxxxxx76" at bounding box center [109, 48] width 80 height 10
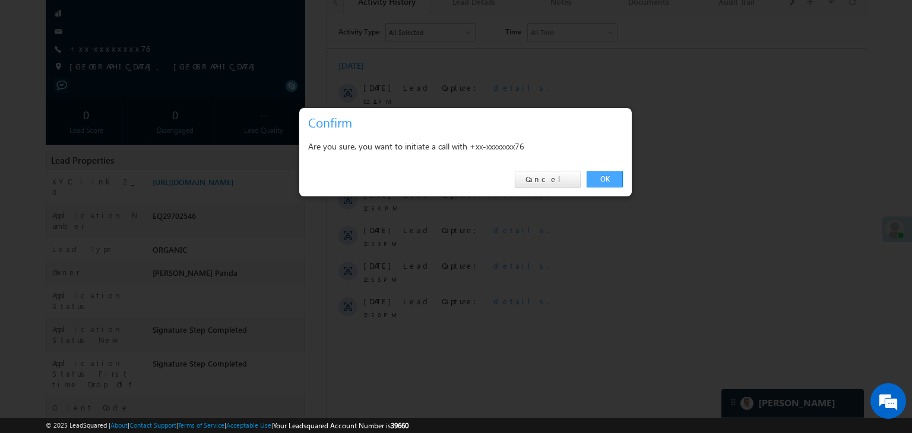
click at [605, 179] on link "OK" at bounding box center [604, 179] width 36 height 17
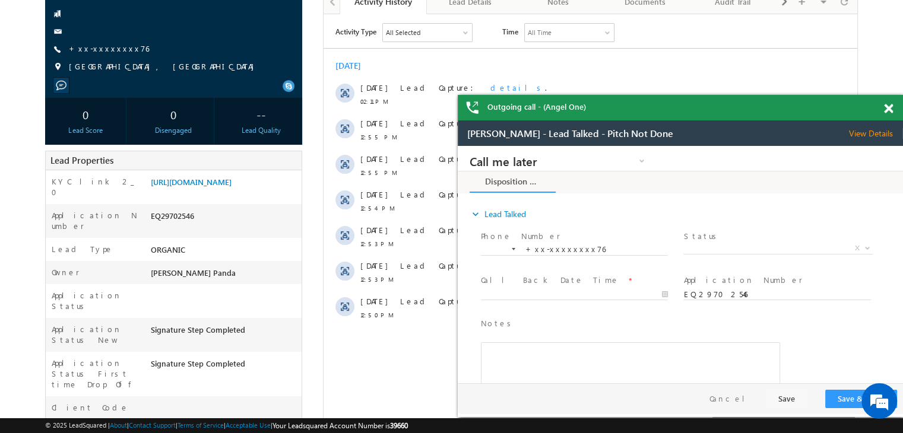
scroll to position [0, 0]
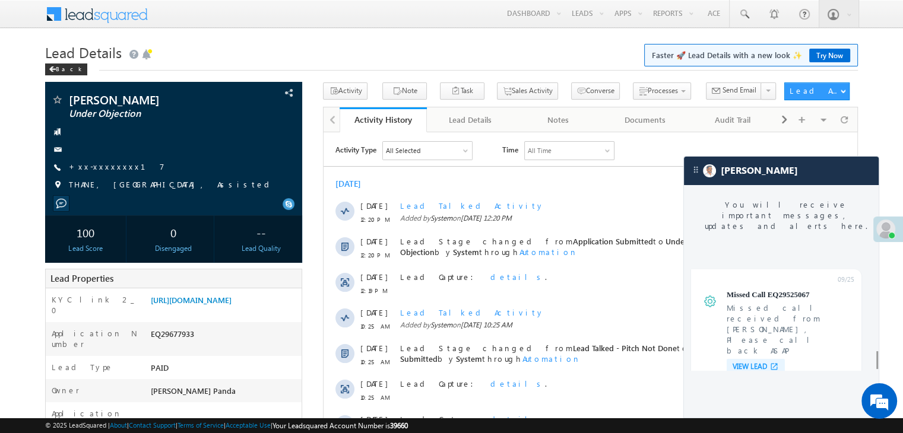
scroll to position [4657, 0]
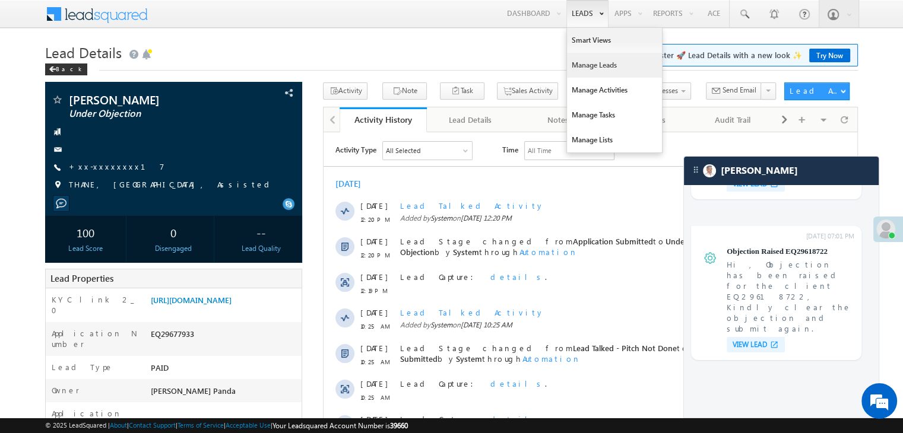
click at [584, 65] on link "Manage Leads" at bounding box center [614, 65] width 95 height 25
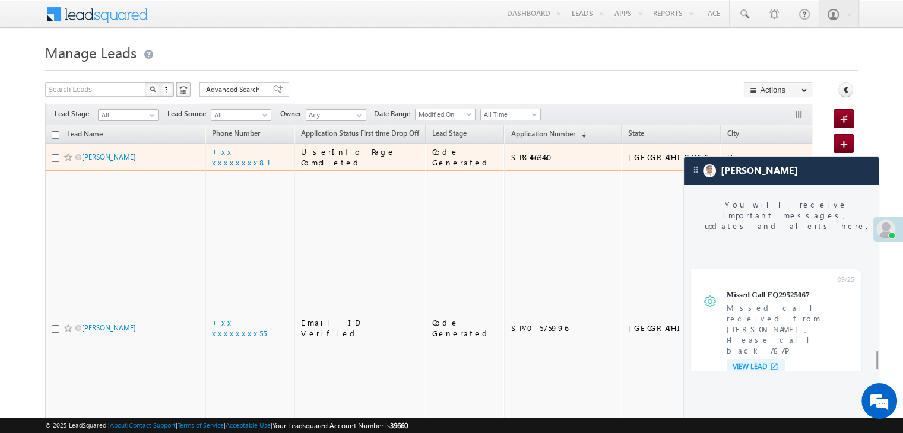
scroll to position [4657, 0]
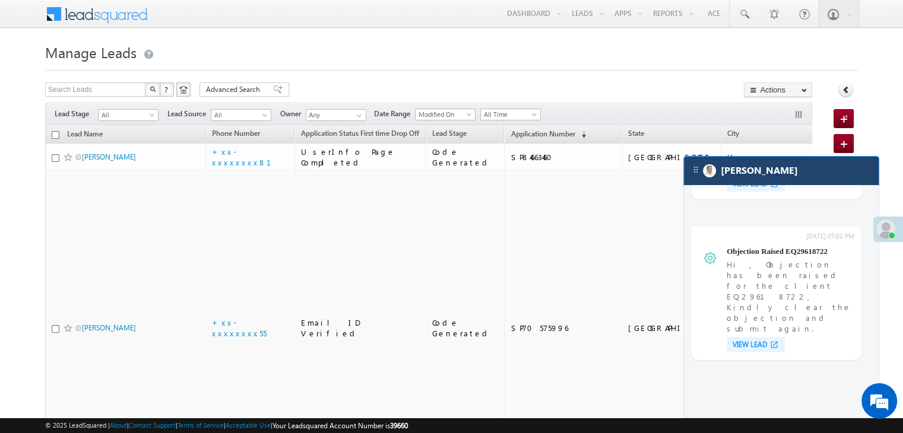
click at [780, 176] on div "[PERSON_NAME]" at bounding box center [781, 171] width 195 height 28
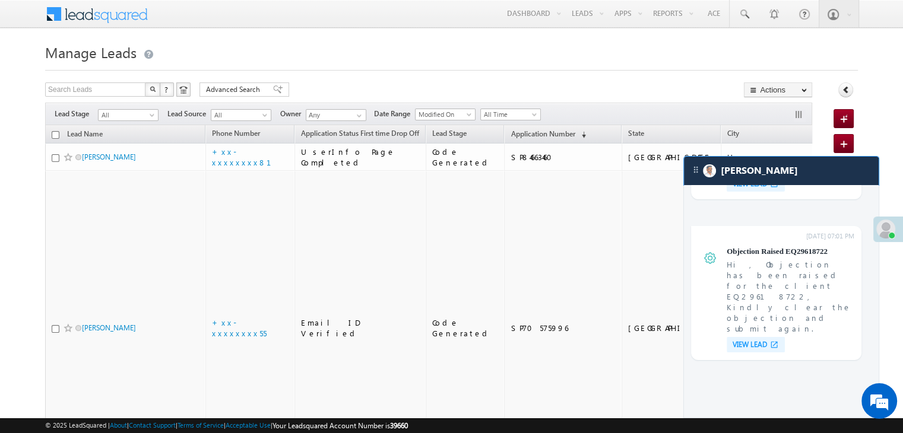
scroll to position [4713, 0]
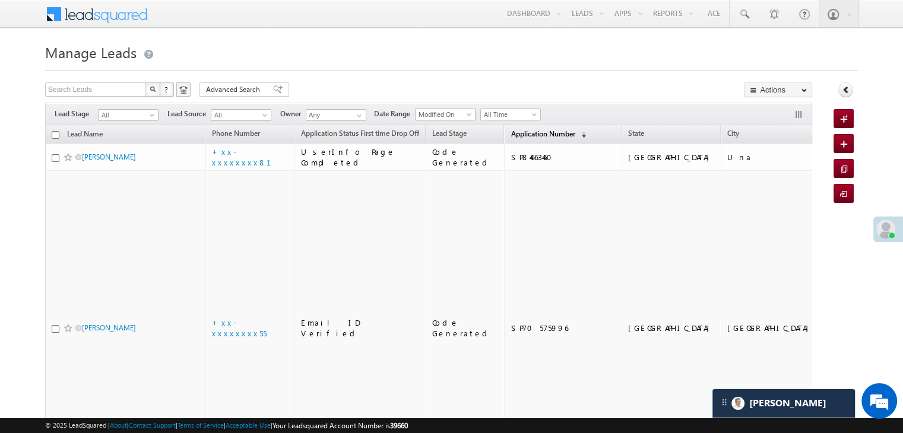
click at [530, 135] on span "Application Number" at bounding box center [542, 133] width 64 height 9
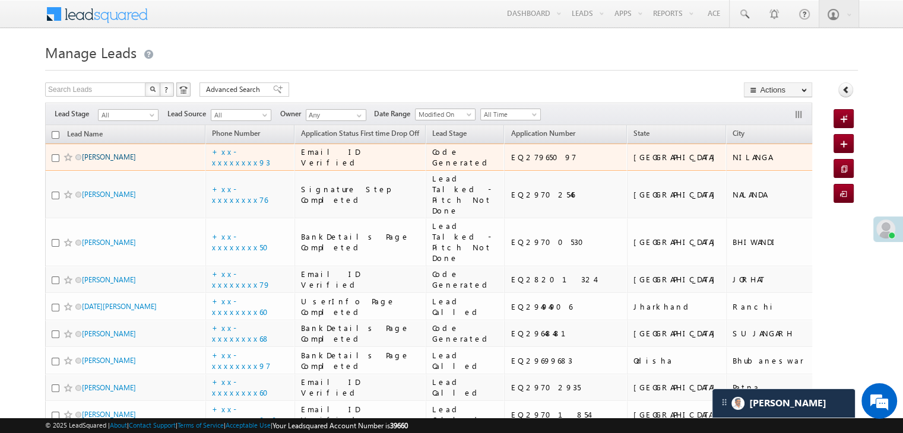
click at [113, 161] on link "[PERSON_NAME]" at bounding box center [109, 157] width 54 height 9
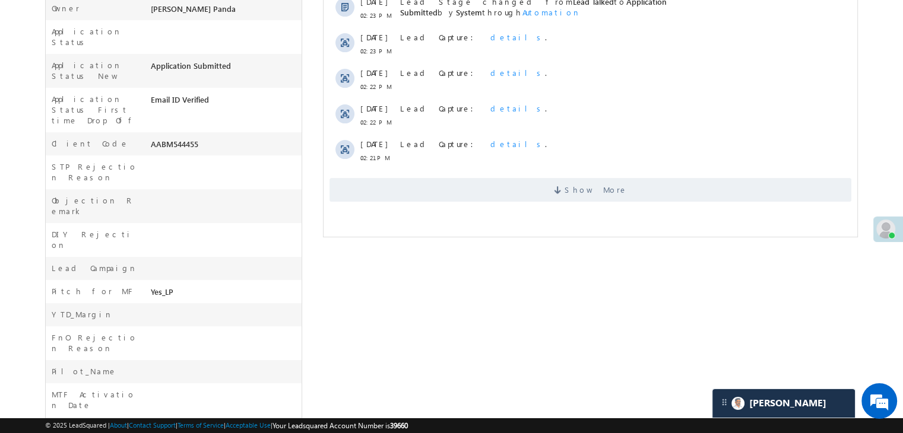
scroll to position [415, 0]
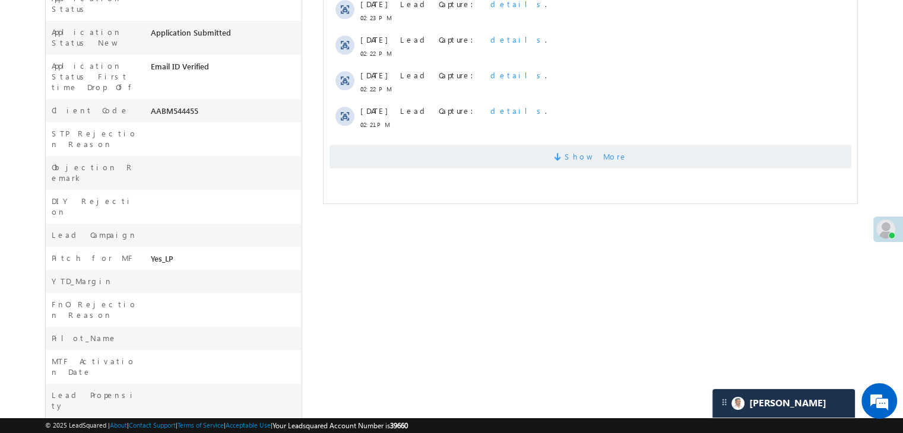
click at [583, 164] on span "Show More" at bounding box center [595, 157] width 63 height 24
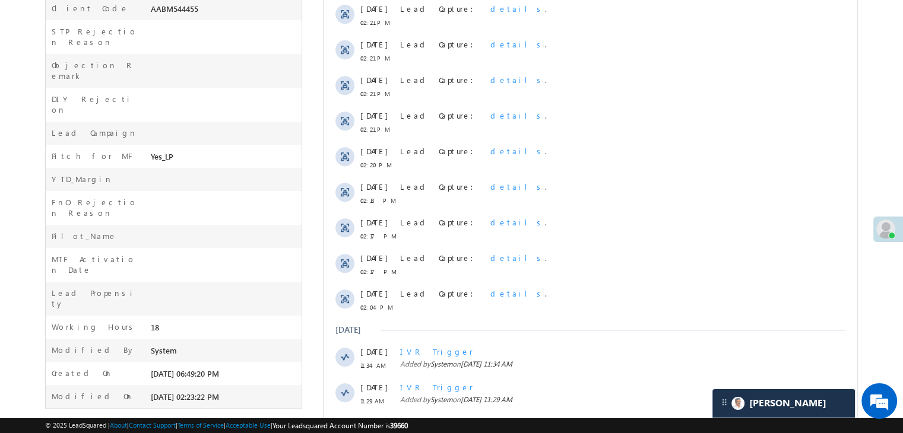
scroll to position [578, 0]
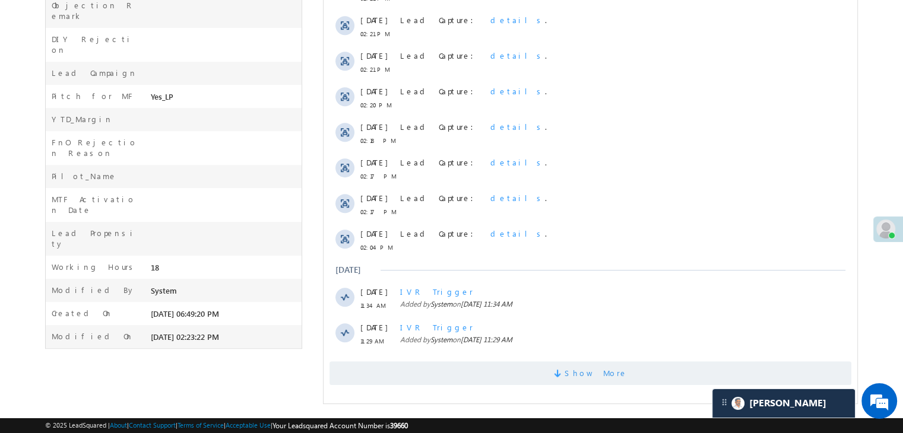
click at [589, 375] on span "Show More" at bounding box center [595, 373] width 63 height 24
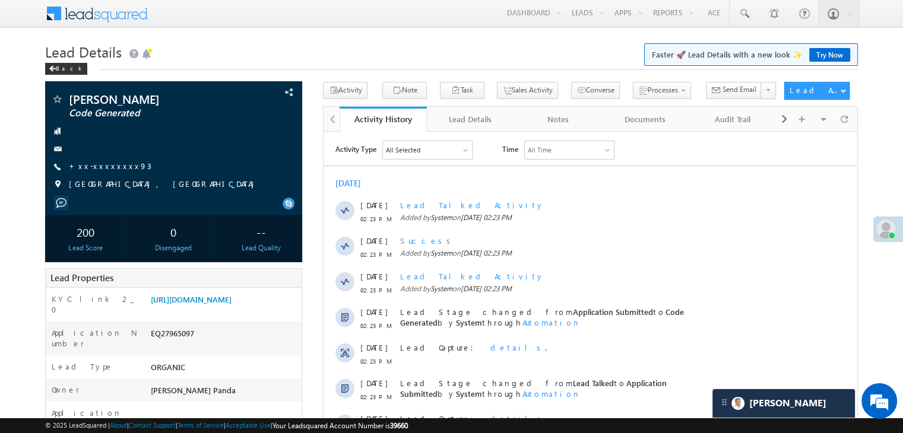
scroll to position [0, 0]
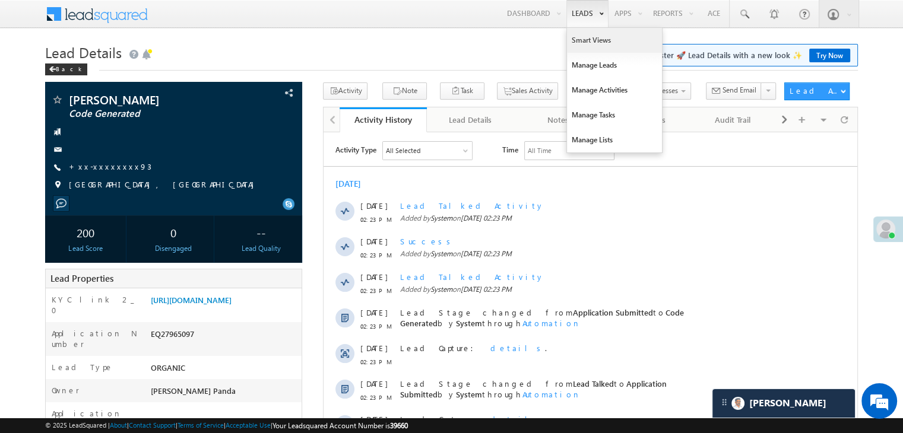
click at [580, 42] on link "Smart Views" at bounding box center [614, 40] width 95 height 25
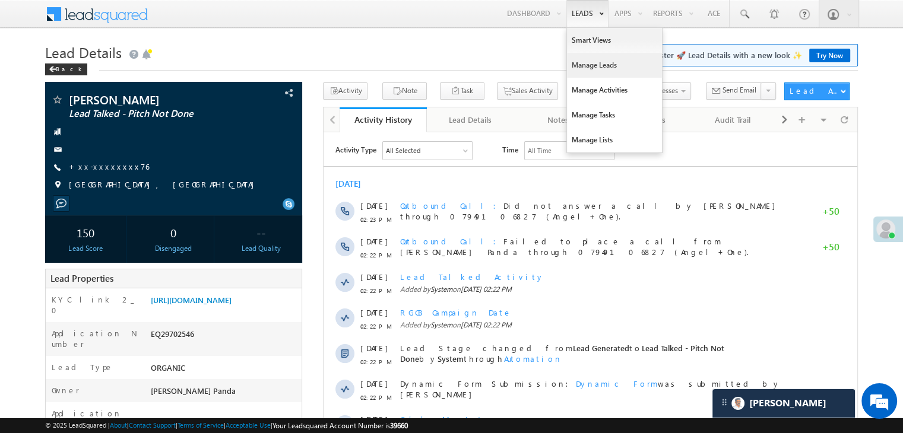
click at [582, 64] on link "Manage Leads" at bounding box center [614, 65] width 95 height 25
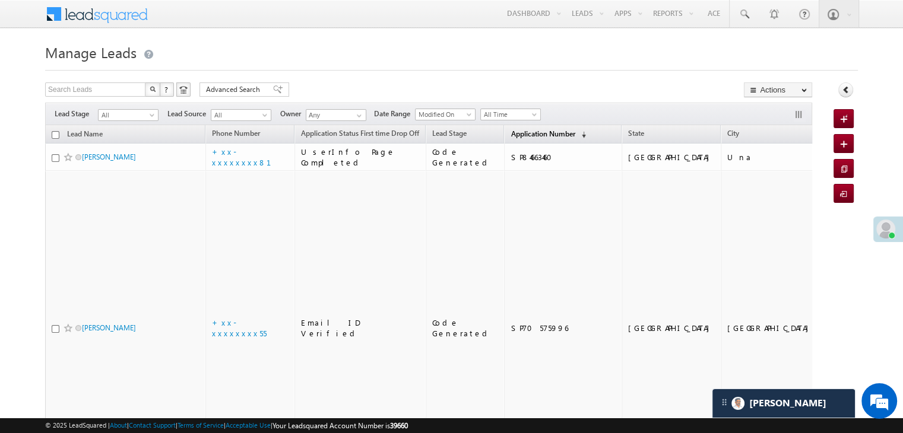
click at [514, 137] on span "Application Number" at bounding box center [542, 133] width 64 height 9
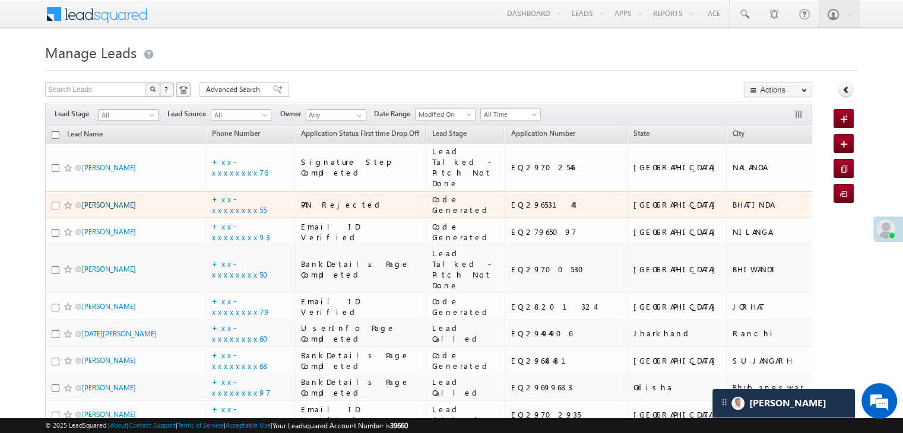
click at [103, 210] on link "[PERSON_NAME]" at bounding box center [109, 205] width 54 height 9
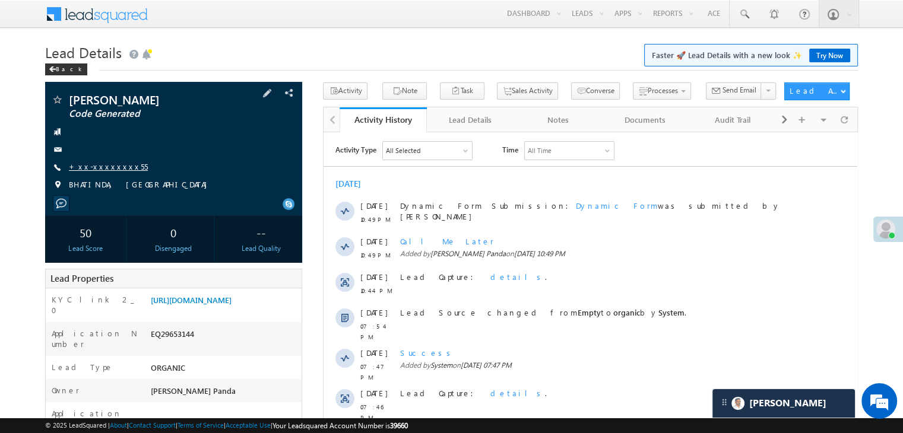
click at [98, 167] on link "+xx-xxxxxxxx55" at bounding box center [108, 166] width 79 height 10
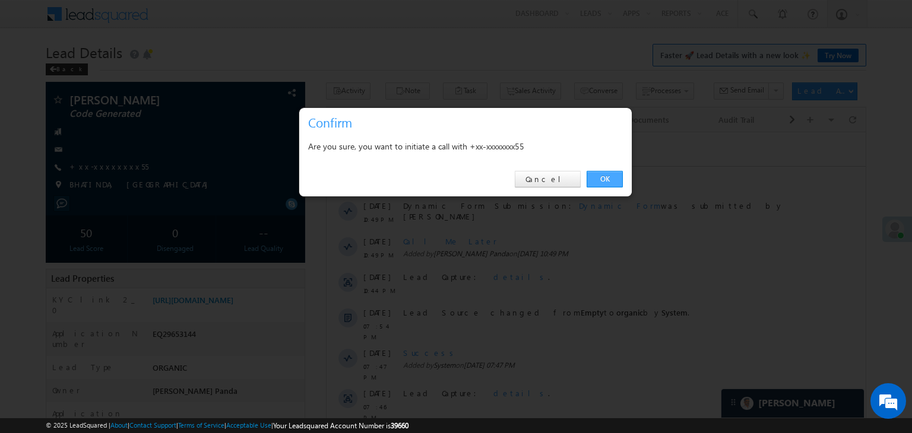
click at [600, 172] on link "OK" at bounding box center [604, 179] width 36 height 17
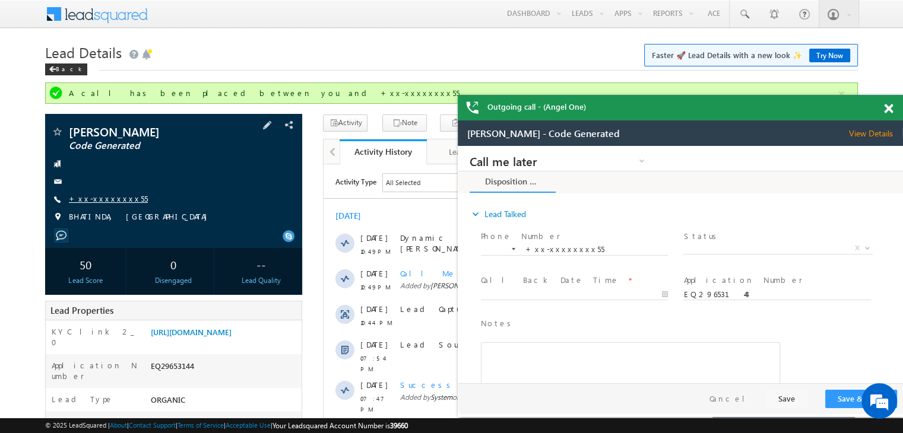
click at [104, 202] on link "+xx-xxxxxxxx55" at bounding box center [108, 198] width 79 height 10
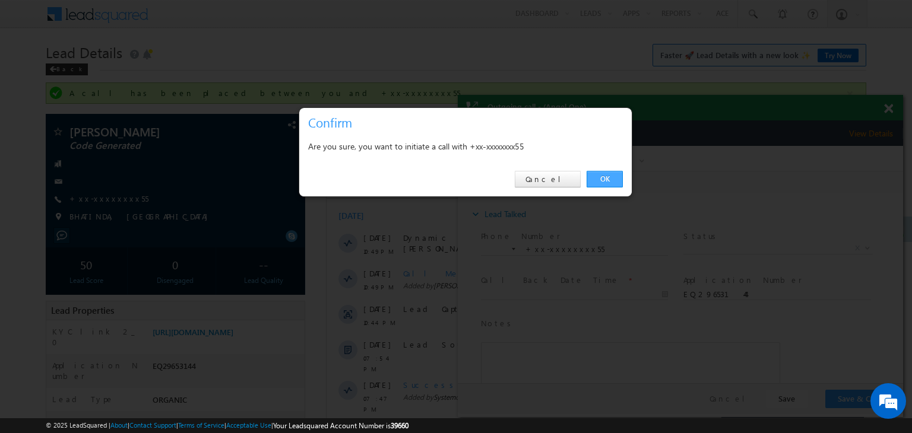
click at [599, 176] on link "OK" at bounding box center [604, 179] width 36 height 17
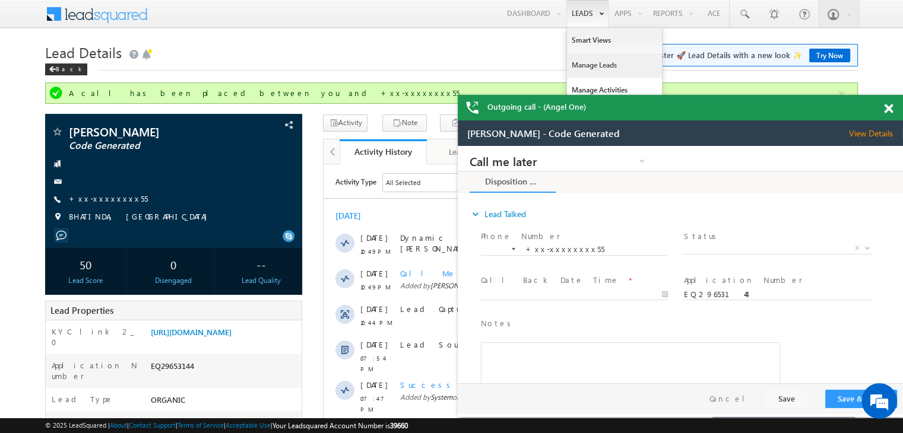
click at [585, 62] on link "Manage Leads" at bounding box center [614, 65] width 95 height 25
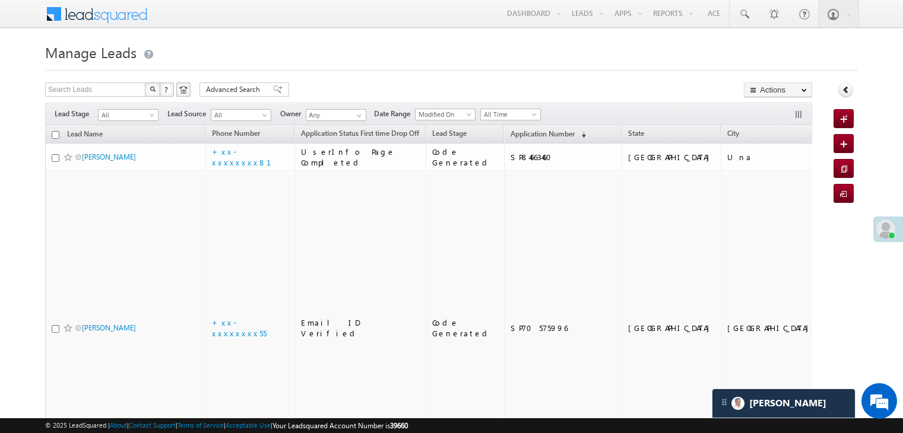
click at [532, 131] on span "Application Number" at bounding box center [542, 133] width 64 height 9
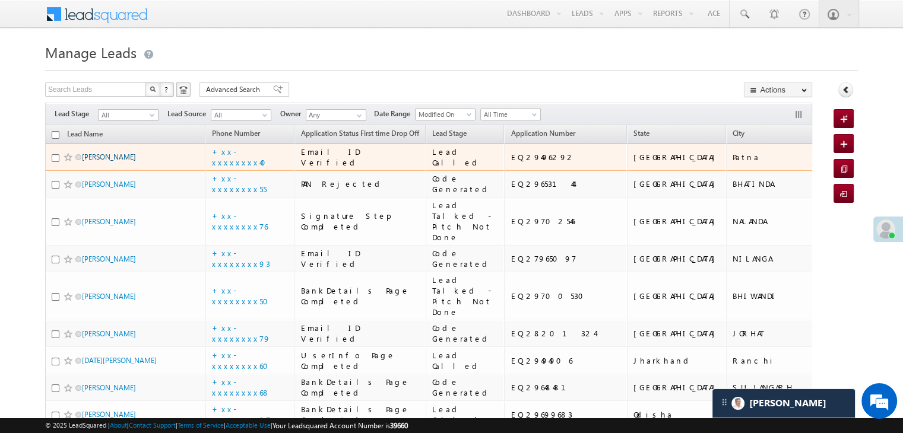
click at [115, 161] on link "Aditya Singh" at bounding box center [109, 157] width 54 height 9
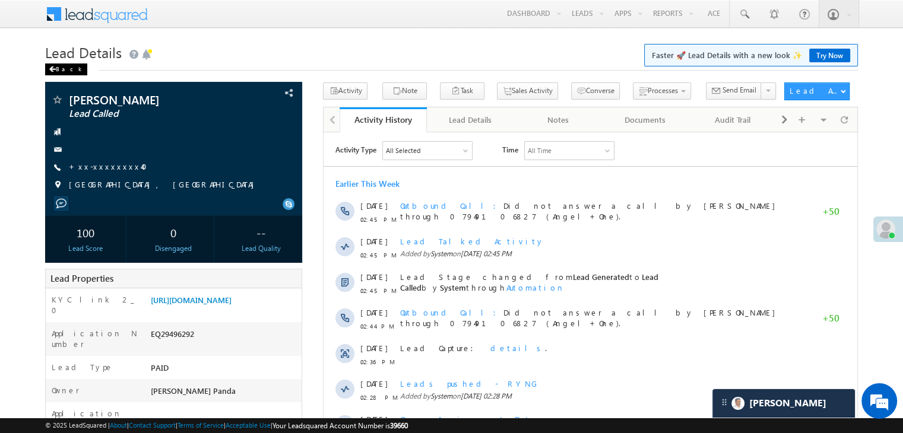
click at [62, 69] on div "Back" at bounding box center [66, 70] width 42 height 12
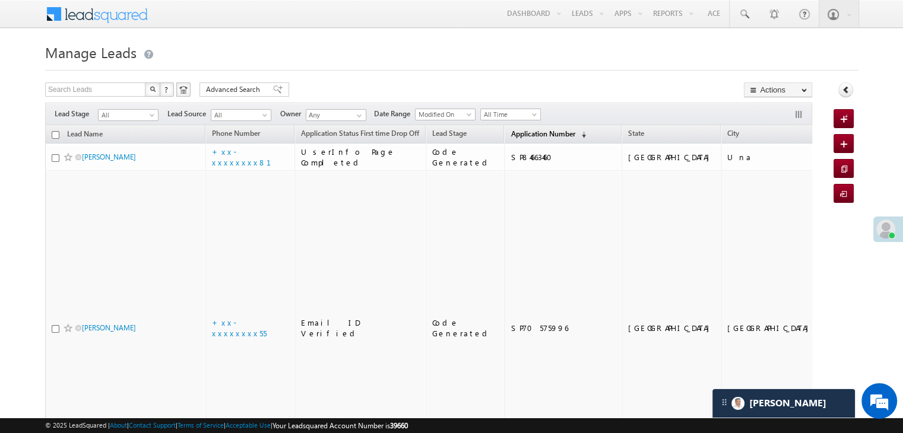
click at [517, 136] on span "Application Number" at bounding box center [542, 133] width 64 height 9
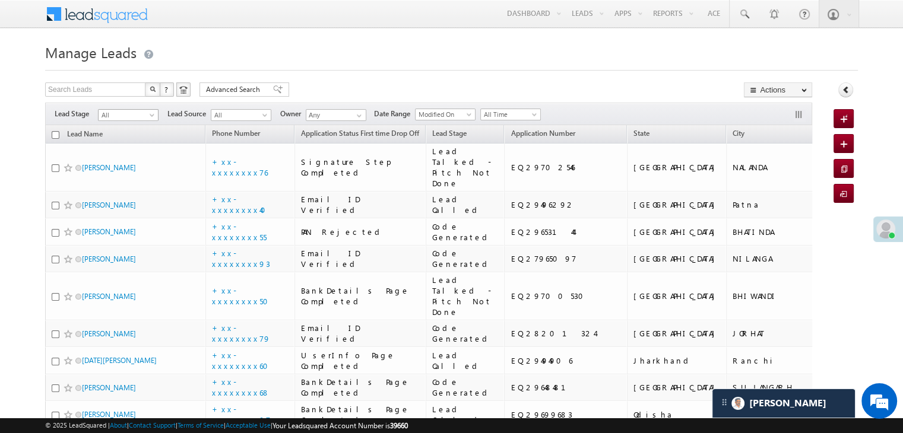
click at [154, 116] on span at bounding box center [152, 117] width 9 height 9
click at [129, 141] on link "Lead Generated" at bounding box center [129, 140] width 60 height 11
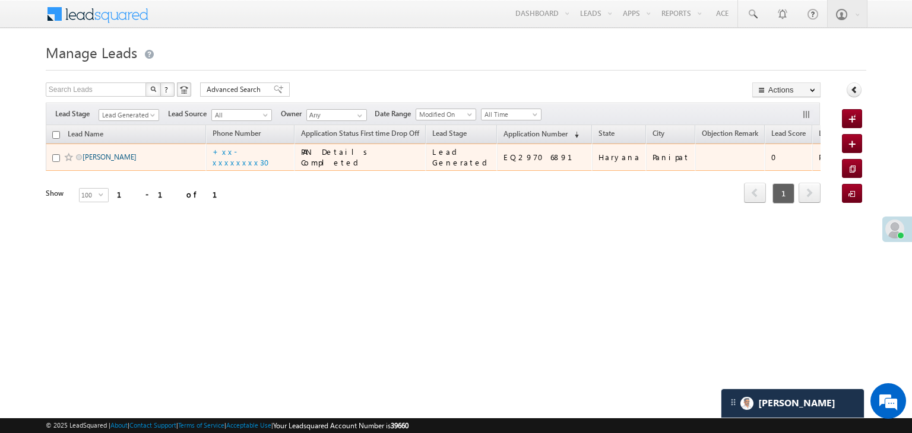
click at [104, 161] on link "[PERSON_NAME]" at bounding box center [110, 157] width 54 height 9
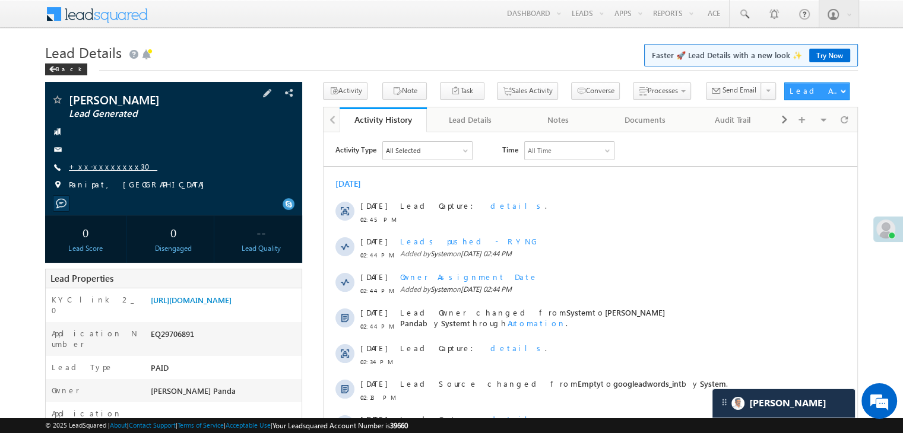
click at [104, 164] on link "+xx-xxxxxxxx30" at bounding box center [113, 166] width 88 height 10
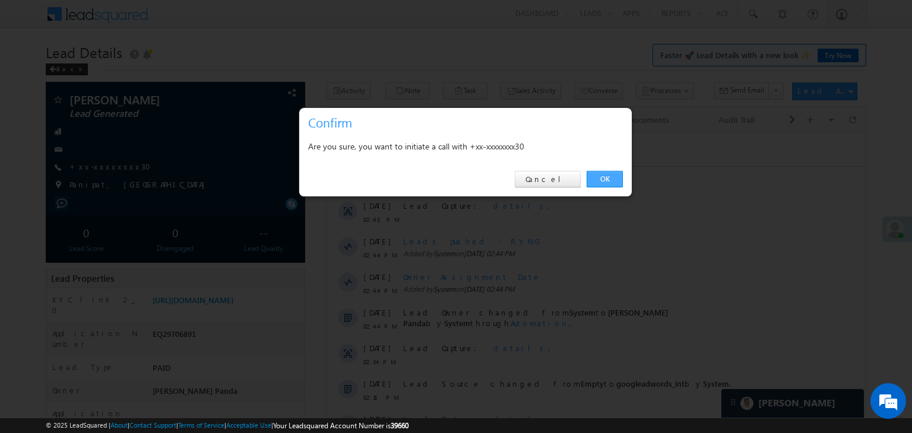
click at [609, 180] on link "OK" at bounding box center [604, 179] width 36 height 17
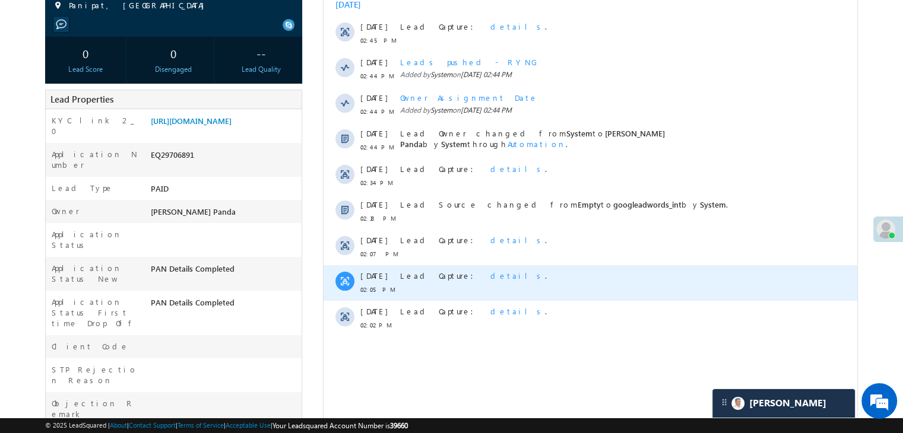
scroll to position [269, 0]
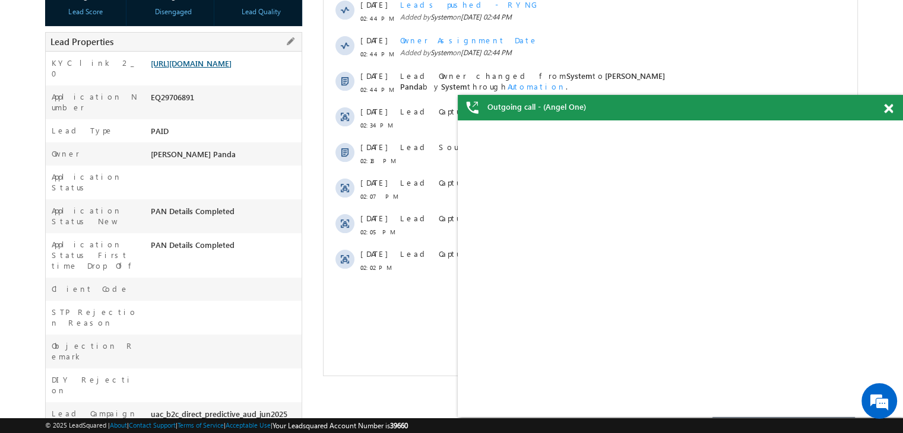
click at [230, 68] on link "[URL][DOMAIN_NAME]" at bounding box center [191, 63] width 81 height 10
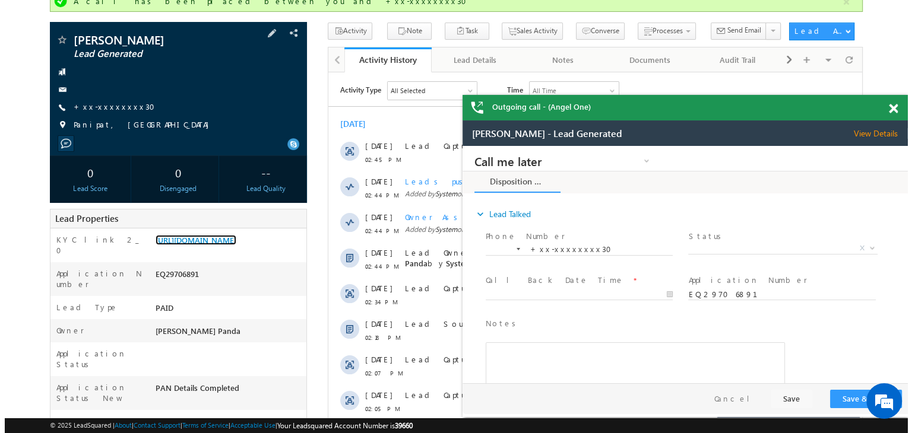
scroll to position [91, 0]
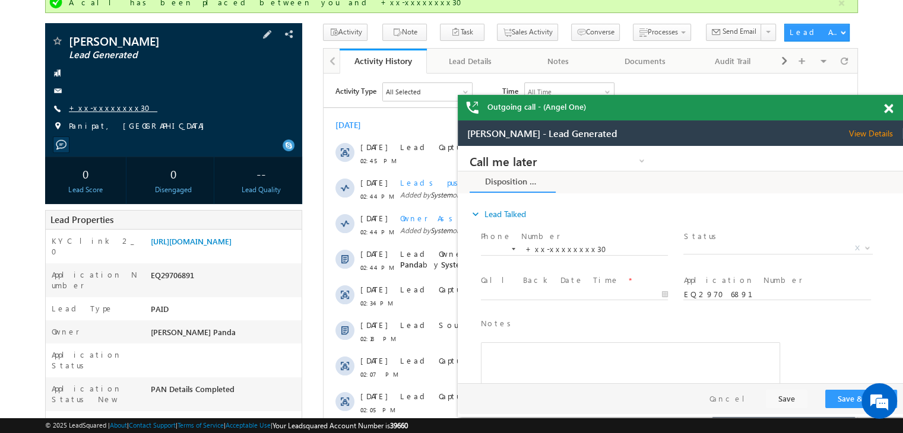
click at [104, 106] on link "+xx-xxxxxxxx30" at bounding box center [113, 108] width 88 height 10
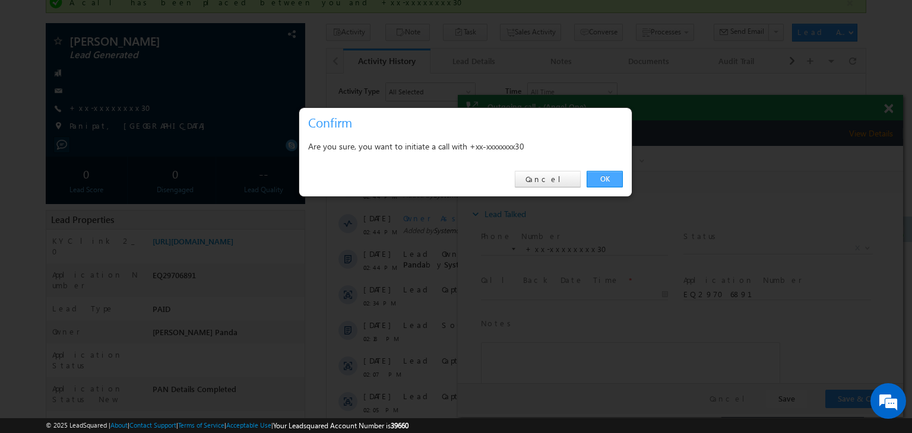
click at [604, 176] on link "OK" at bounding box center [604, 179] width 36 height 17
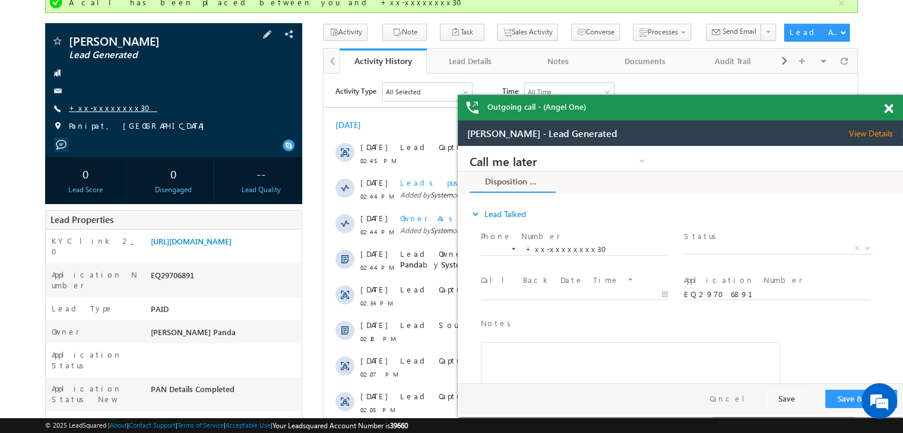
click at [94, 110] on link "+xx-xxxxxxxx30" at bounding box center [113, 108] width 88 height 10
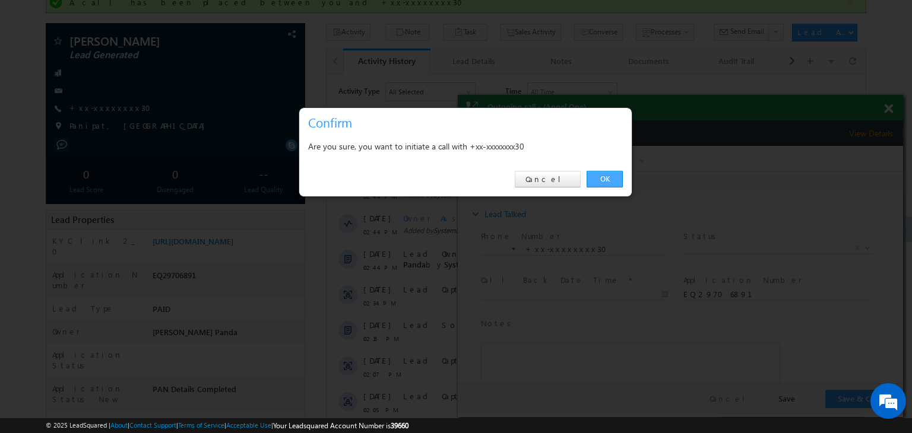
click at [601, 176] on link "OK" at bounding box center [604, 179] width 36 height 17
